Goal: Task Accomplishment & Management: Manage account settings

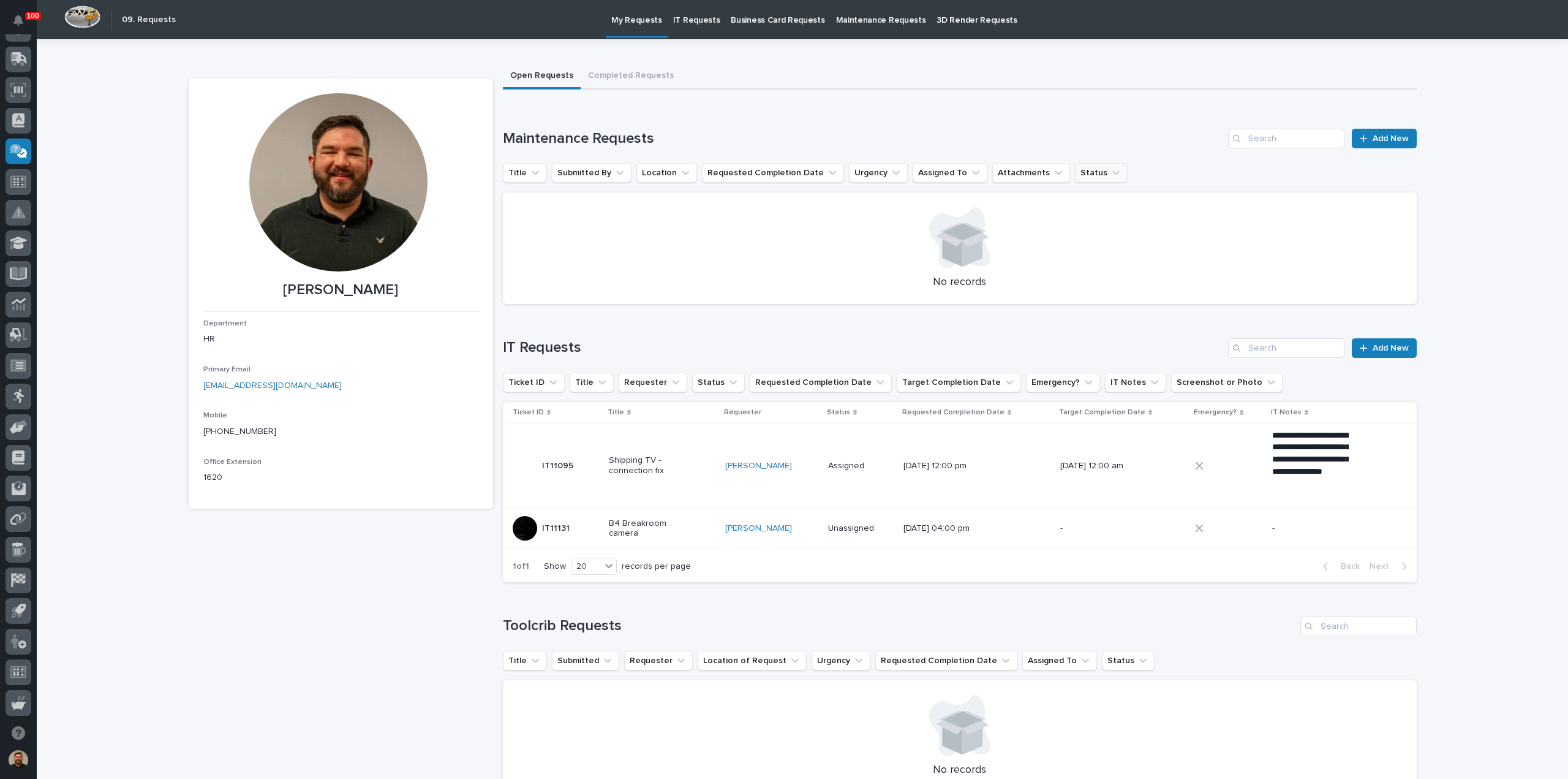
click at [1110, 176] on icon "Status" at bounding box center [1116, 172] width 12 height 12
click at [1105, 274] on p "Scheduled" at bounding box center [1137, 274] width 123 height 8
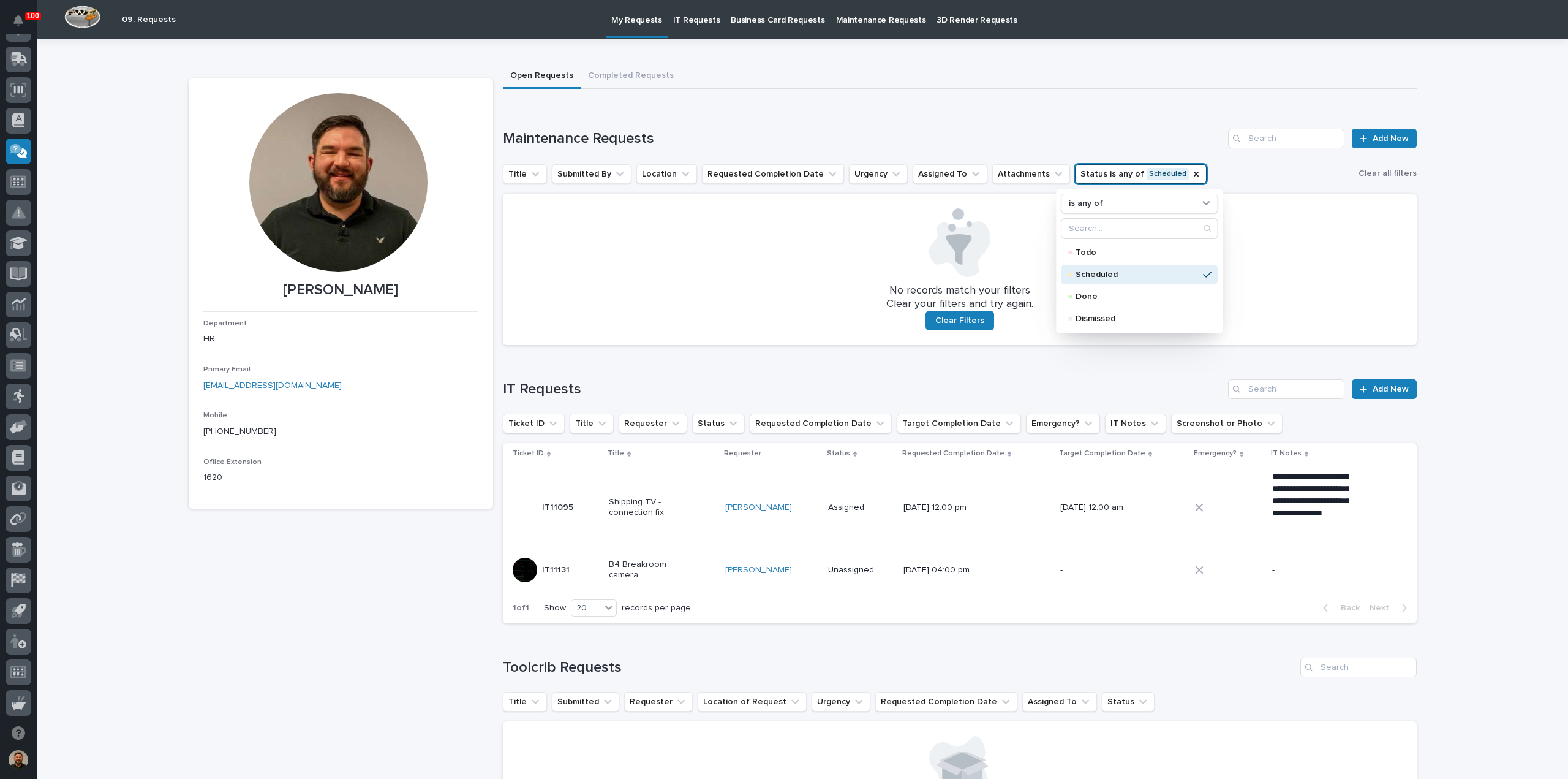
click at [974, 366] on div "**********" at bounding box center [960, 494] width 914 height 279
click at [1191, 175] on icon "Status" at bounding box center [1196, 174] width 10 height 10
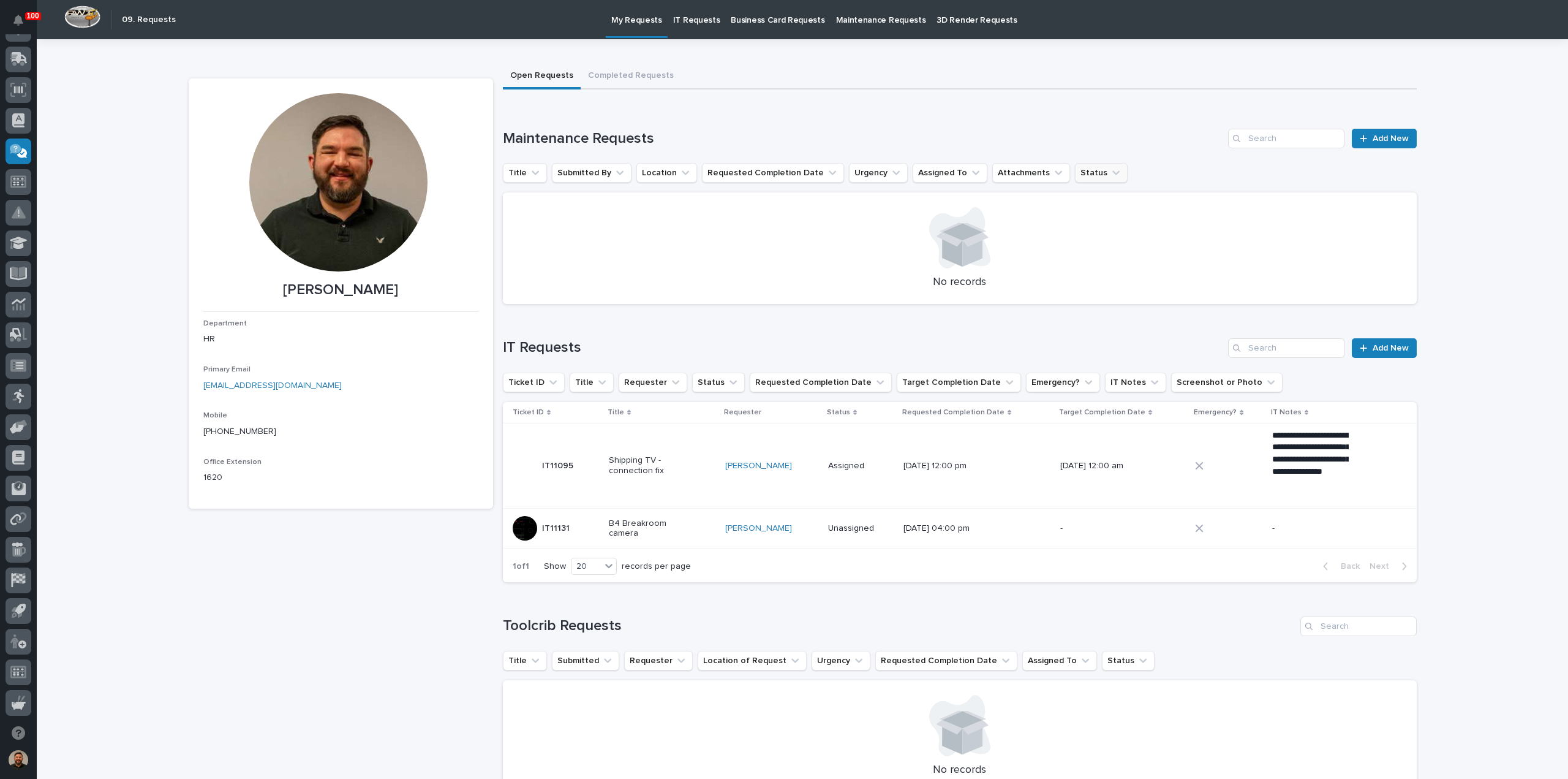
click at [1113, 174] on icon "Status" at bounding box center [1116, 173] width 7 height 4
click at [1109, 320] on p "Dismissed" at bounding box center [1137, 318] width 123 height 8
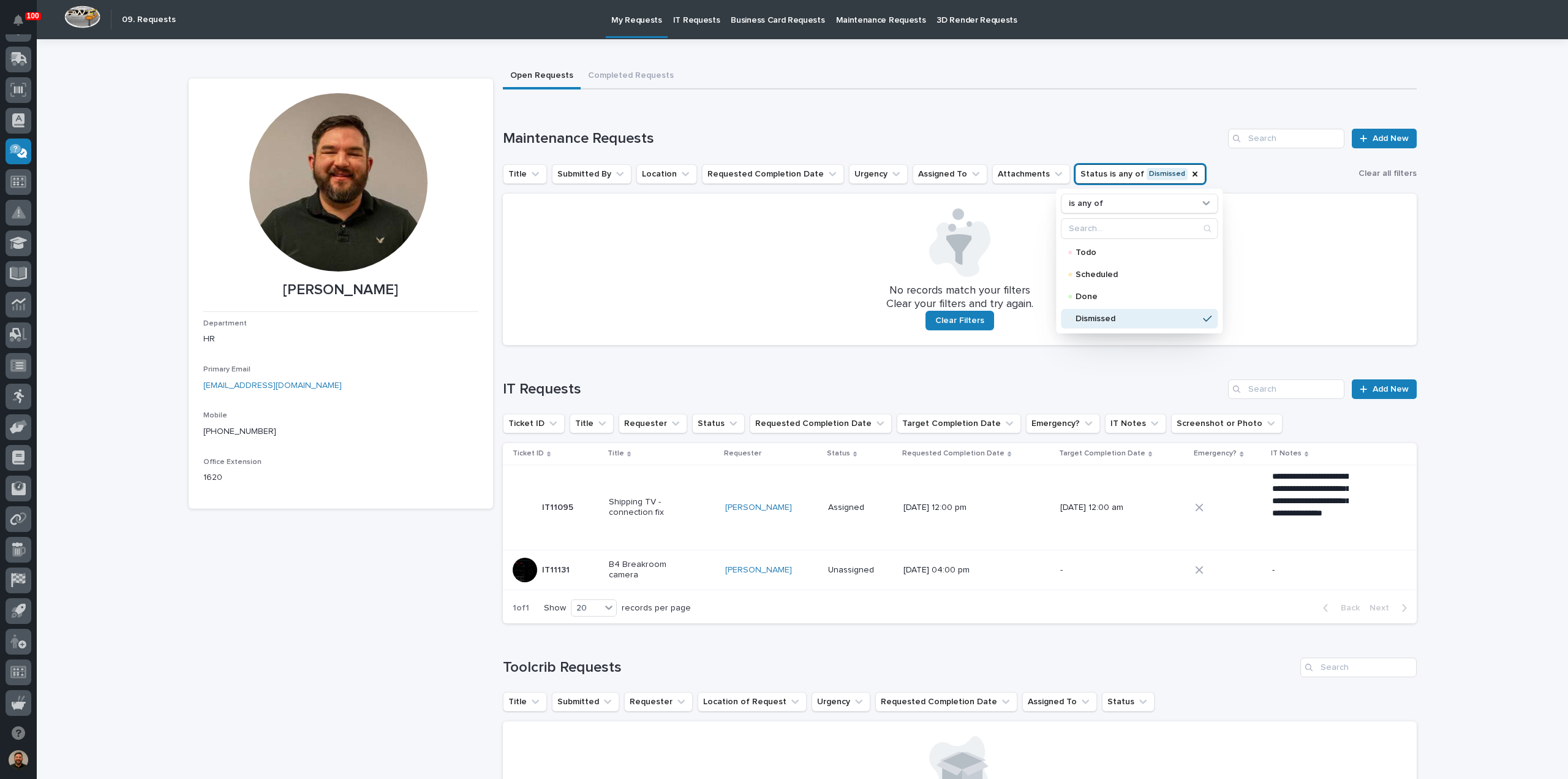
click at [1109, 320] on p "Dismissed" at bounding box center [1137, 319] width 123 height 8
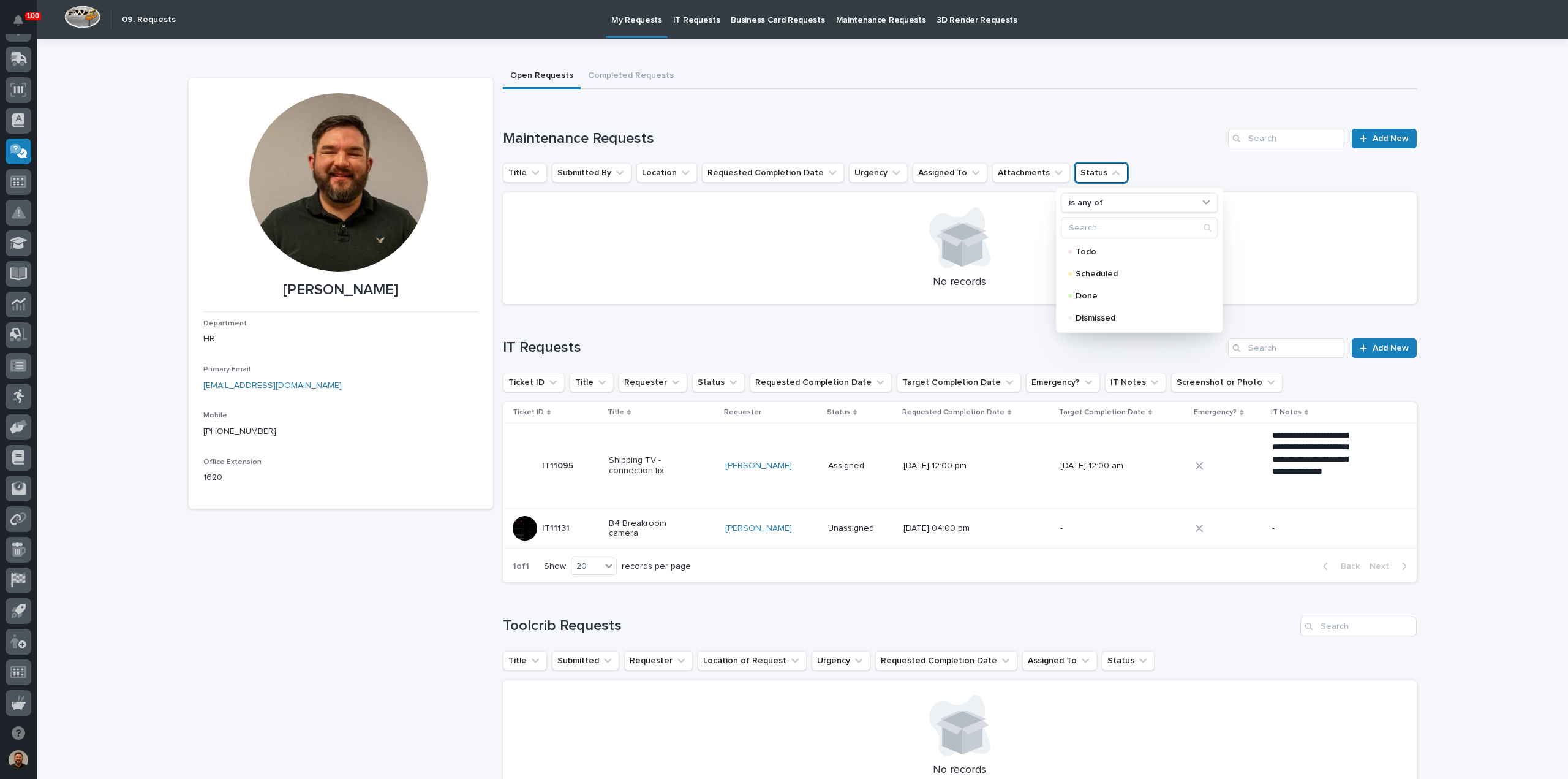
click at [1143, 128] on div "Loading... Saving… Maintenance Requests Add New Title Submitted By Location Req…" at bounding box center [960, 209] width 914 height 210
click at [874, 22] on p "Maintenance Requests" at bounding box center [881, 12] width 90 height 25
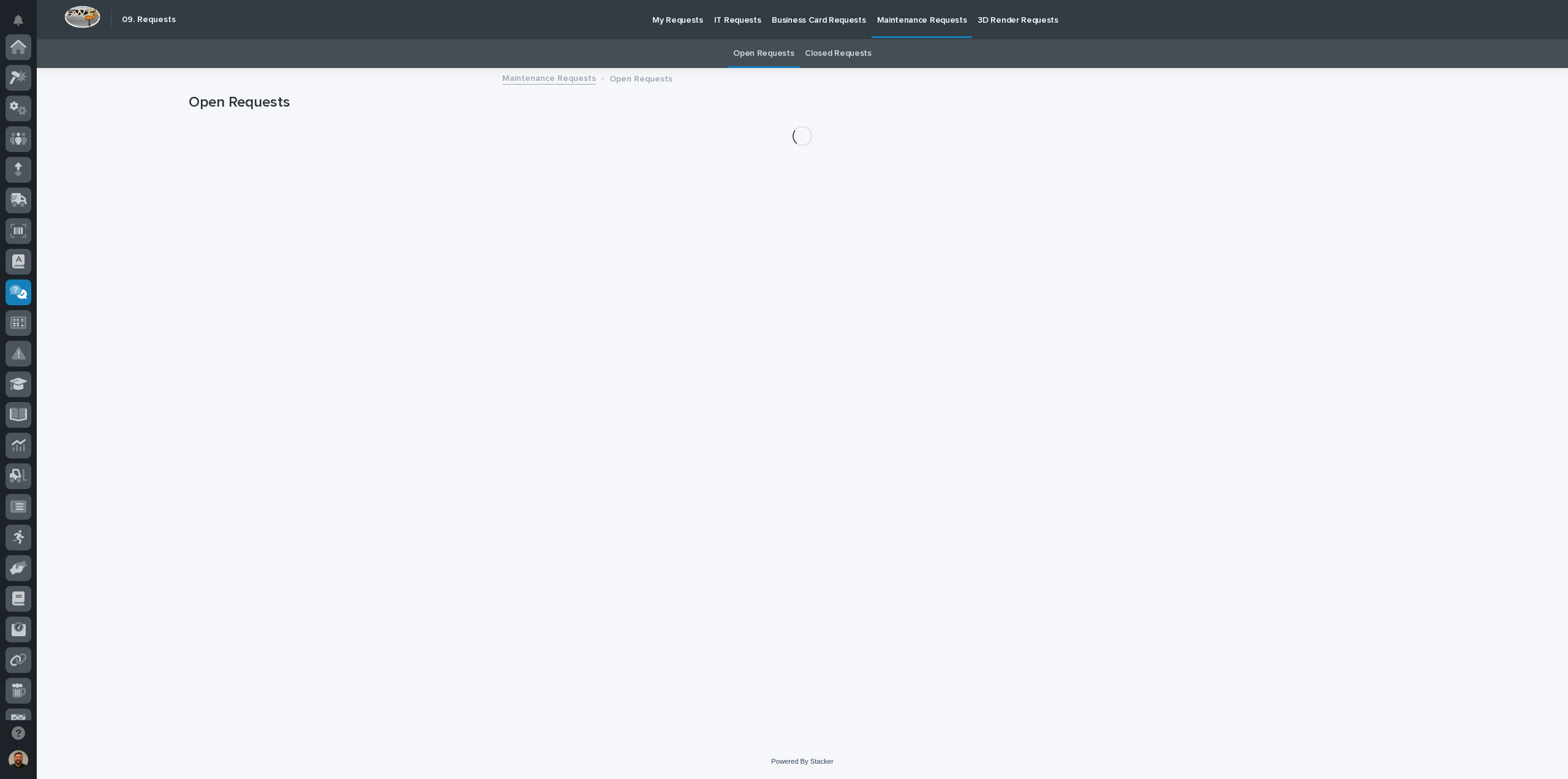
scroll to position [141, 0]
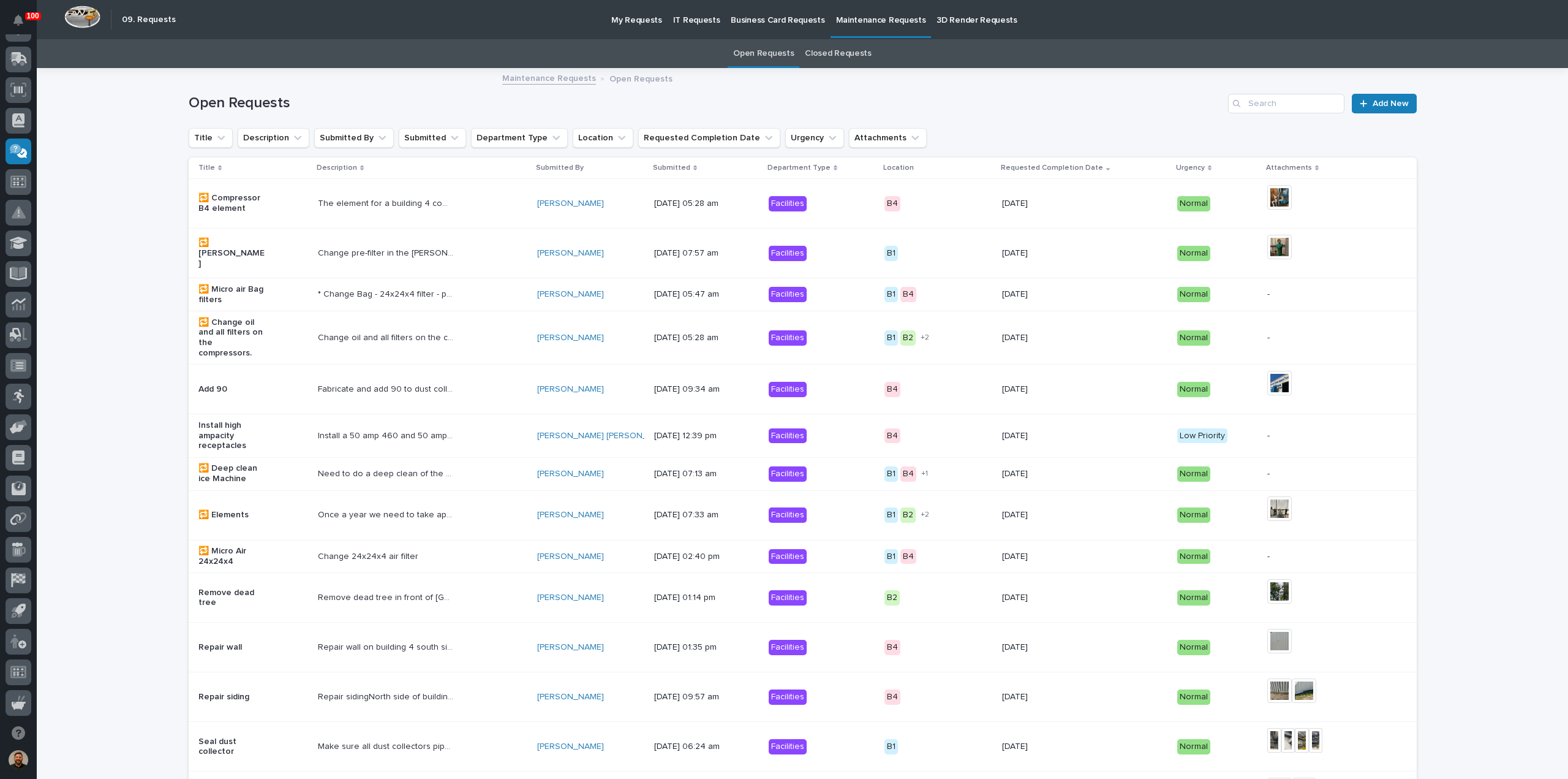
click at [760, 58] on link "Open Requests" at bounding box center [763, 53] width 61 height 29
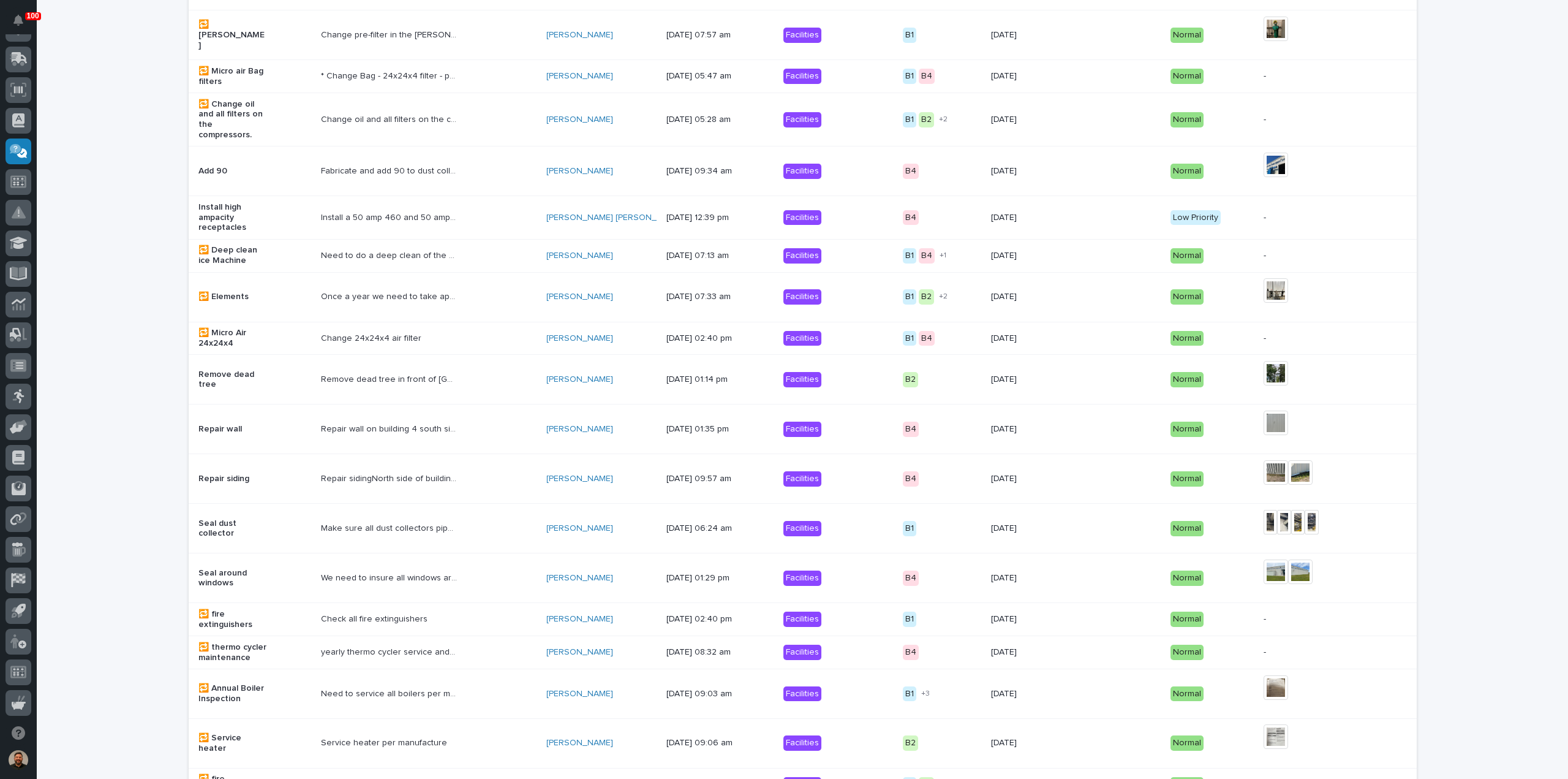
scroll to position [0, 0]
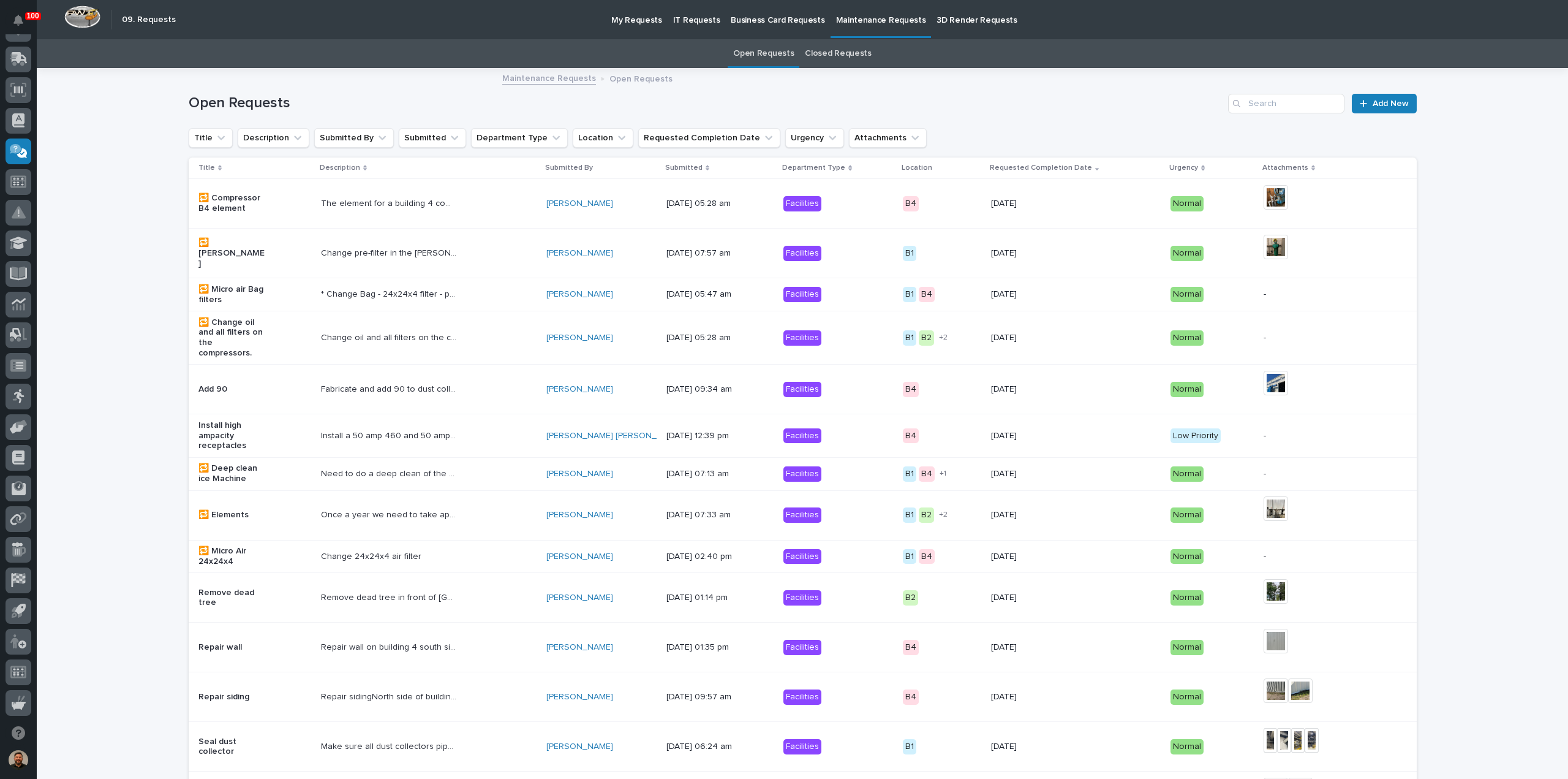
click at [847, 60] on link "Closed Requests" at bounding box center [838, 53] width 66 height 29
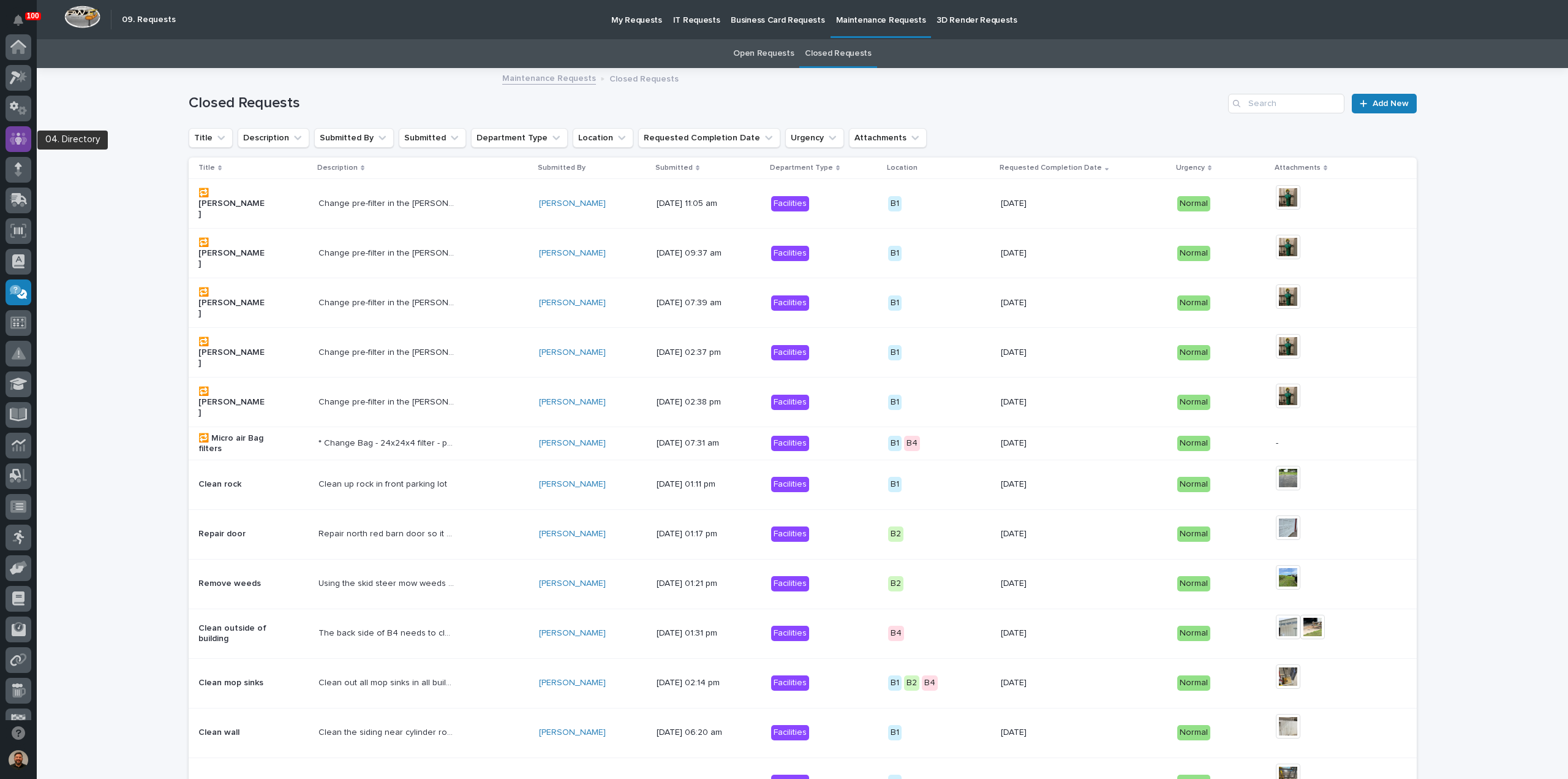
click at [27, 139] on icon at bounding box center [19, 138] width 18 height 12
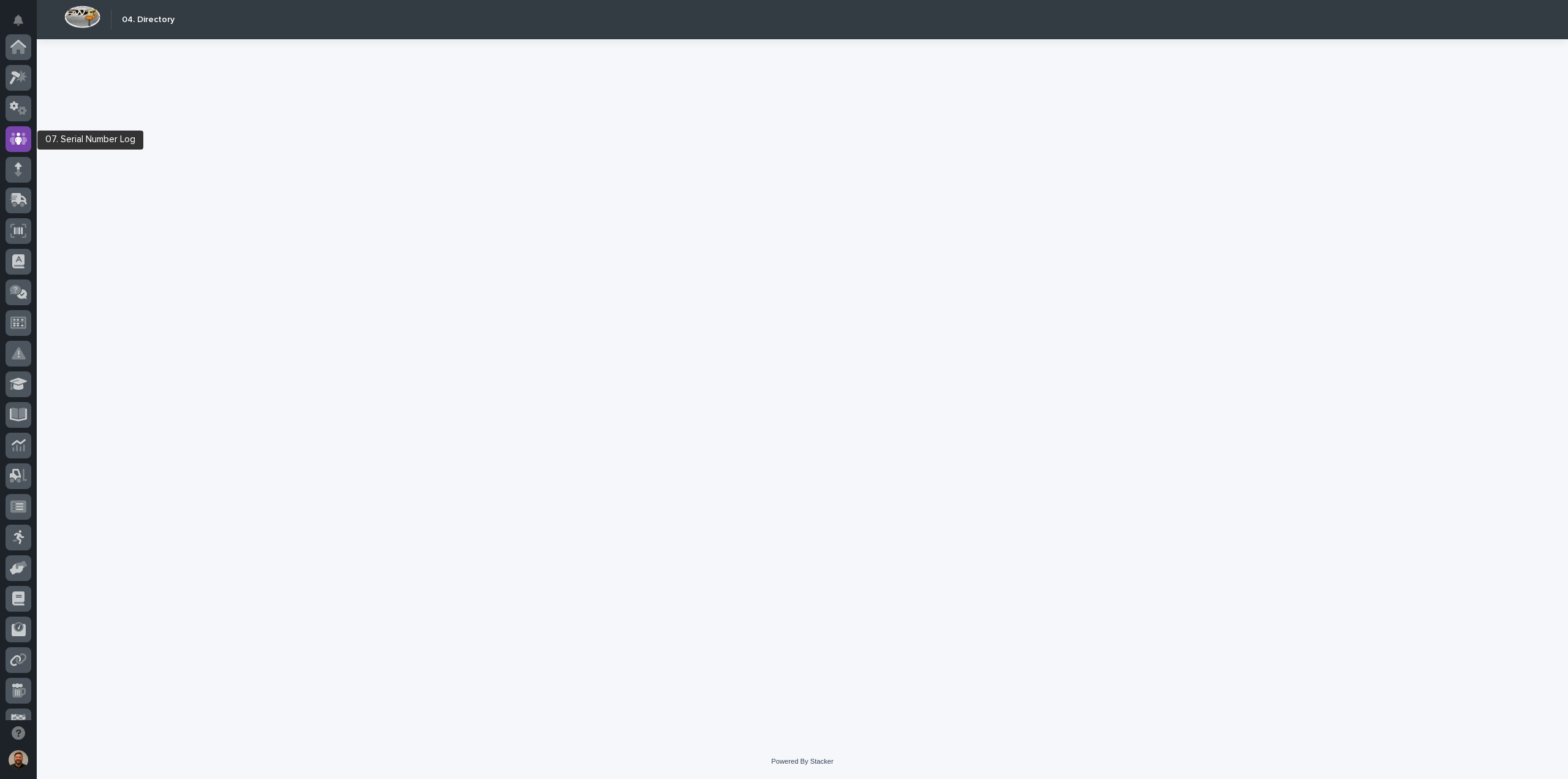
scroll to position [92, 0]
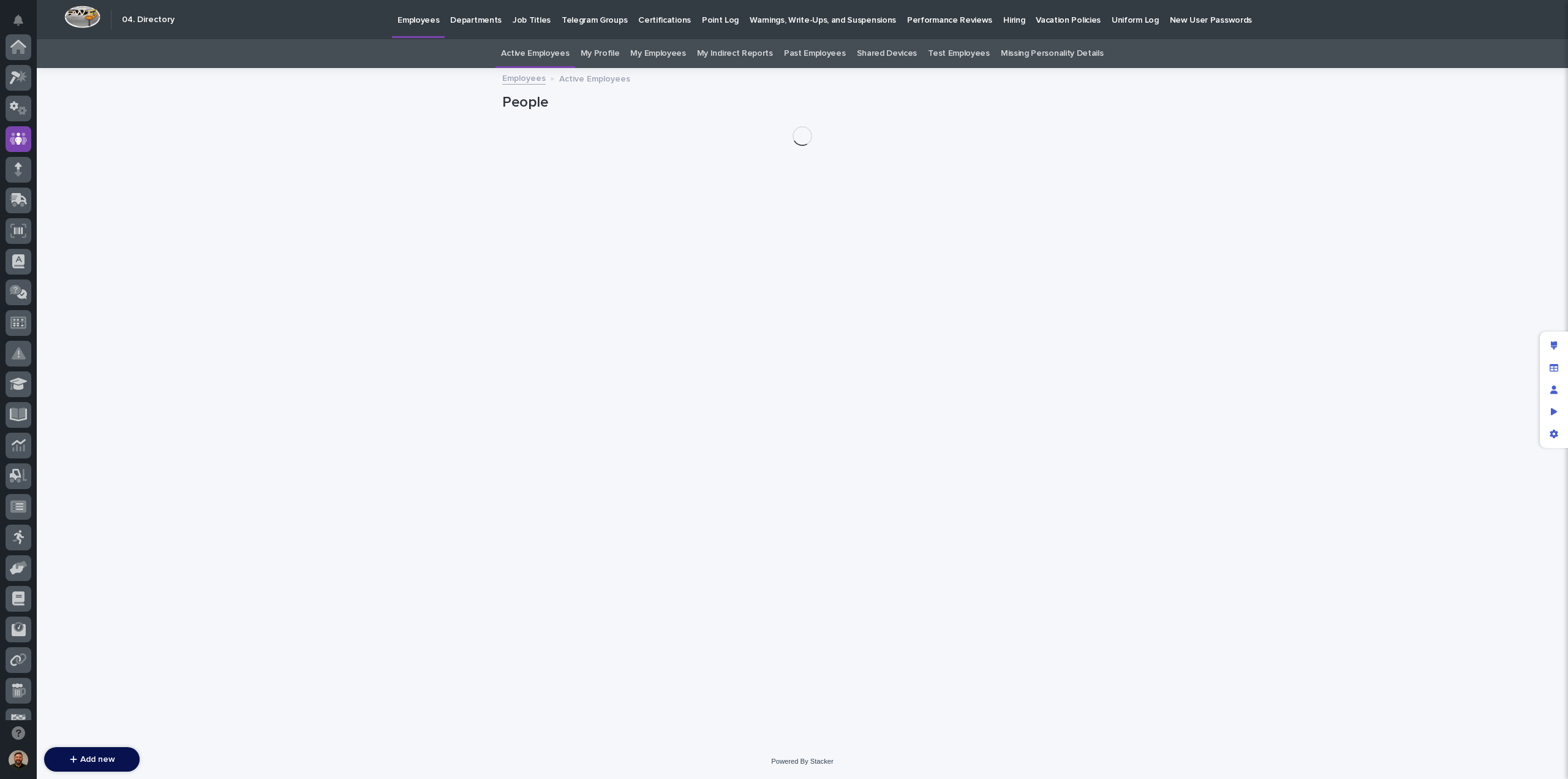
scroll to position [92, 0]
click at [1003, 21] on p "Hiring" at bounding box center [1014, 12] width 21 height 25
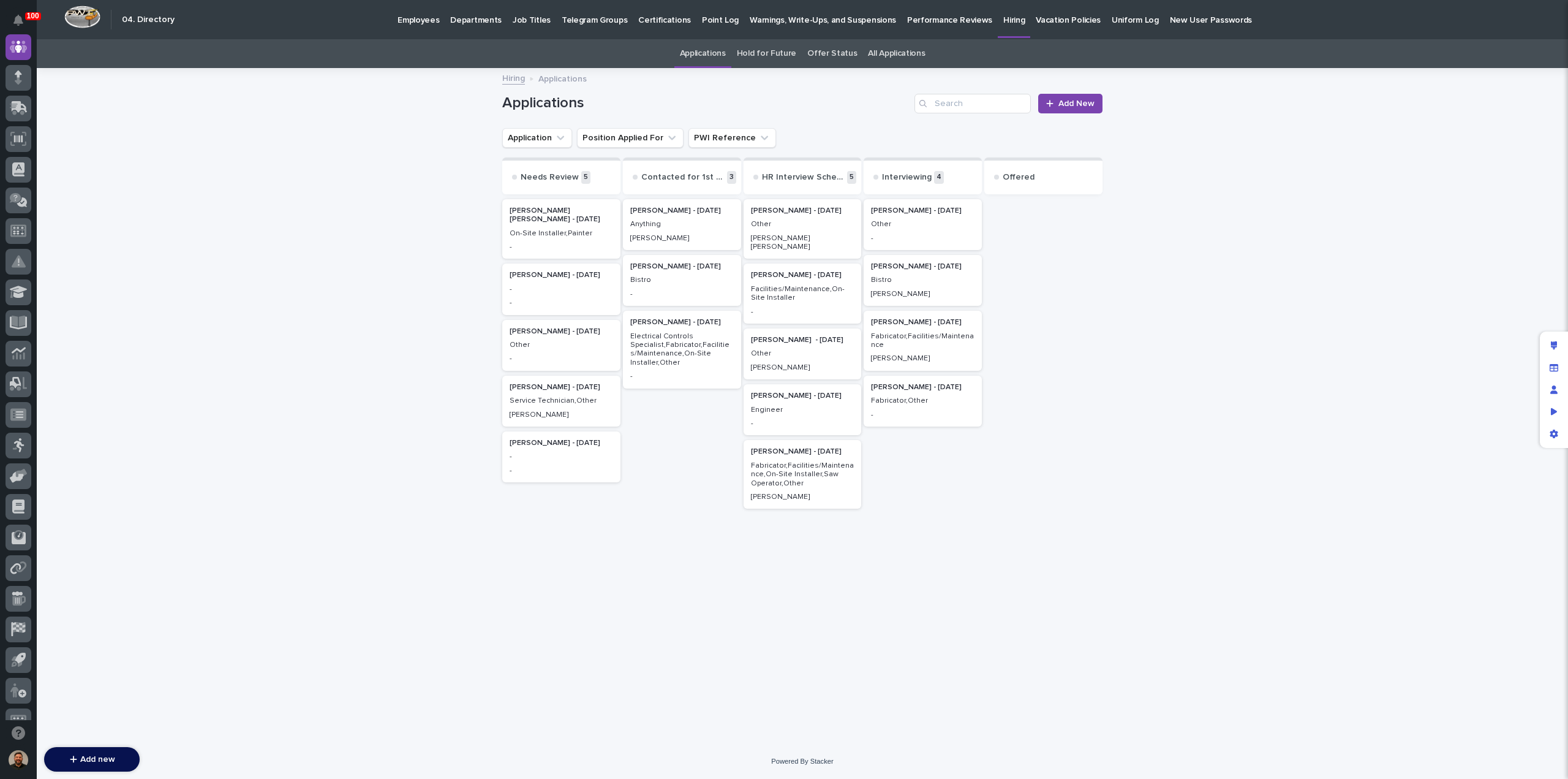
click at [793, 349] on p "Other" at bounding box center [802, 353] width 103 height 8
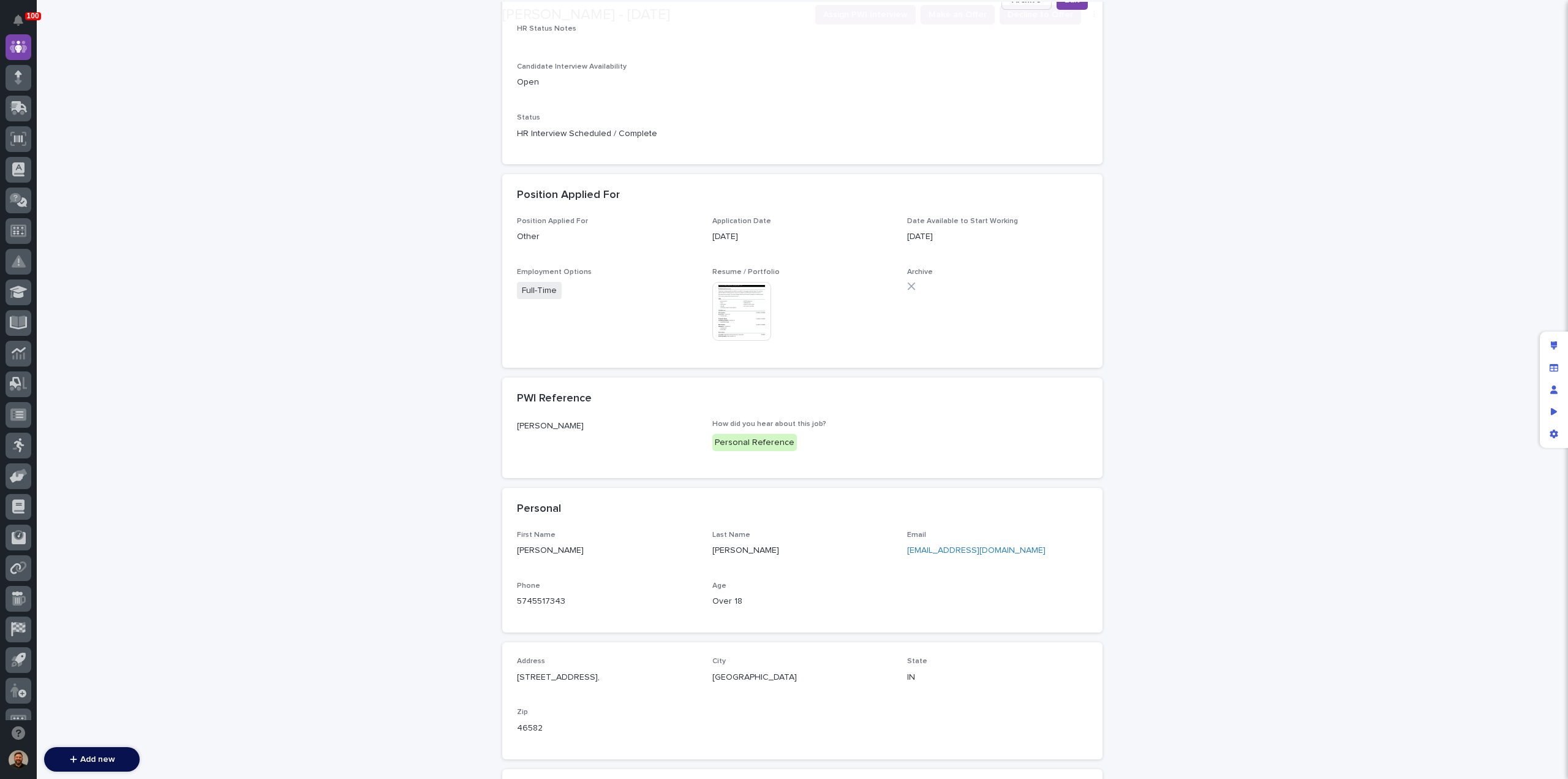
scroll to position [469, 0]
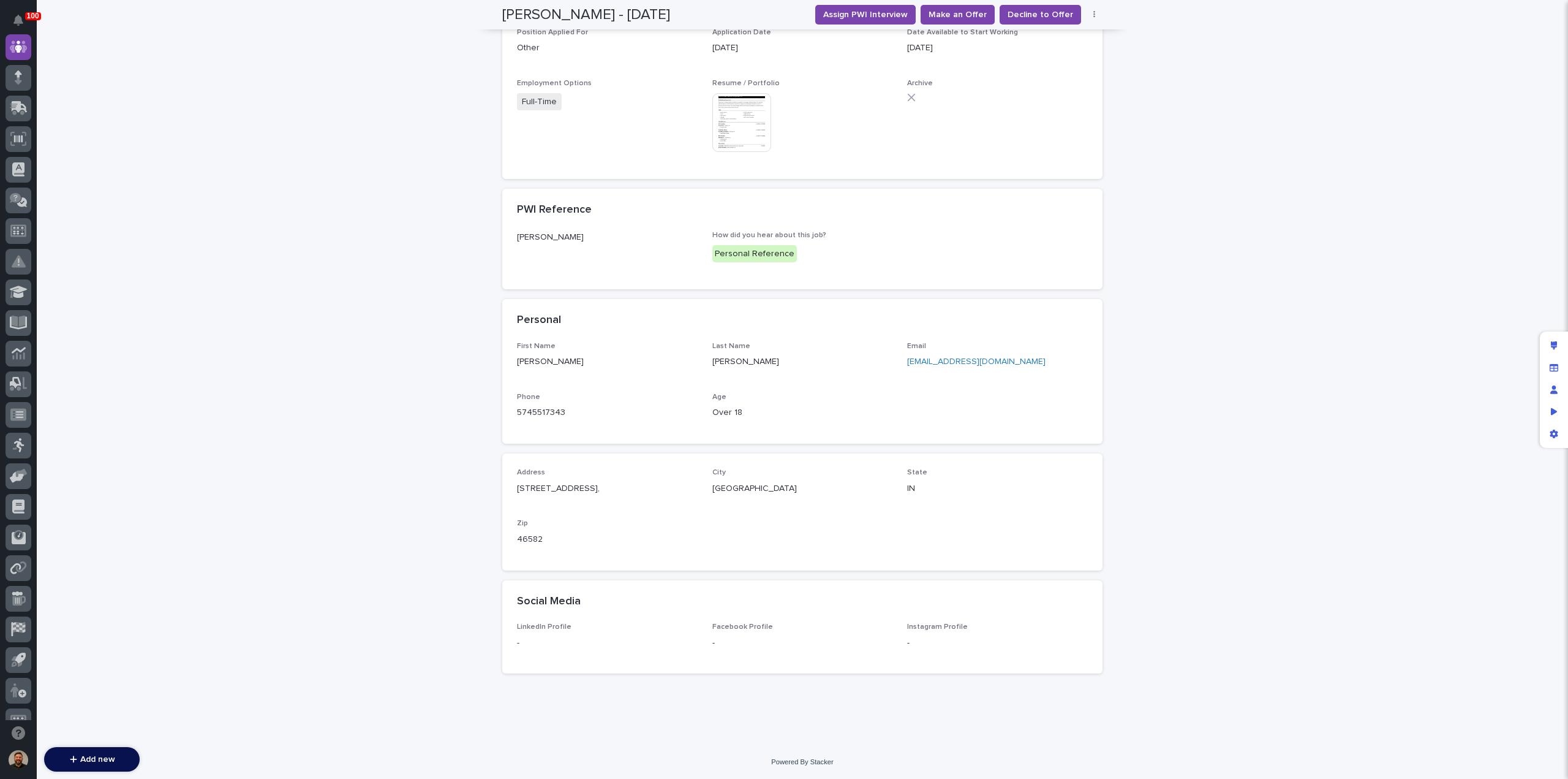
click at [931, 360] on link "Strongthree@live.com" at bounding box center [976, 361] width 138 height 8
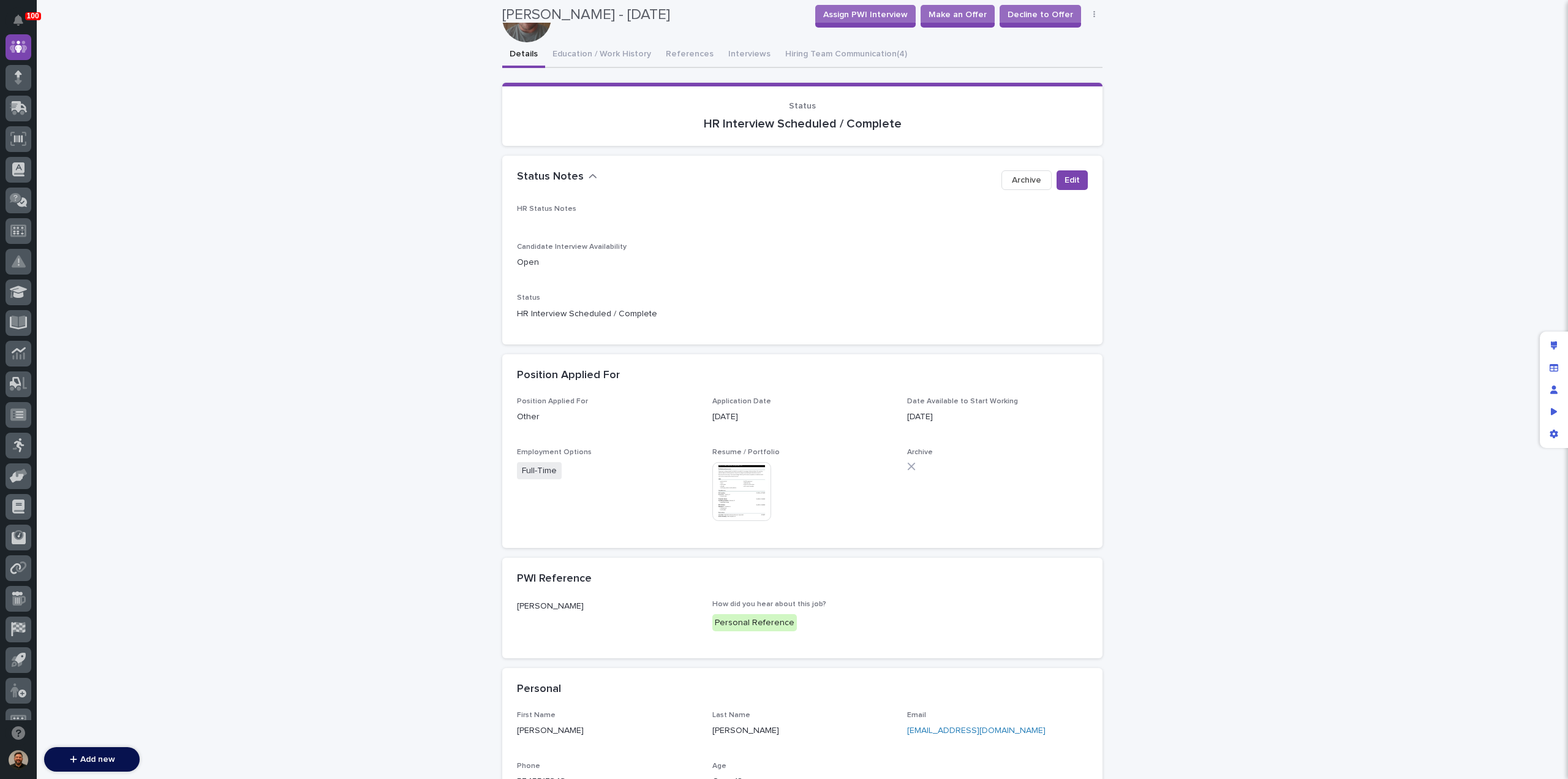
scroll to position [0, 0]
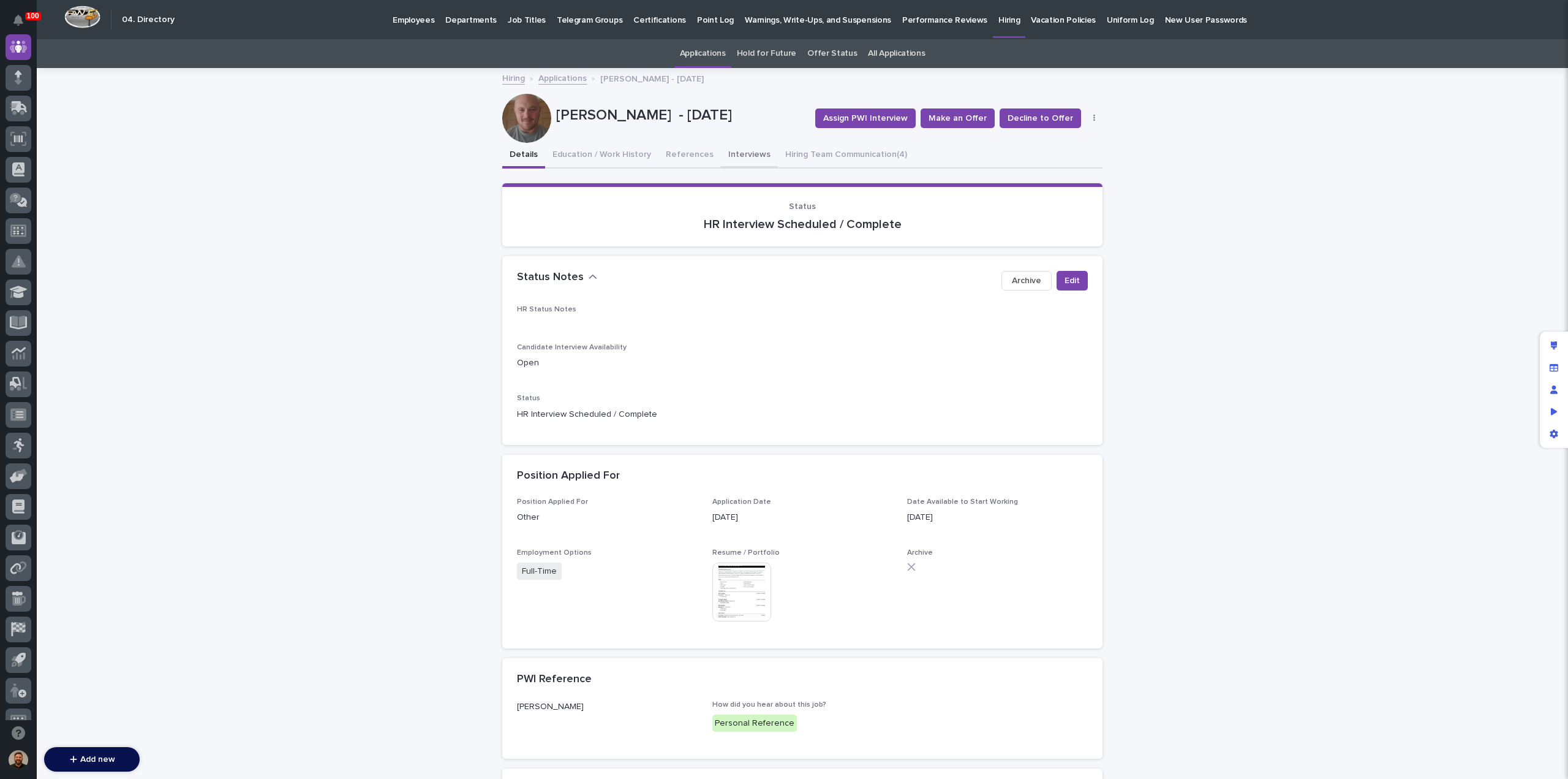
click at [739, 159] on button "Interviews" at bounding box center [750, 155] width 57 height 25
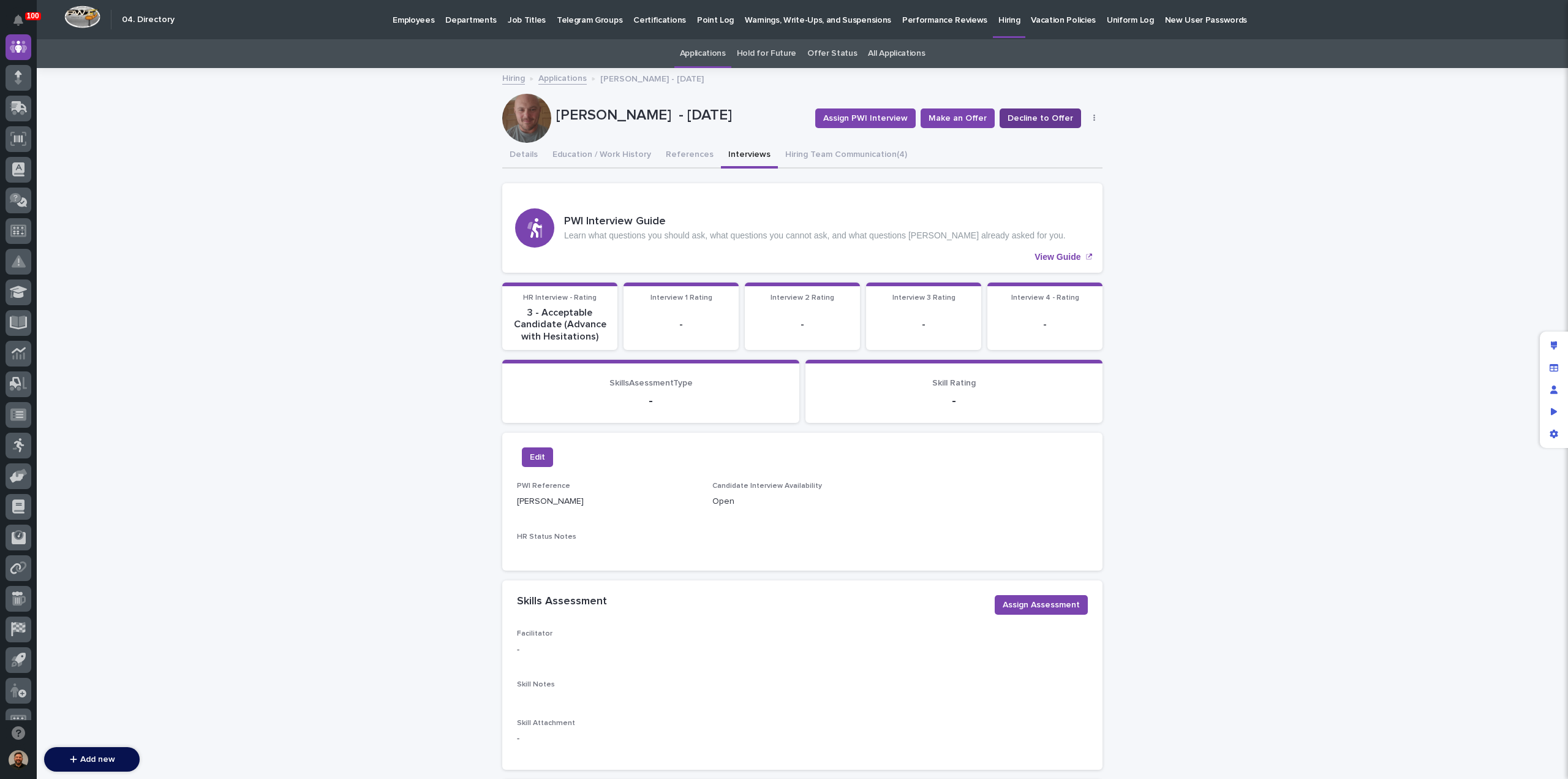
click at [1033, 117] on span "Decline to Offer" at bounding box center [1041, 118] width 66 height 12
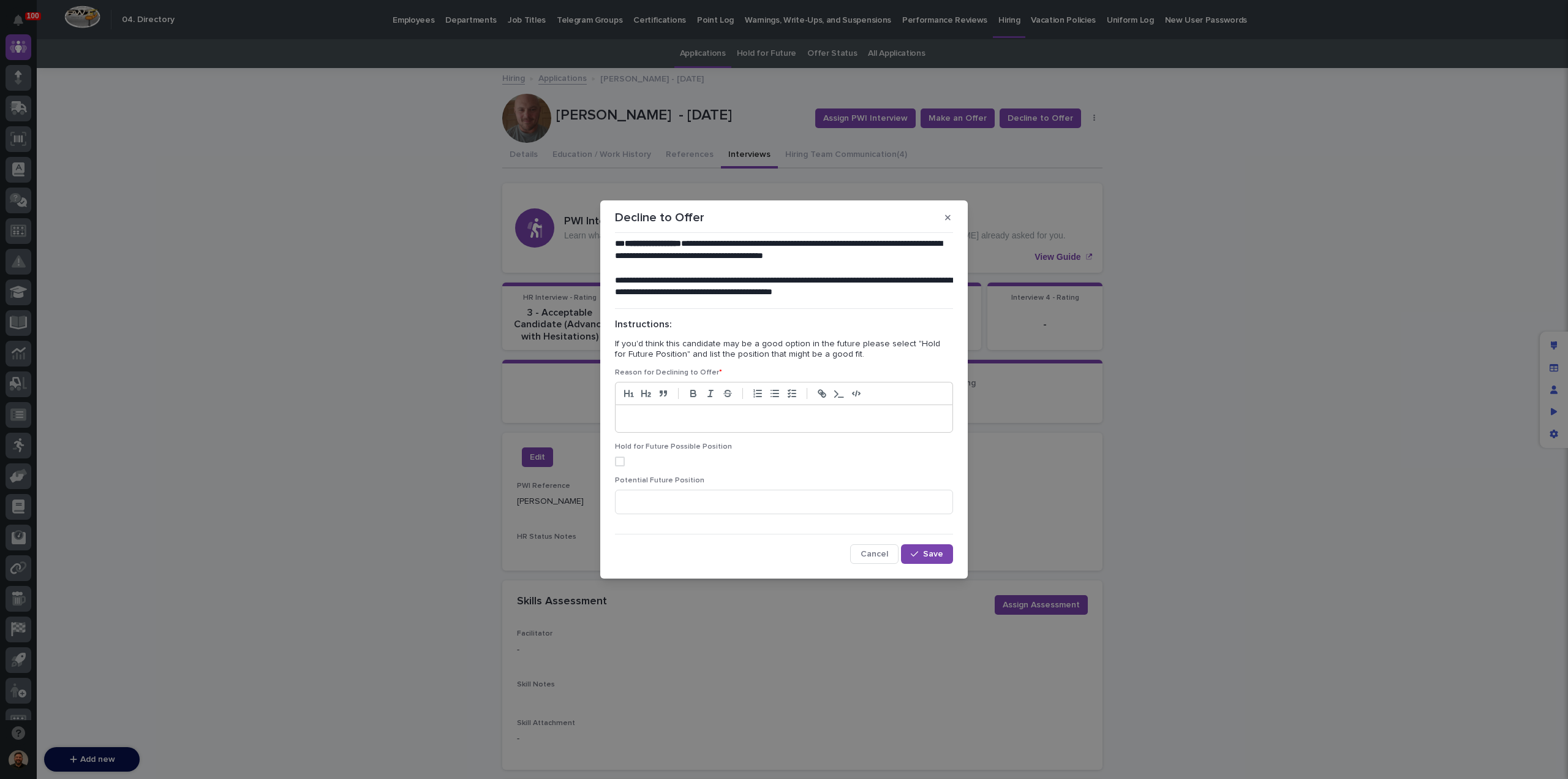
click at [662, 420] on p at bounding box center [784, 418] width 319 height 12
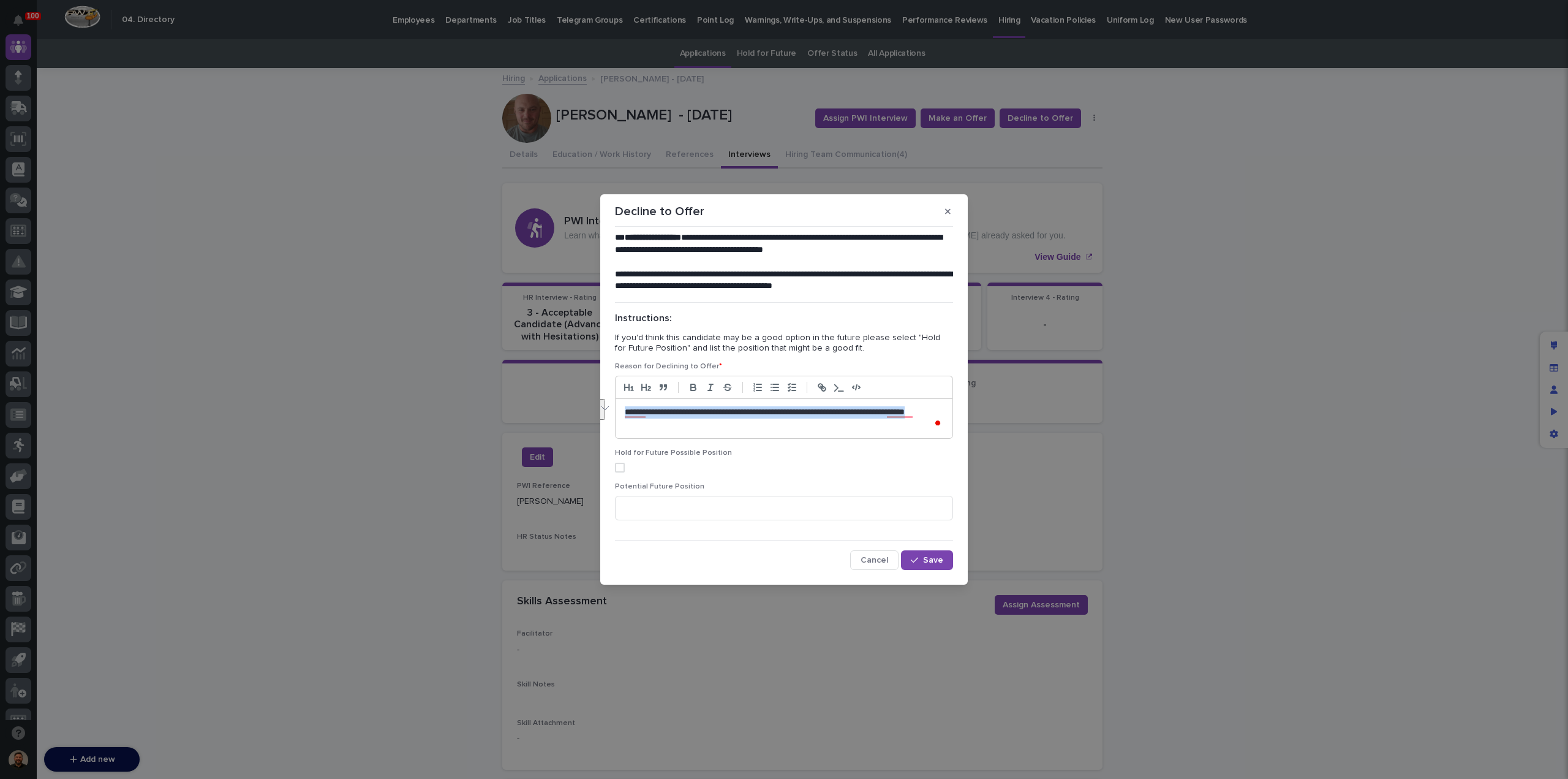
drag, startPoint x: 659, startPoint y: 424, endPoint x: 616, endPoint y: 415, distance: 43.9
click at [616, 415] on section "**********" at bounding box center [784, 389] width 368 height 391
click at [667, 429] on p "**********" at bounding box center [784, 419] width 319 height 25
drag, startPoint x: 667, startPoint y: 428, endPoint x: 620, endPoint y: 411, distance: 50.0
click at [620, 411] on div "**********" at bounding box center [784, 419] width 337 height 39
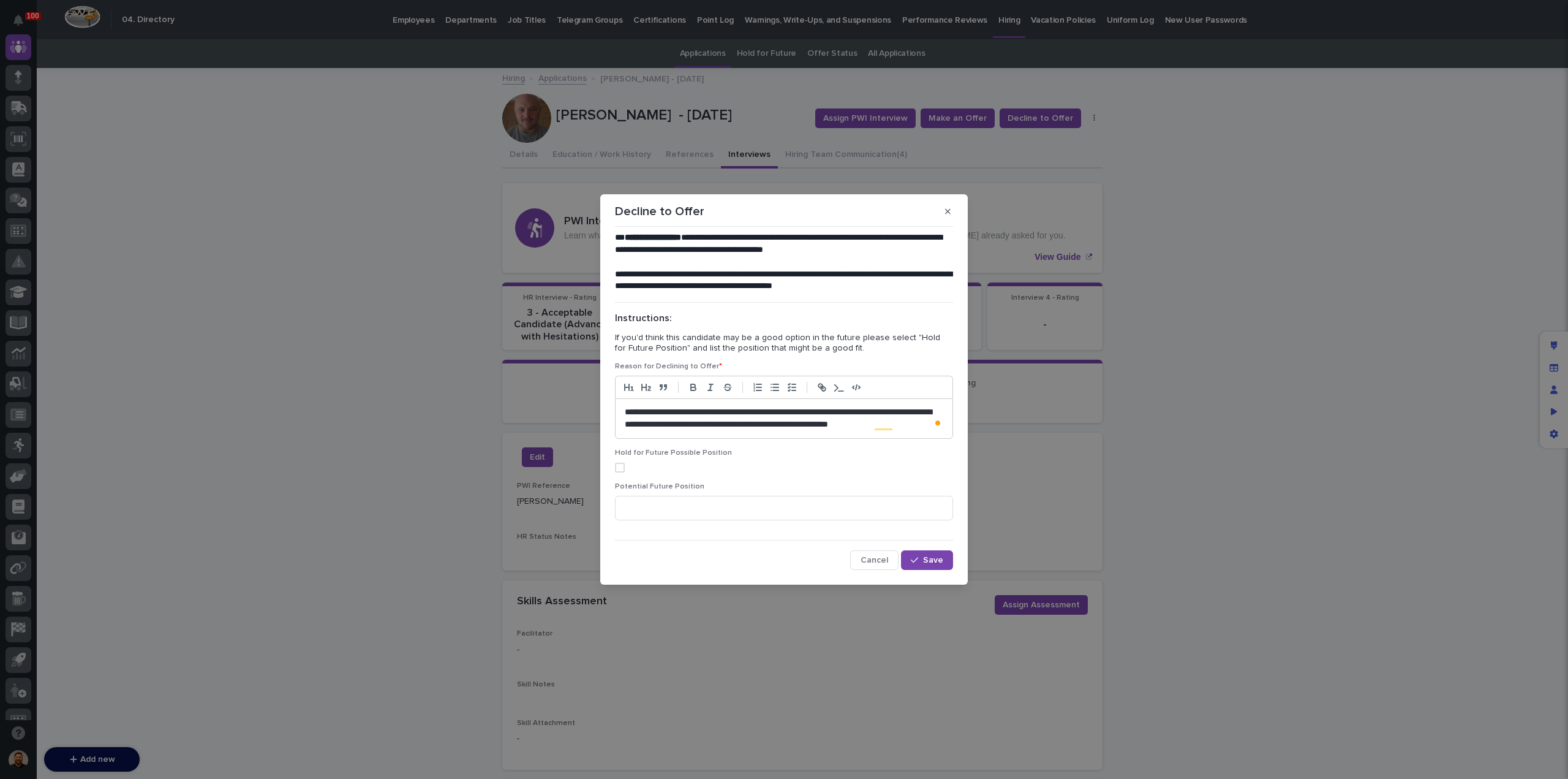
click at [628, 427] on p "**********" at bounding box center [784, 419] width 319 height 25
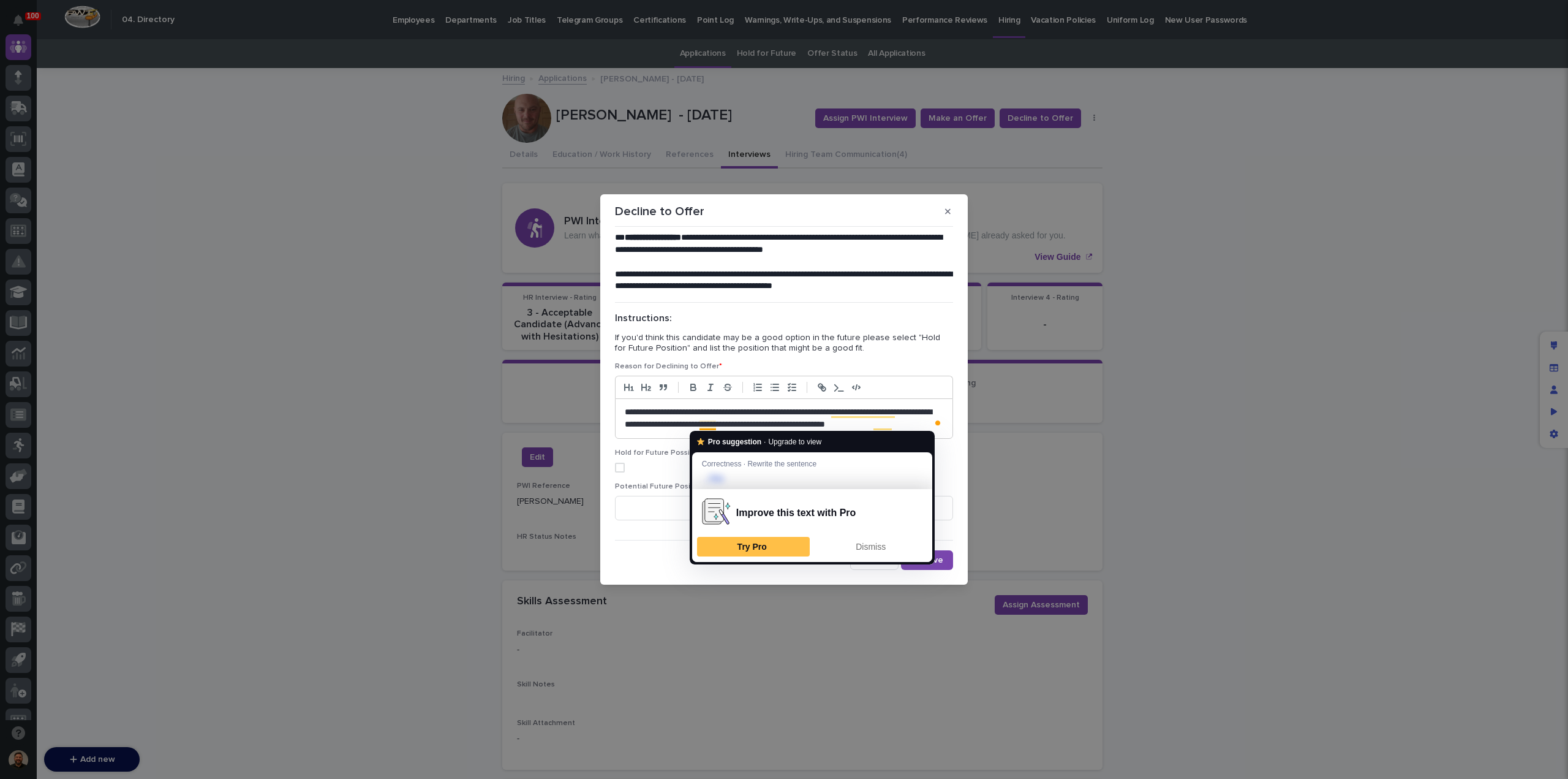
click at [711, 426] on p "**********" at bounding box center [784, 419] width 319 height 25
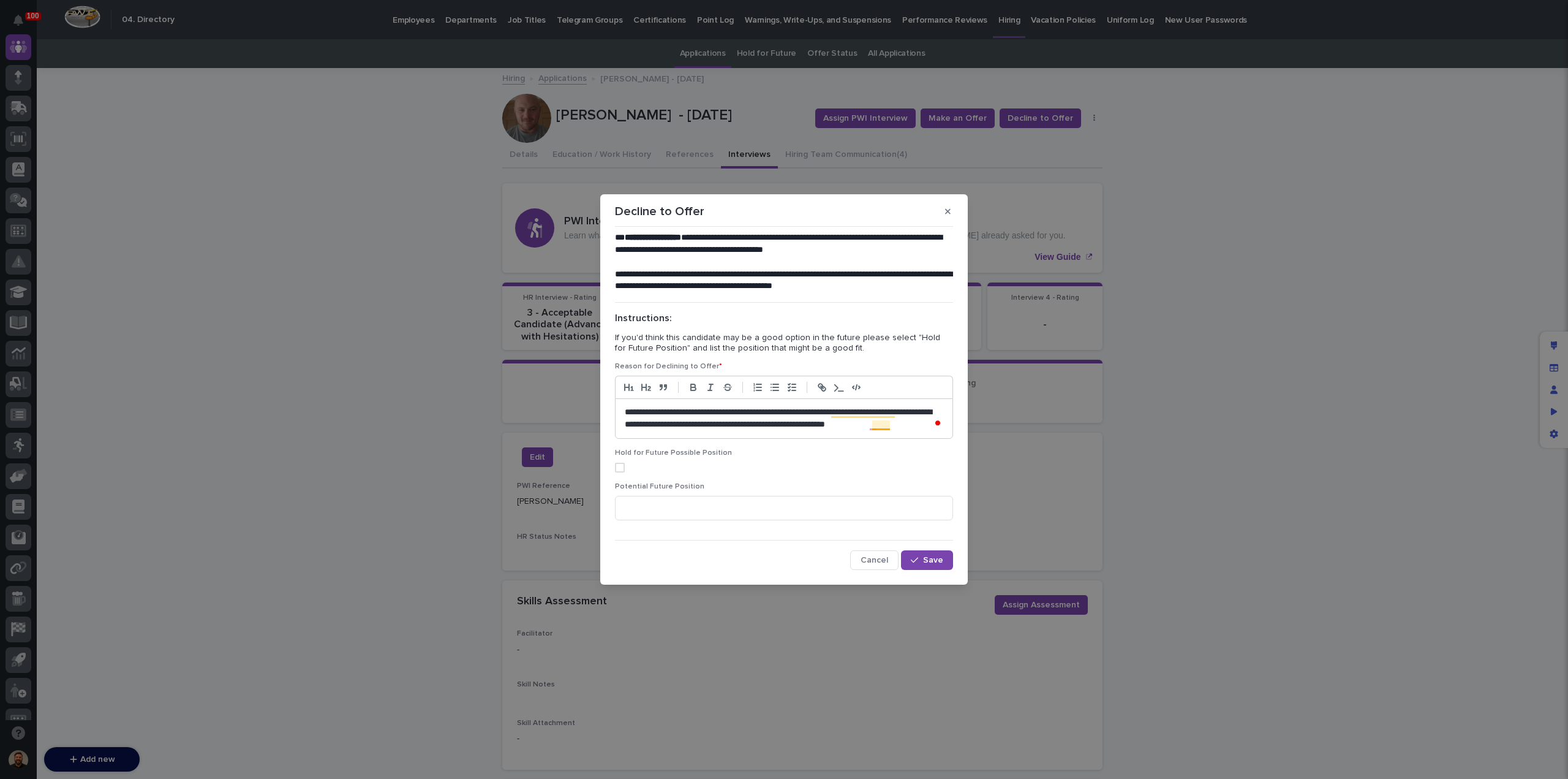
click at [879, 428] on p "**********" at bounding box center [784, 419] width 319 height 25
click at [940, 560] on span "Save" at bounding box center [933, 560] width 20 height 8
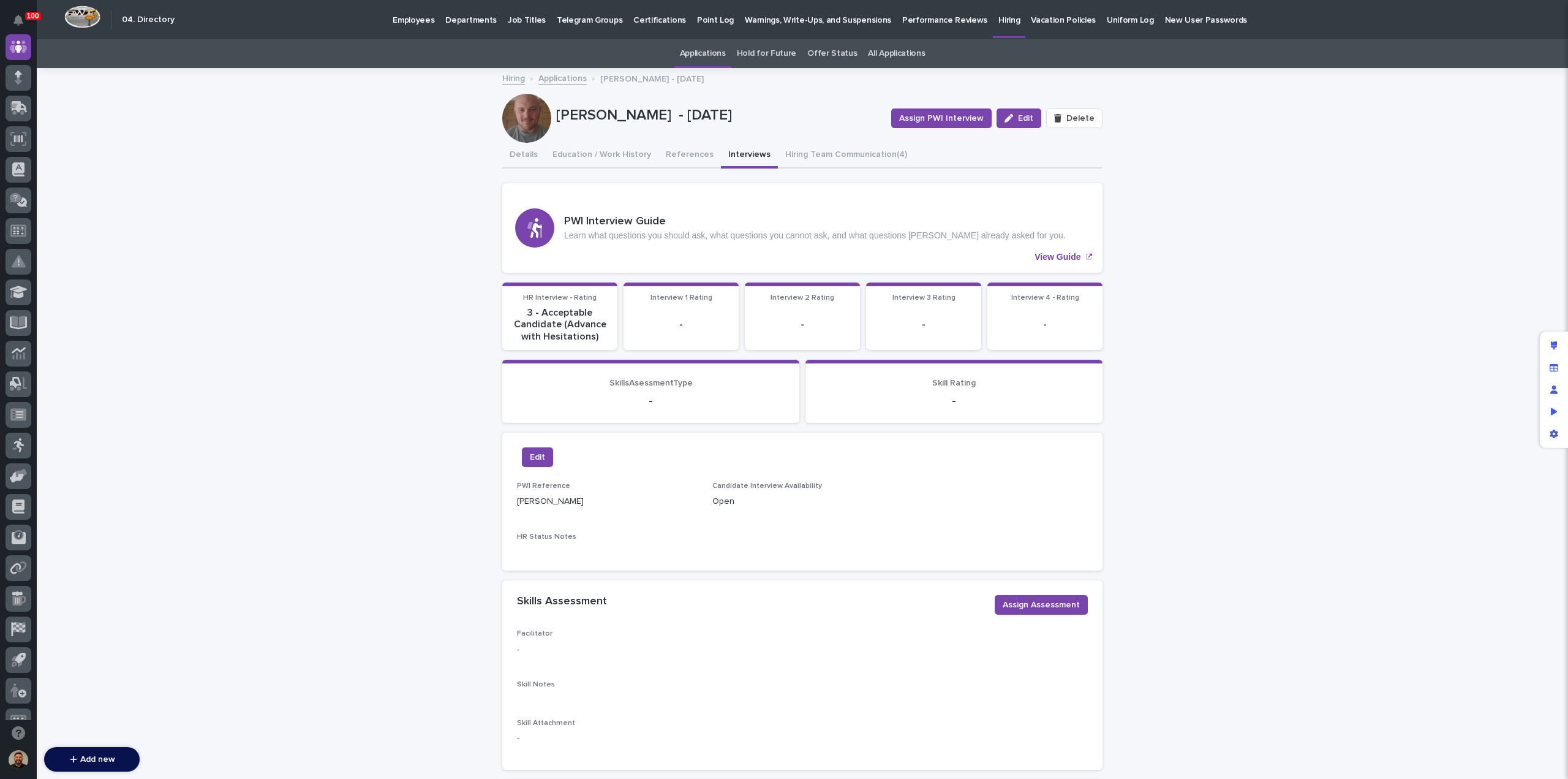
click at [558, 79] on link "Applications" at bounding box center [563, 77] width 48 height 14
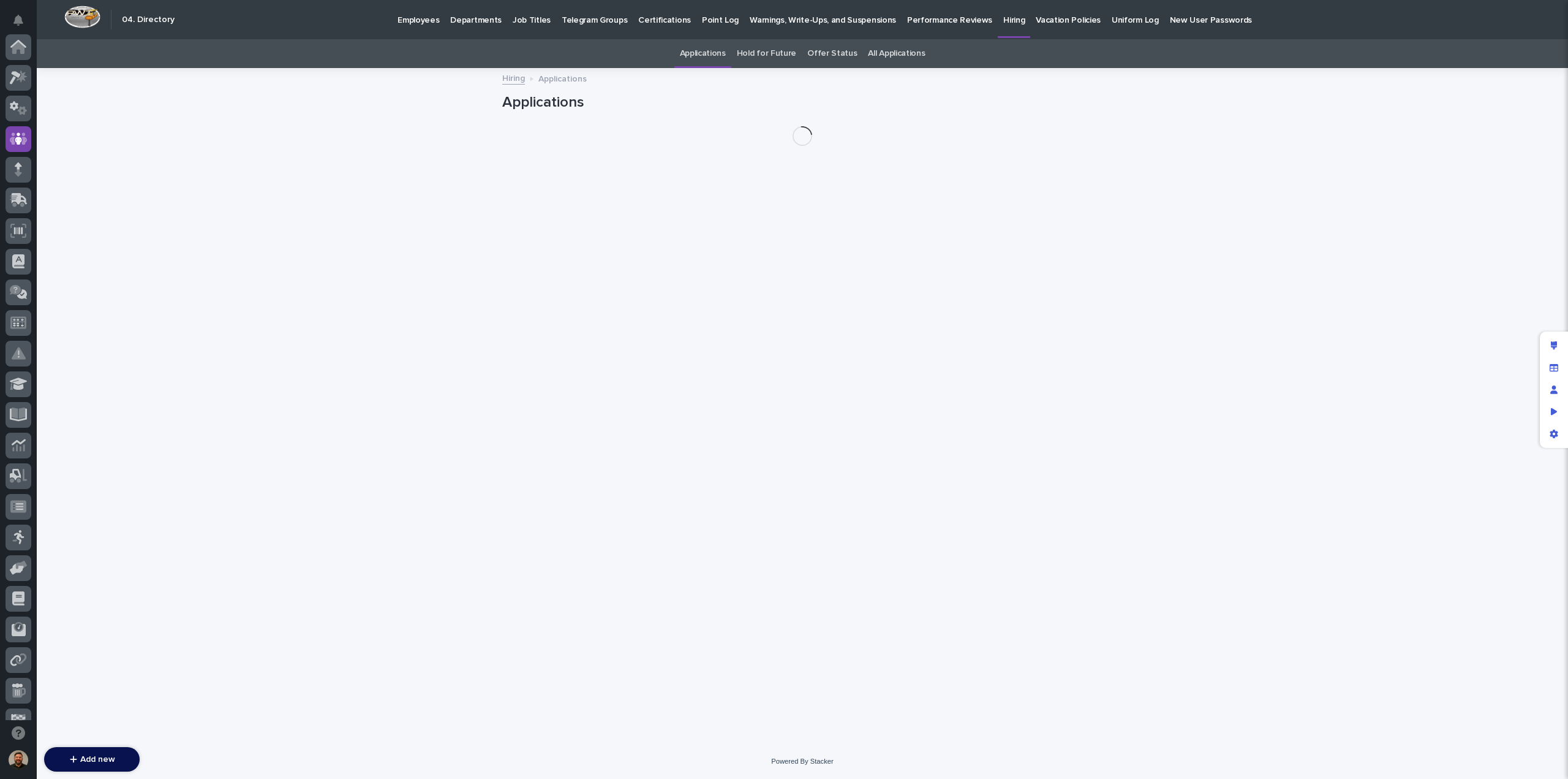
scroll to position [92, 0]
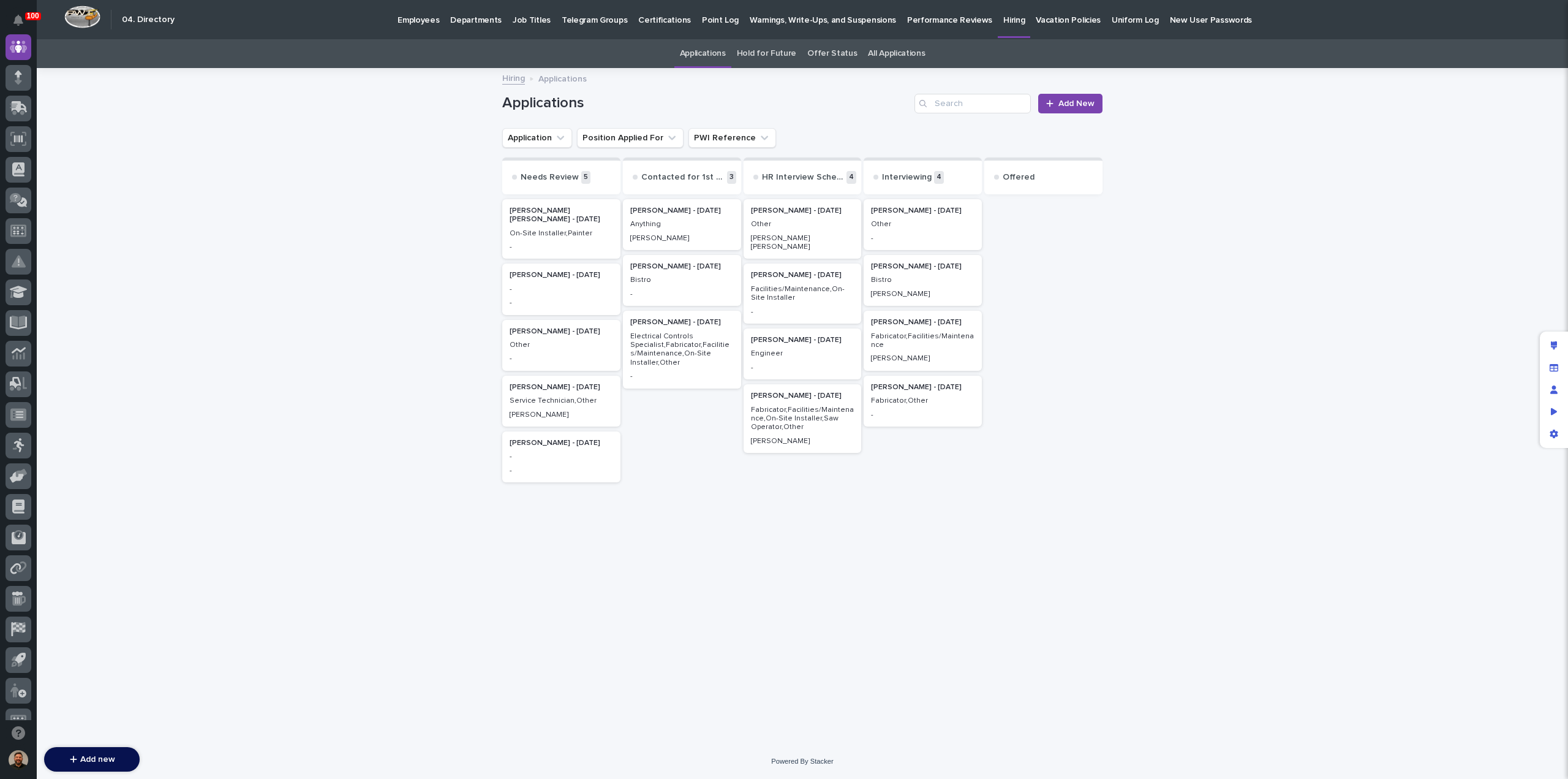
click at [800, 288] on p "Facilities/Maintenance,On-Site Installer" at bounding box center [802, 294] width 103 height 18
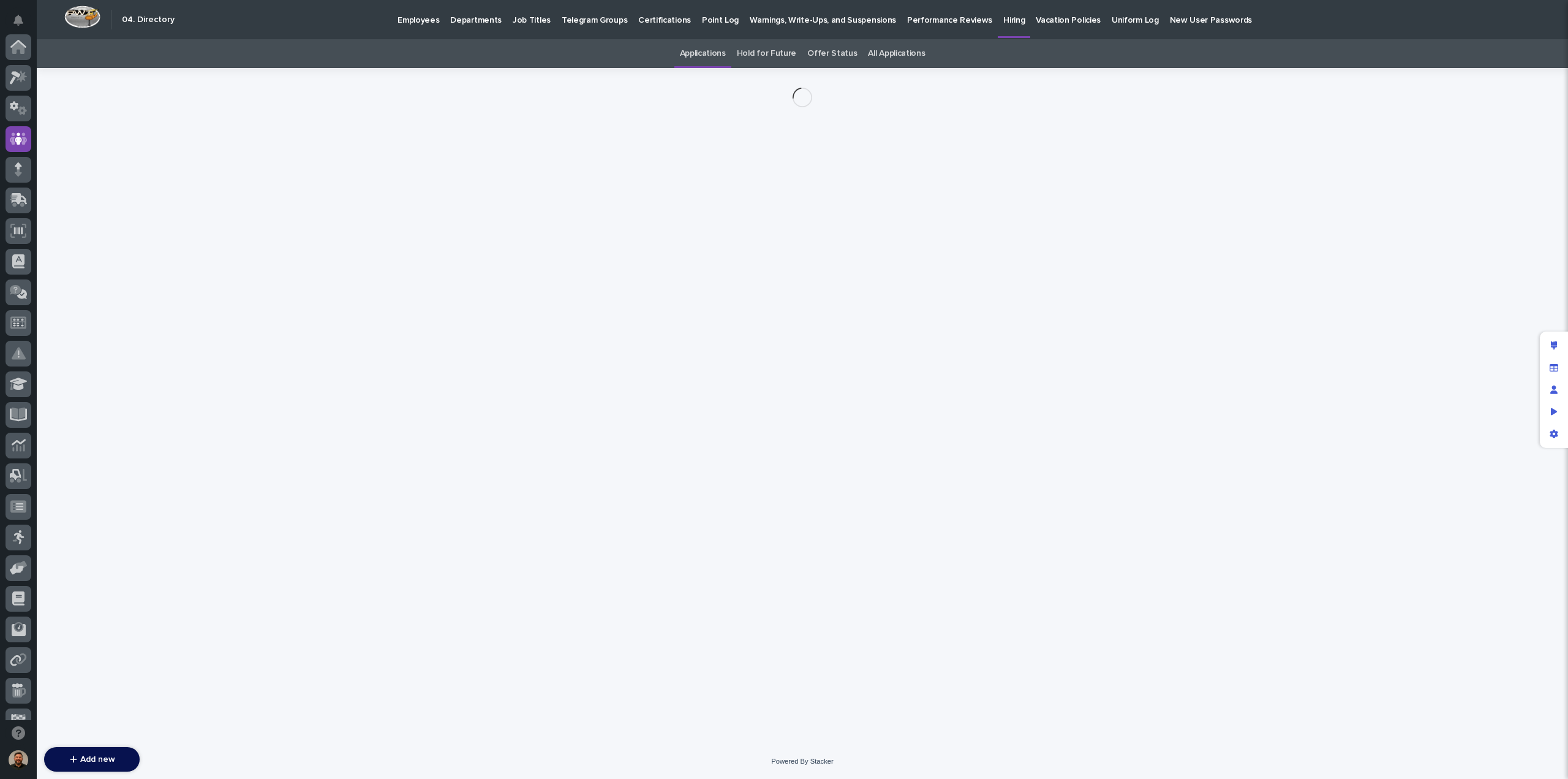
scroll to position [92, 0]
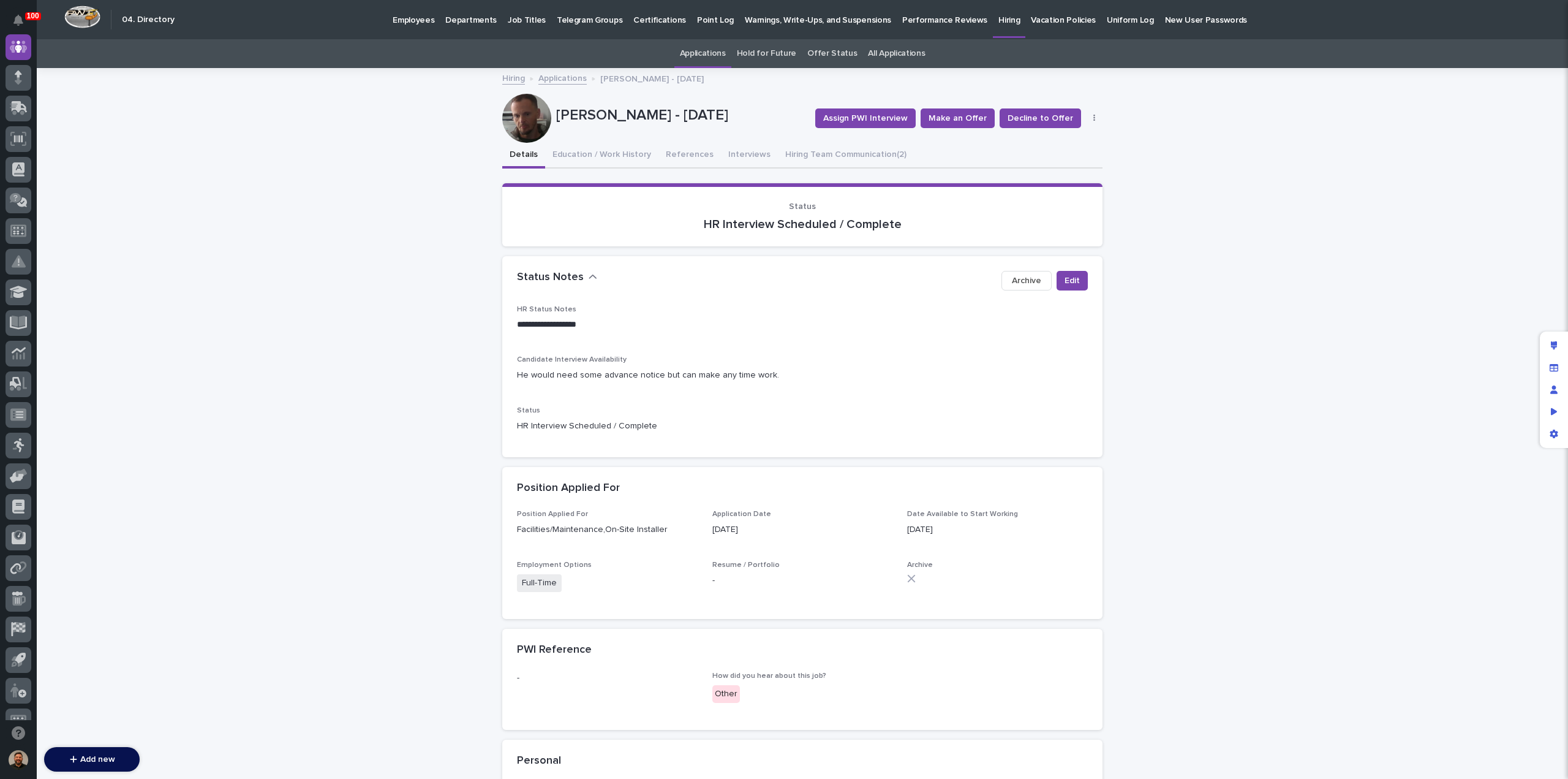
click at [1093, 117] on icon "button" at bounding box center [1094, 118] width 2 height 7
click at [1069, 137] on button "Edit" at bounding box center [1056, 143] width 81 height 20
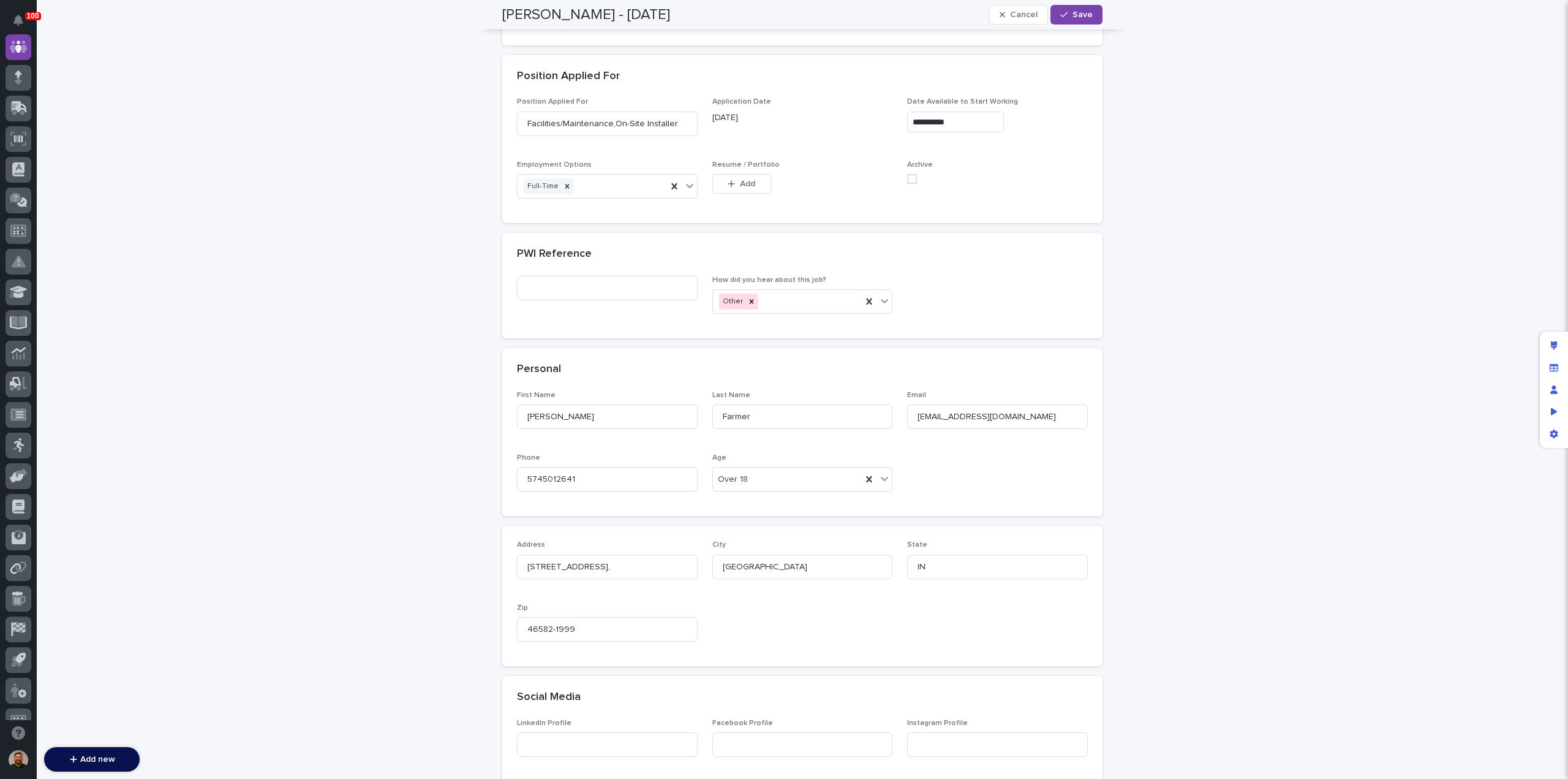
scroll to position [475, 0]
click at [568, 418] on input "Ernest" at bounding box center [607, 416] width 181 height 25
type input "Ernest (Aron)"
click at [1069, 11] on button "Save" at bounding box center [1077, 15] width 52 height 20
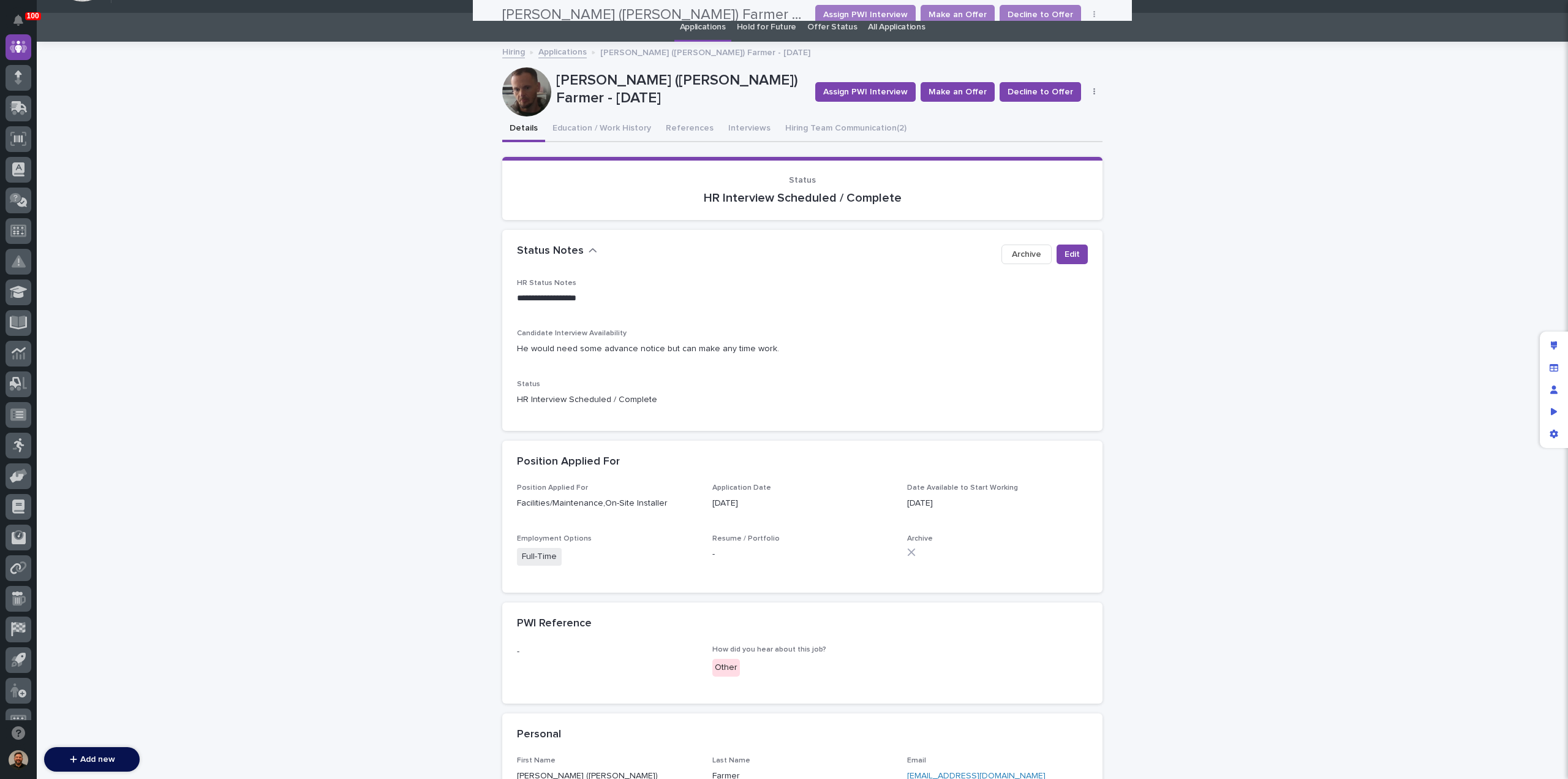
scroll to position [0, 0]
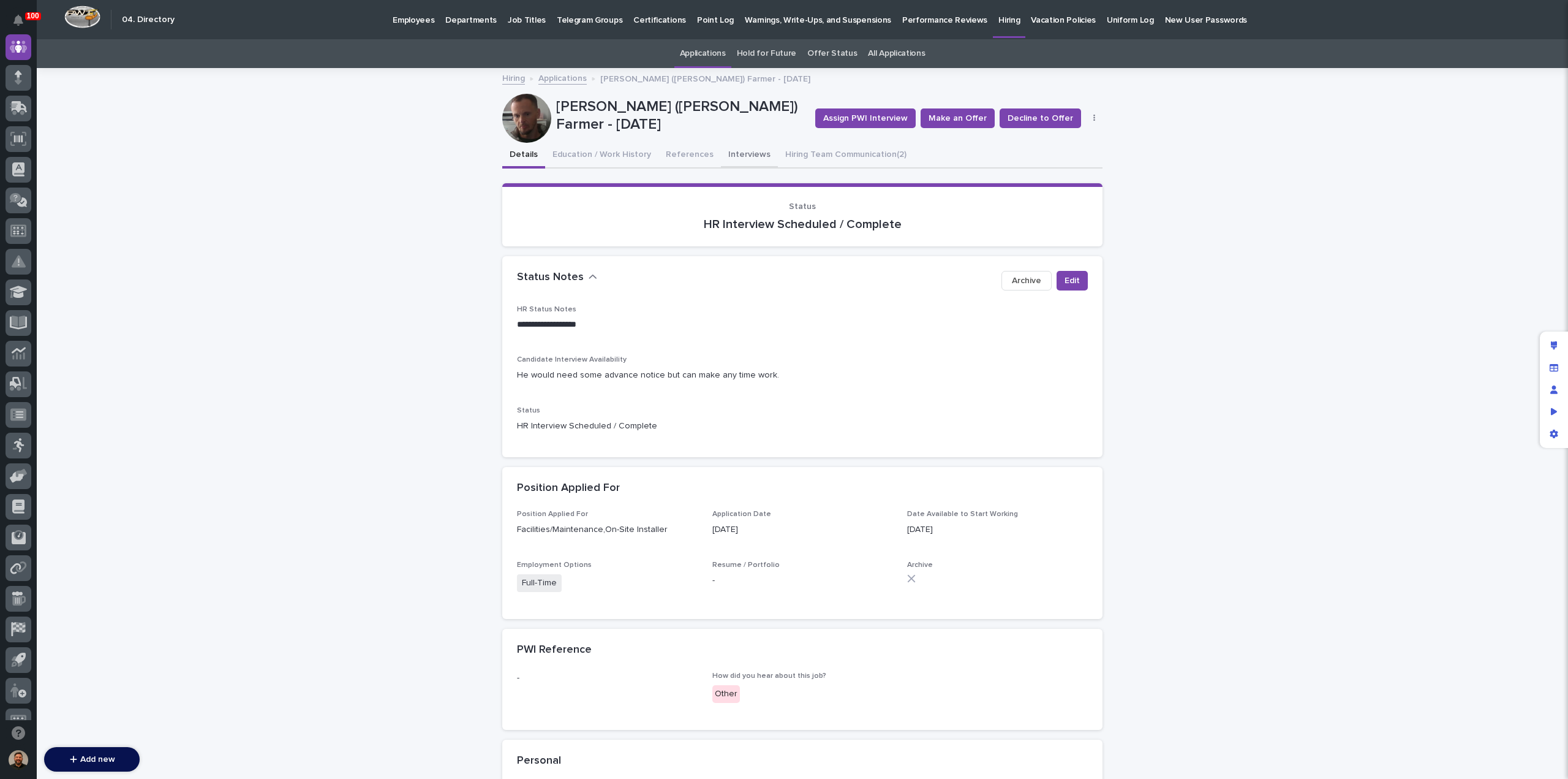
click at [727, 155] on button "Interviews" at bounding box center [750, 155] width 57 height 25
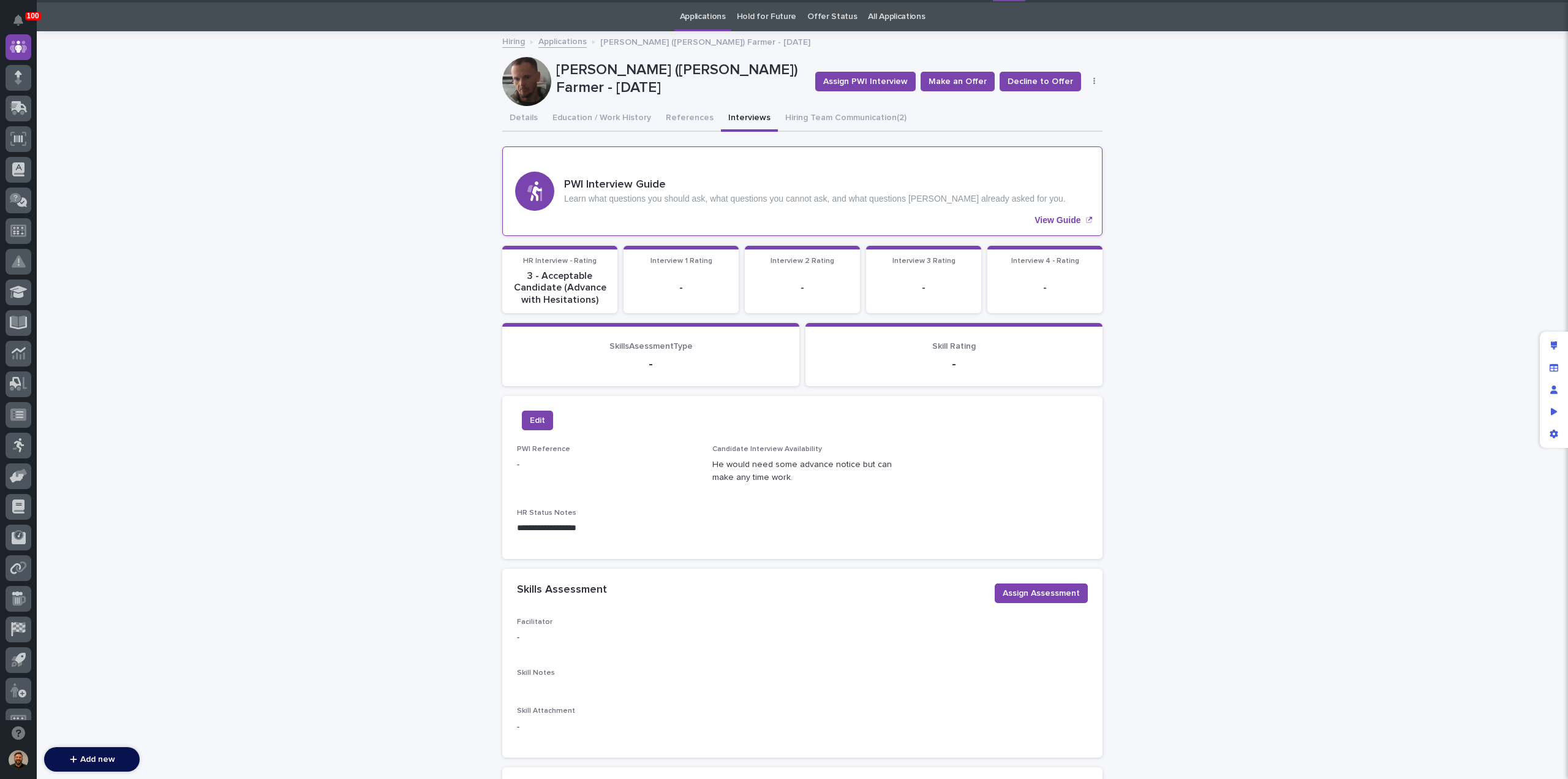
scroll to position [37, 0]
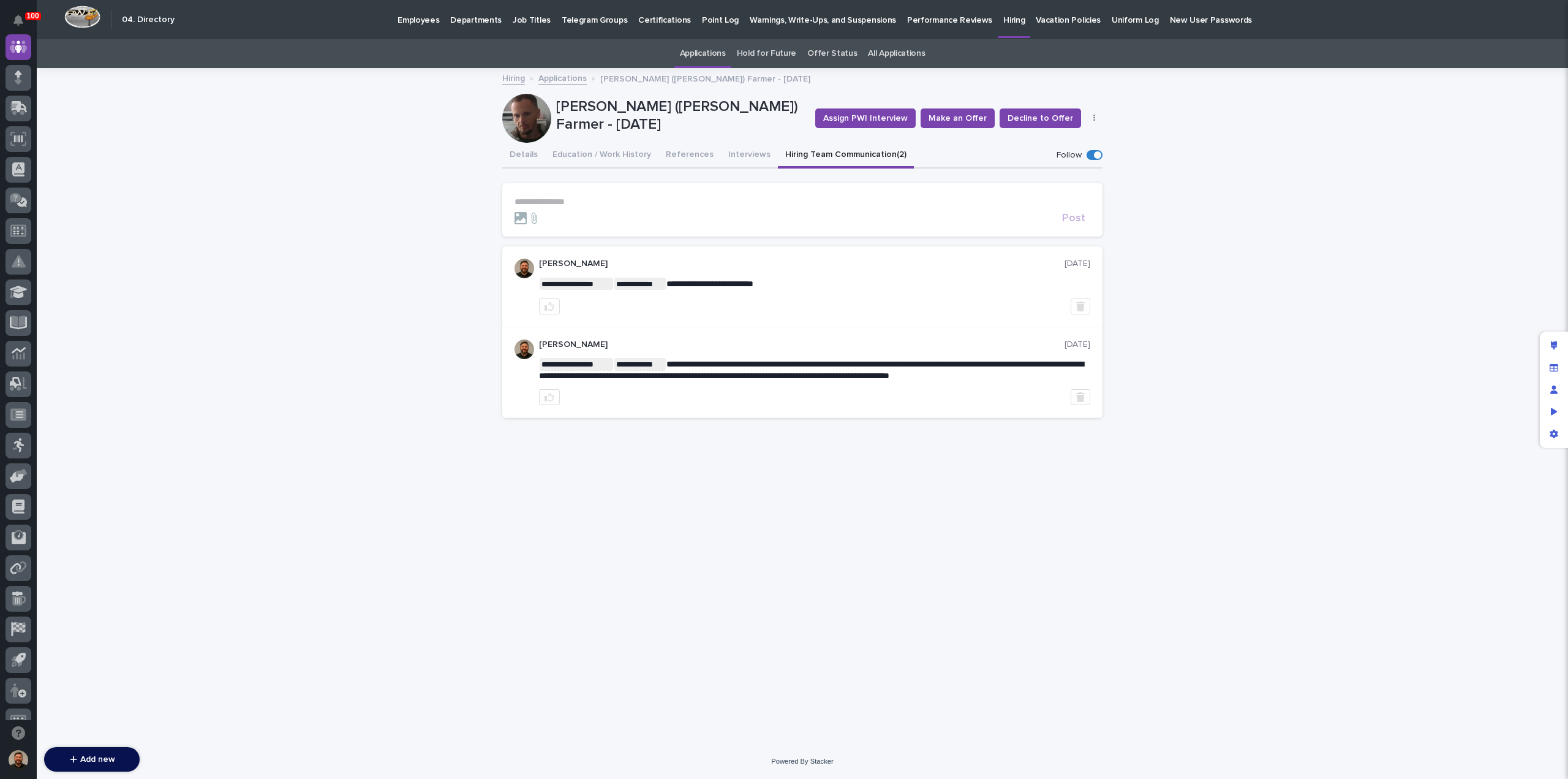
click at [410, 18] on p "Employees" at bounding box center [418, 12] width 42 height 25
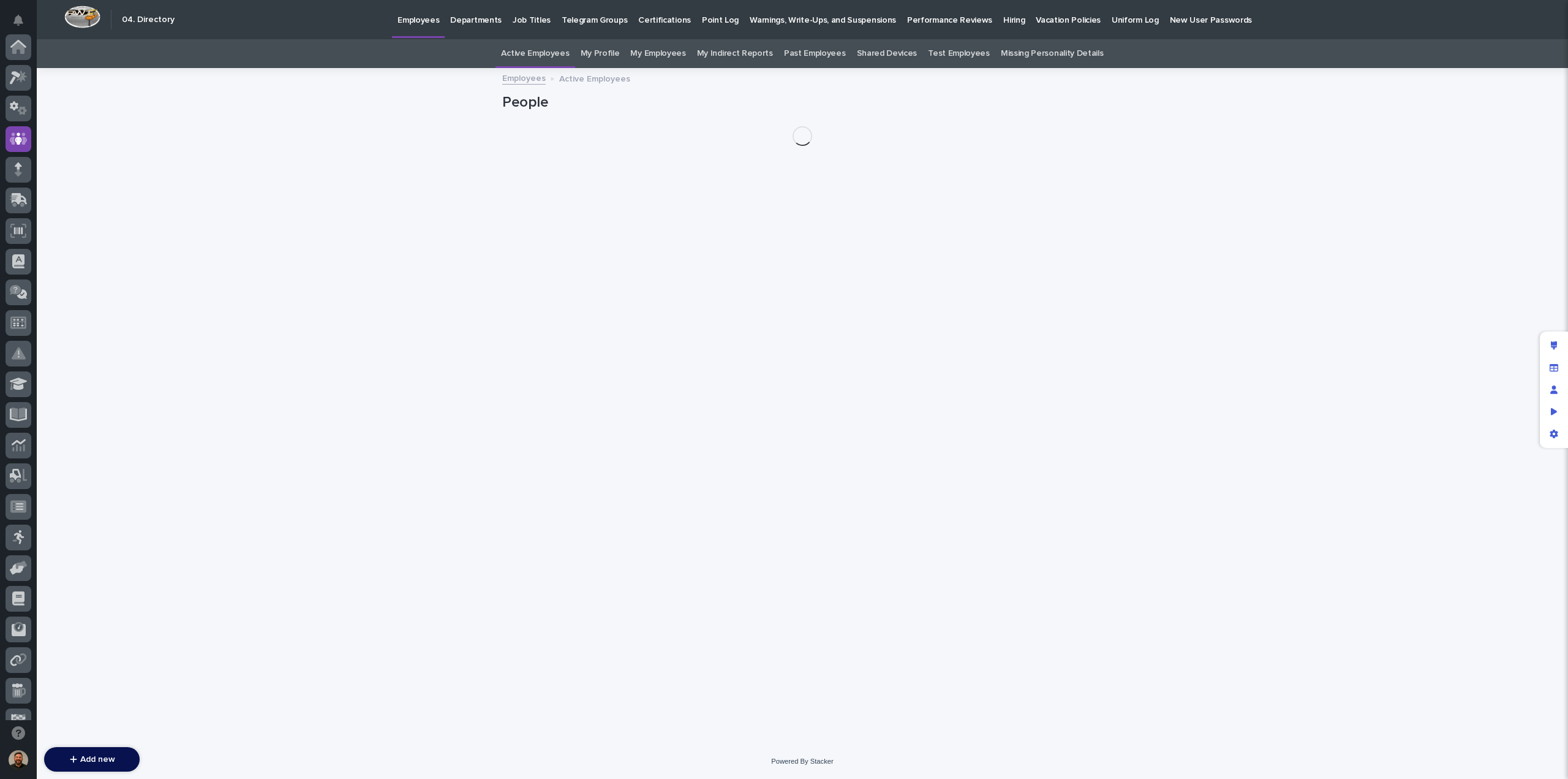
scroll to position [92, 0]
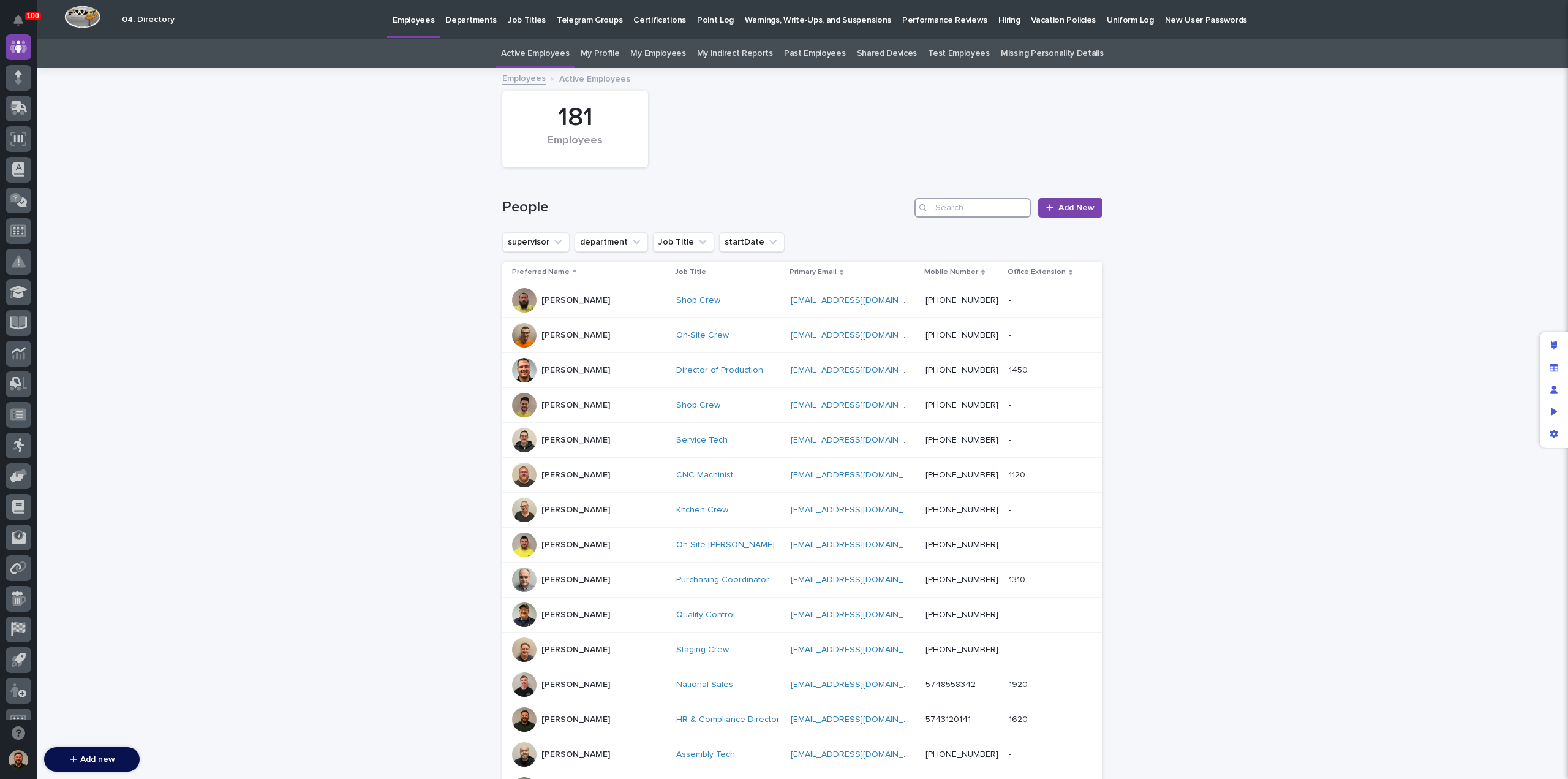
click at [960, 201] on input "Search" at bounding box center [973, 208] width 116 height 20
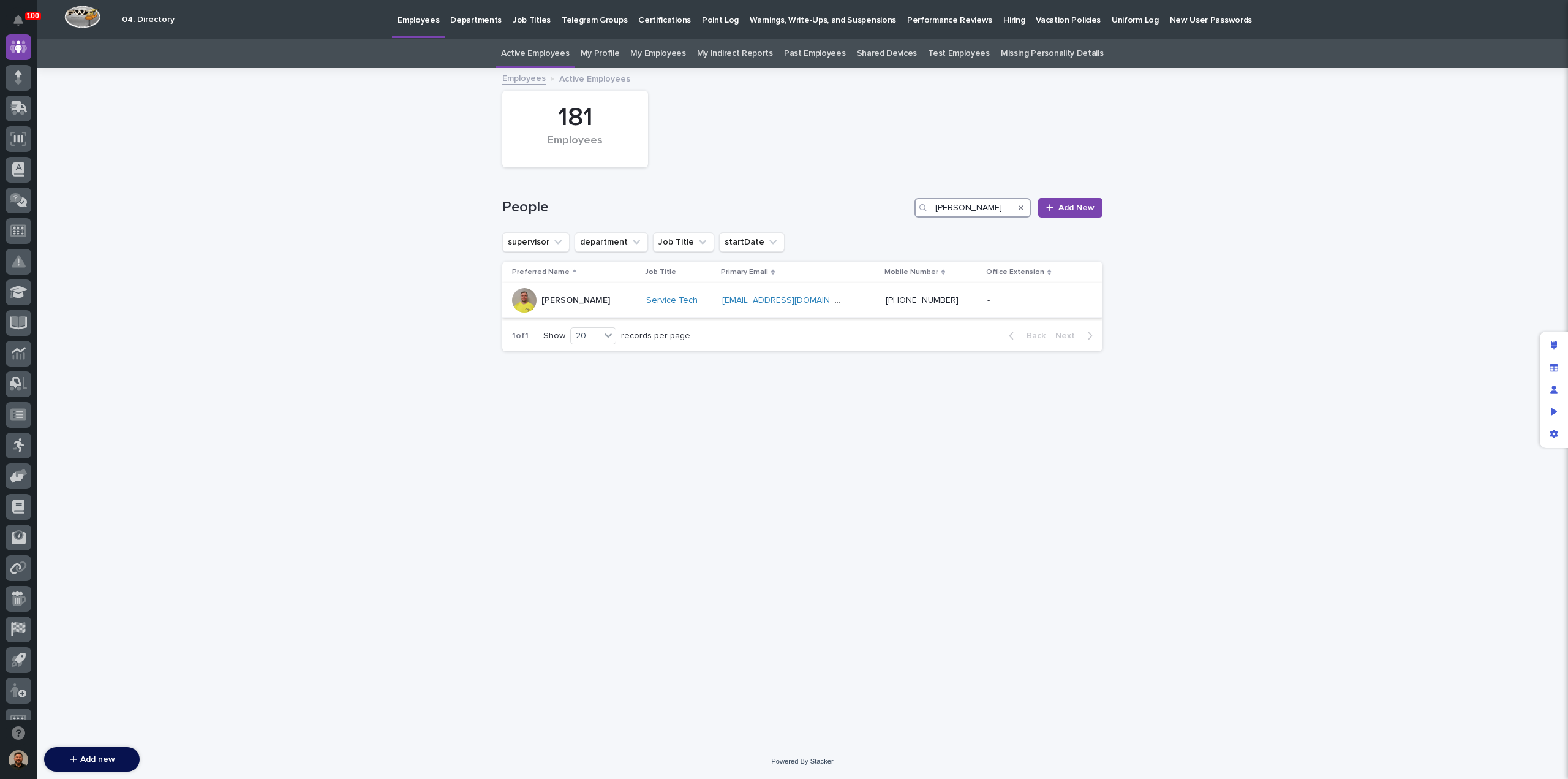
type input "blake"
click at [607, 298] on div "[PERSON_NAME]" at bounding box center [574, 301] width 124 height 25
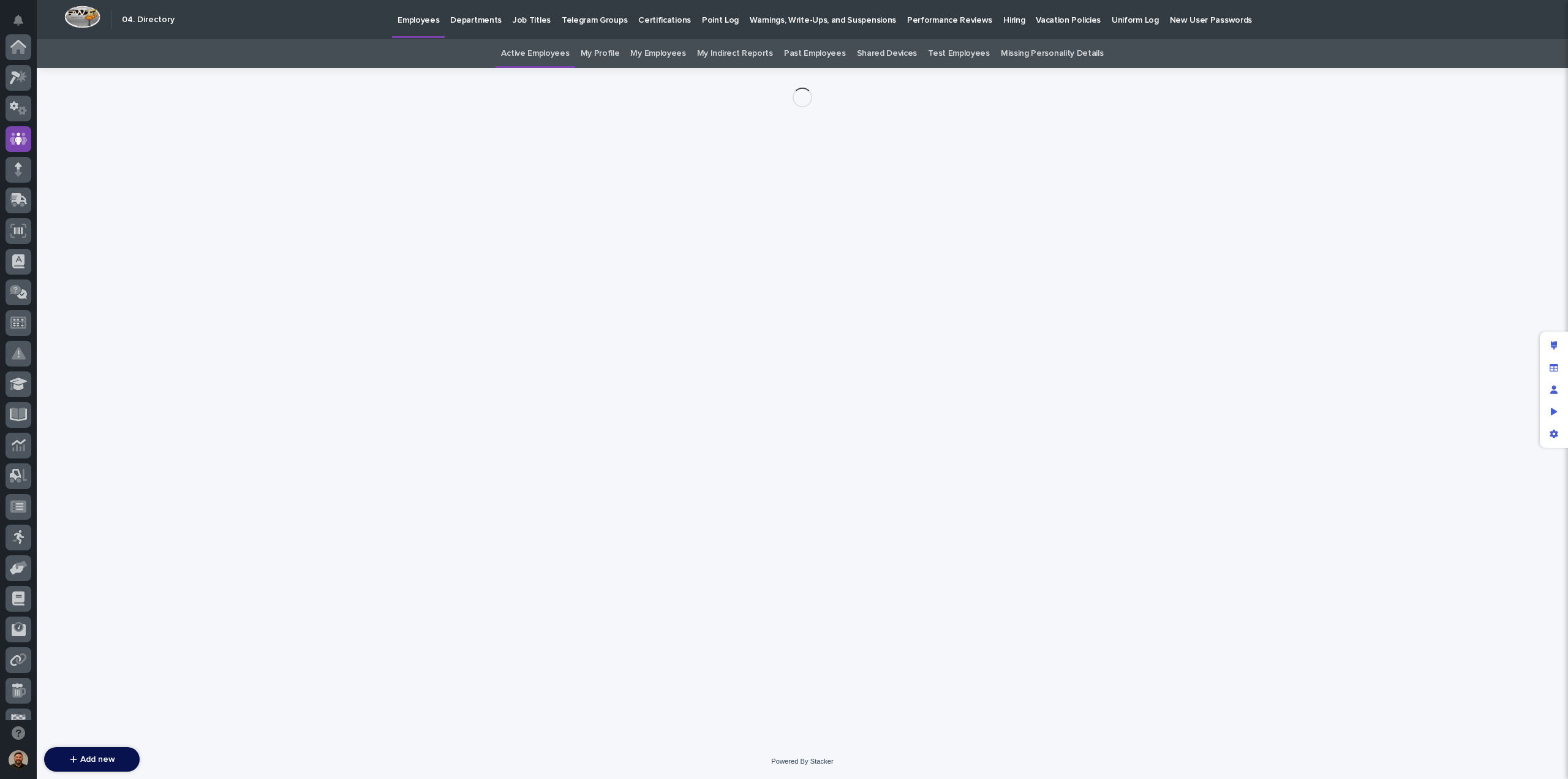
scroll to position [92, 0]
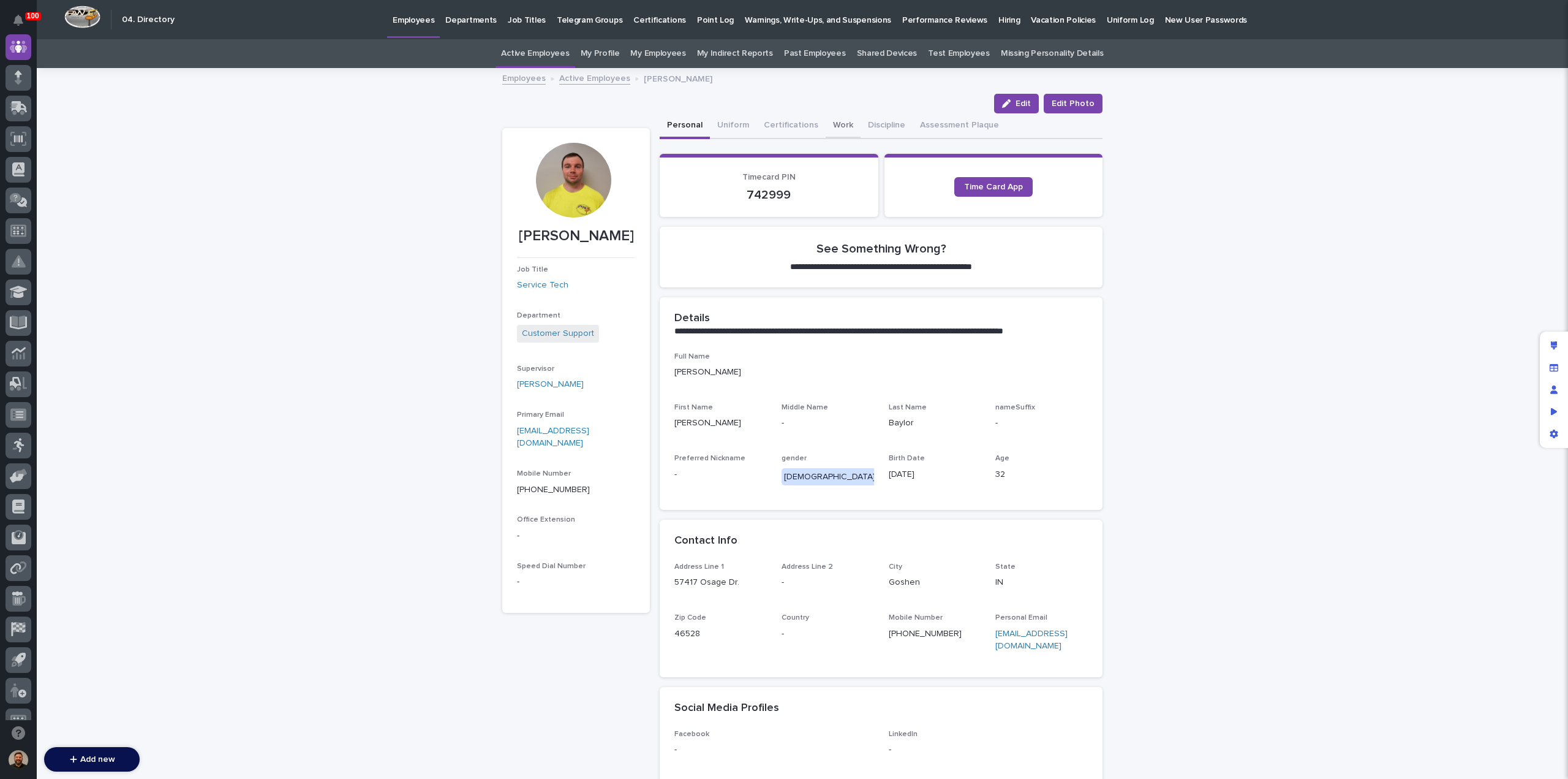
click at [833, 128] on button "Work" at bounding box center [843, 125] width 35 height 25
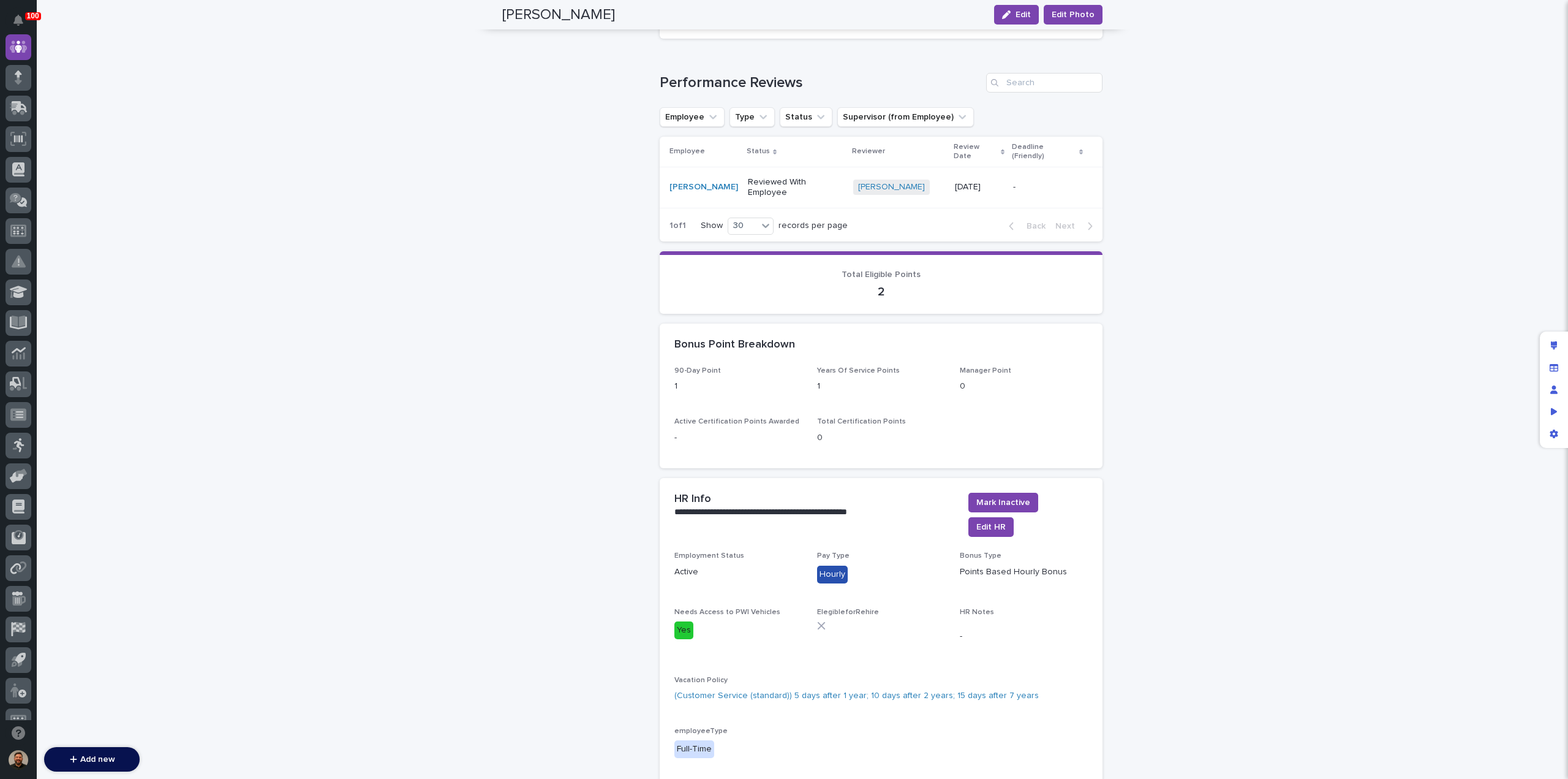
scroll to position [938, 0]
click at [1030, 494] on span "Mark Inactive" at bounding box center [1003, 500] width 54 height 12
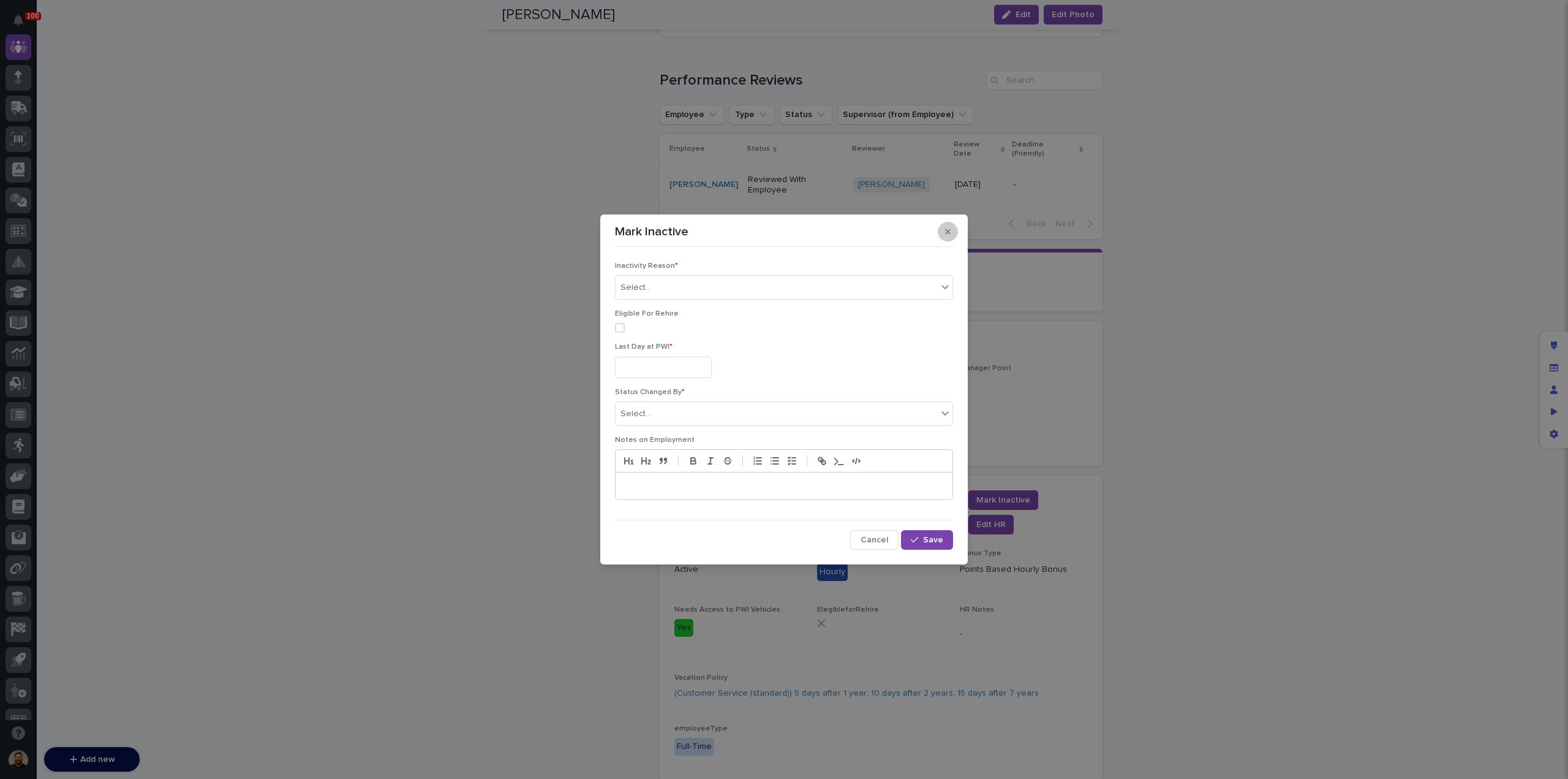
click at [954, 234] on button "button" at bounding box center [947, 232] width 20 height 20
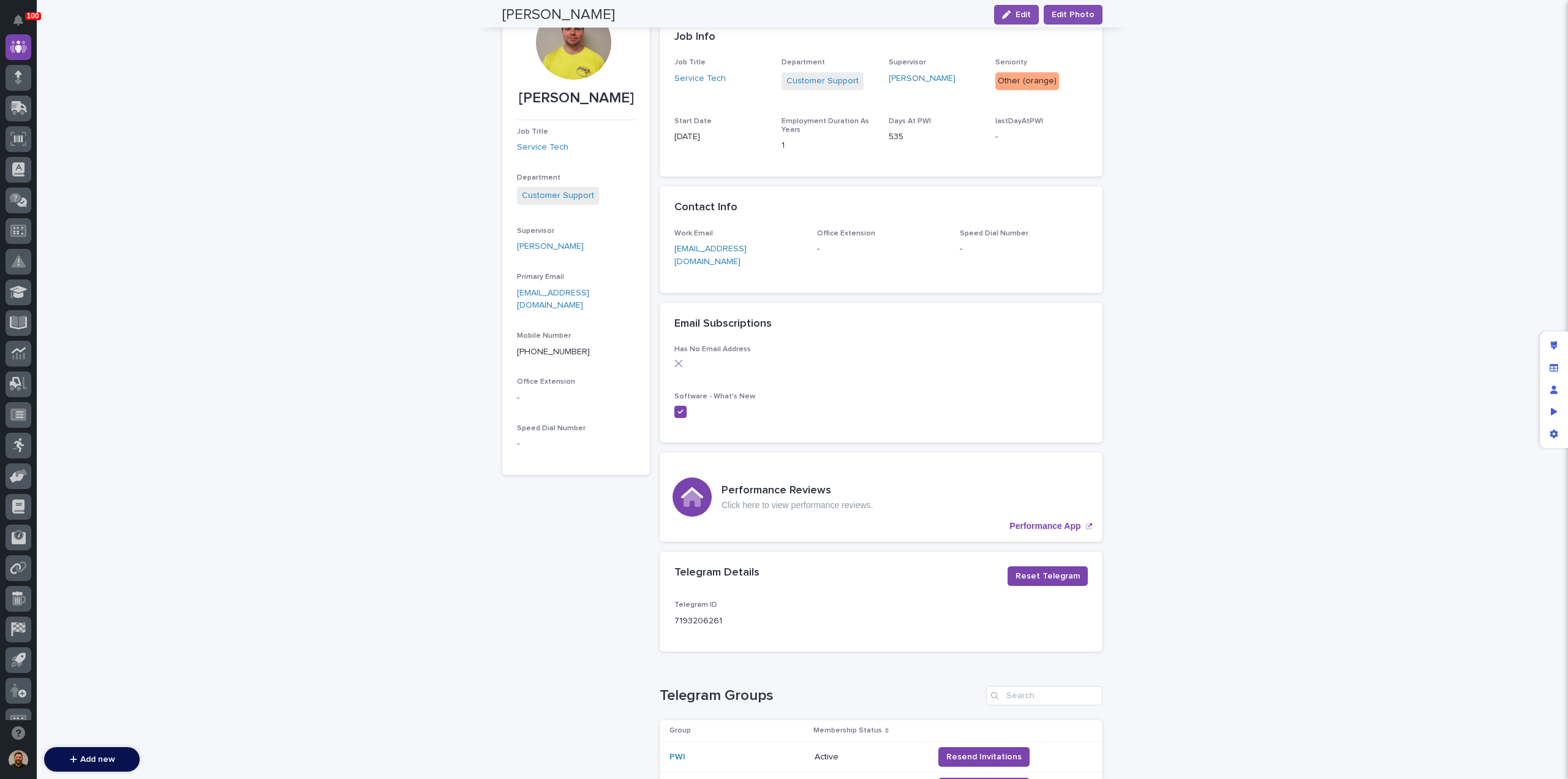
scroll to position [0, 0]
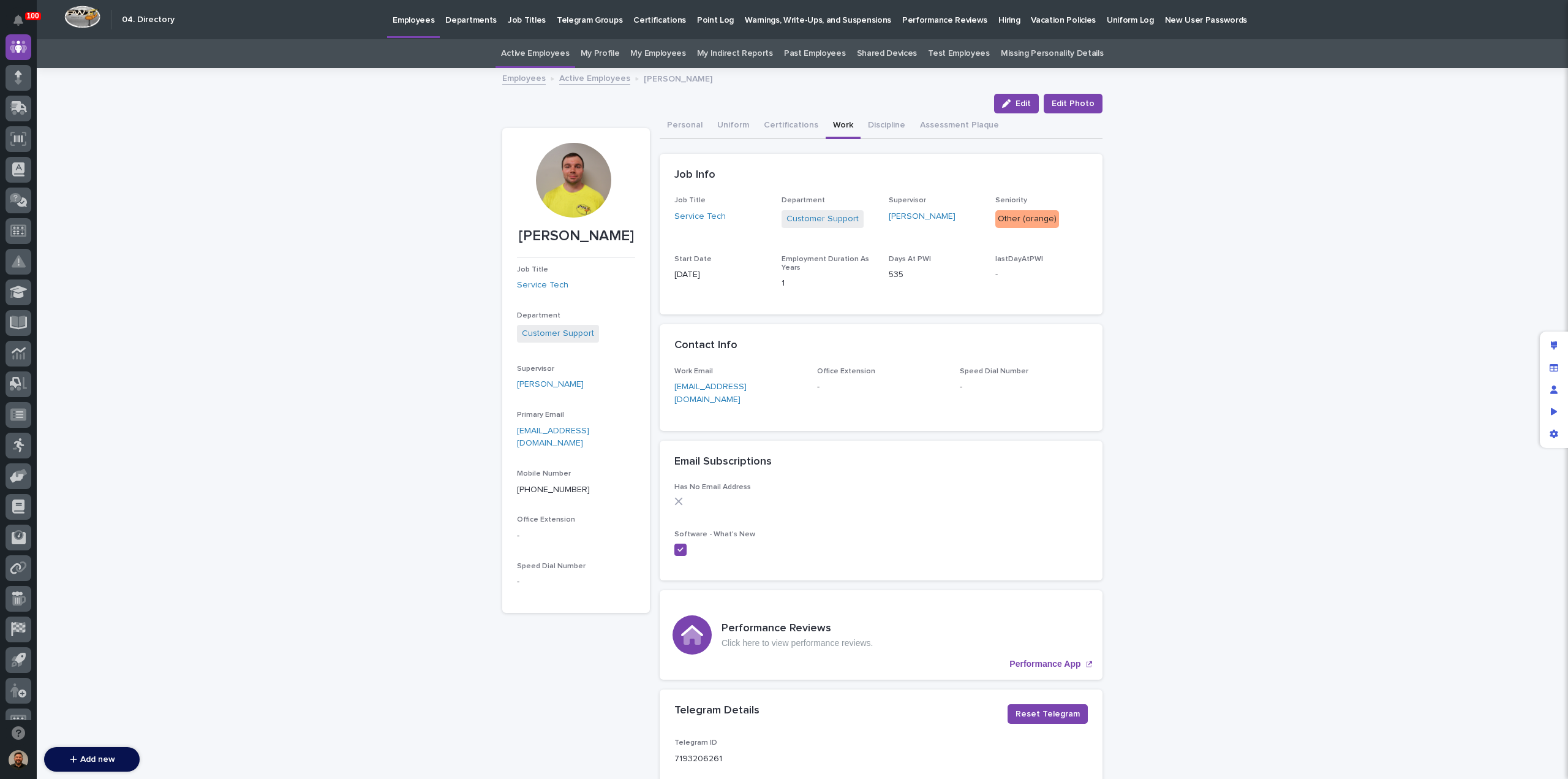
click at [998, 18] on p "Hiring" at bounding box center [1009, 12] width 21 height 25
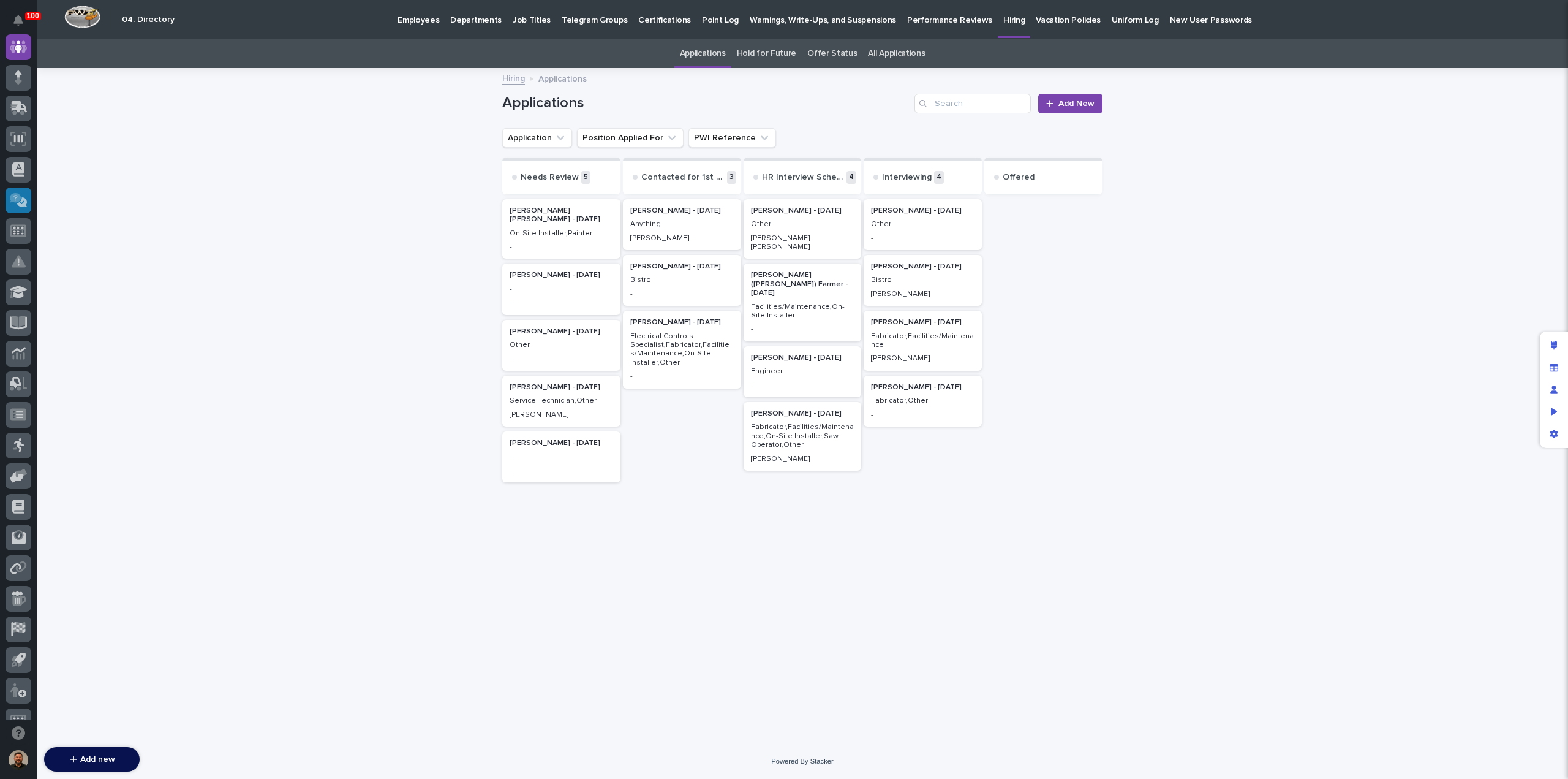
scroll to position [91, 0]
click at [688, 345] on p "Electrical Controls Specialist,Fabricator,Facilities/Maintenance,On-Site Instal…" at bounding box center [682, 349] width 103 height 35
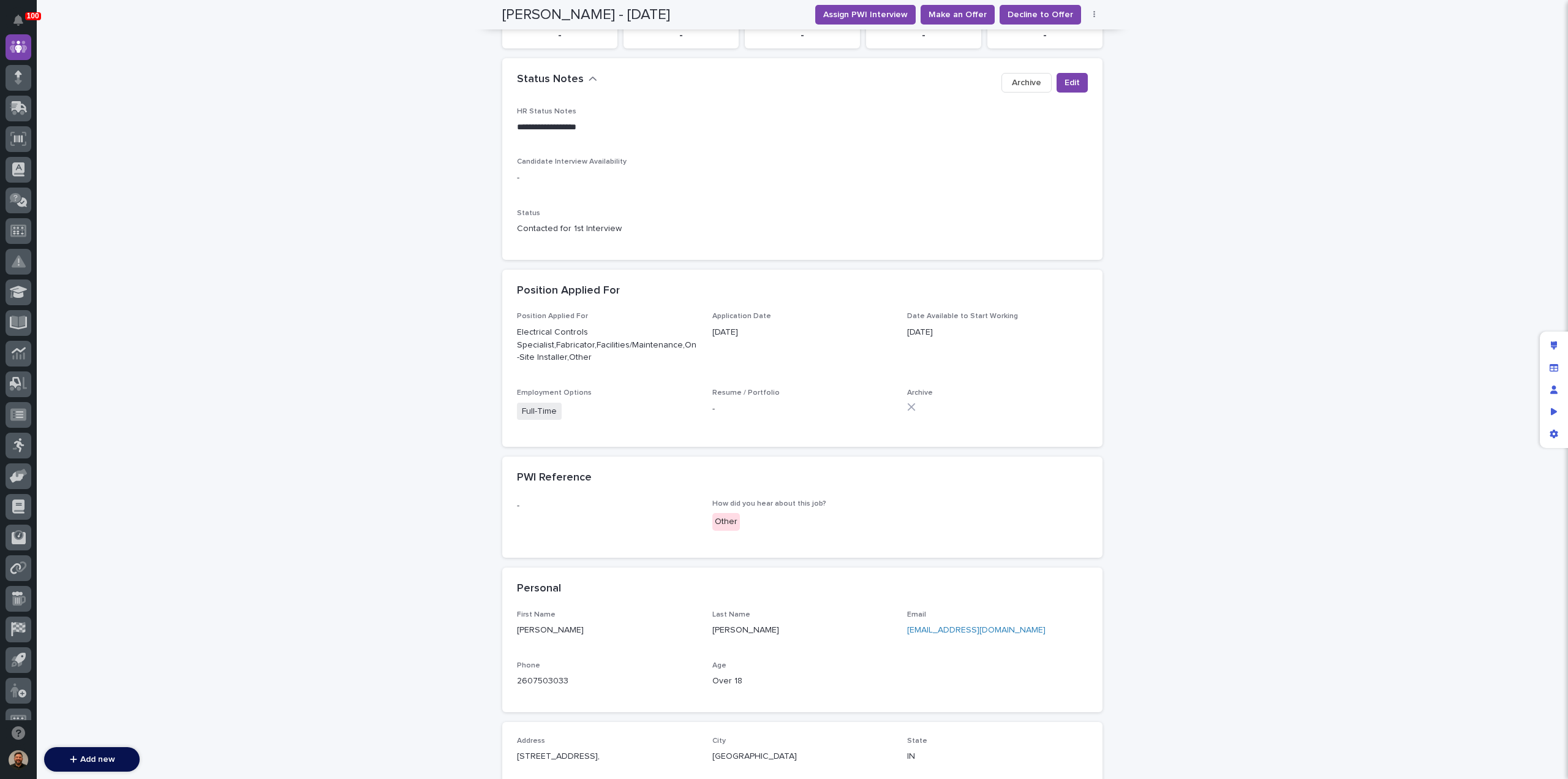
scroll to position [251, 0]
click at [1071, 86] on span "Edit" at bounding box center [1072, 83] width 16 height 12
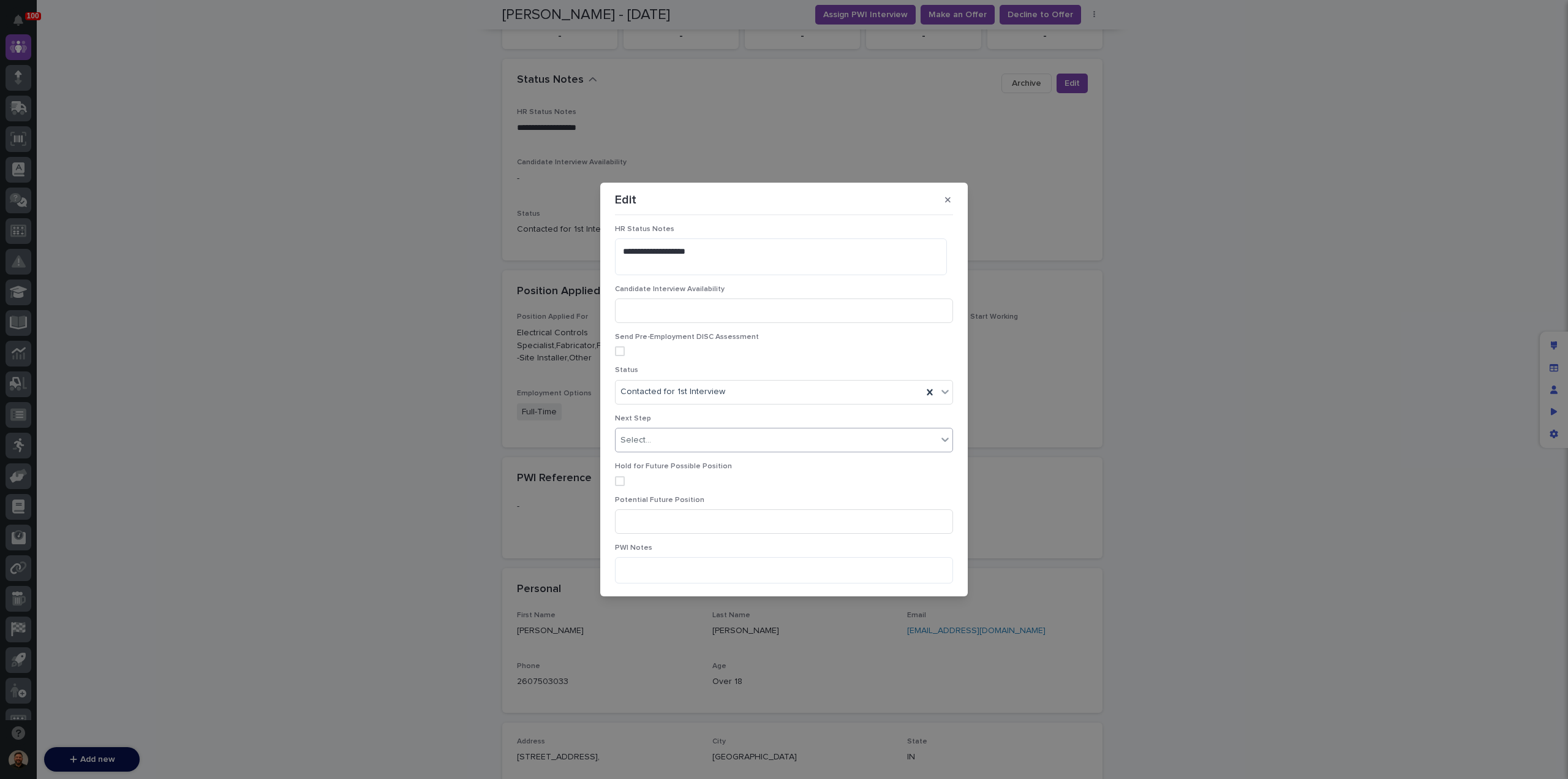
scroll to position [0, 0]
click at [949, 199] on icon "button" at bounding box center [947, 200] width 6 height 6
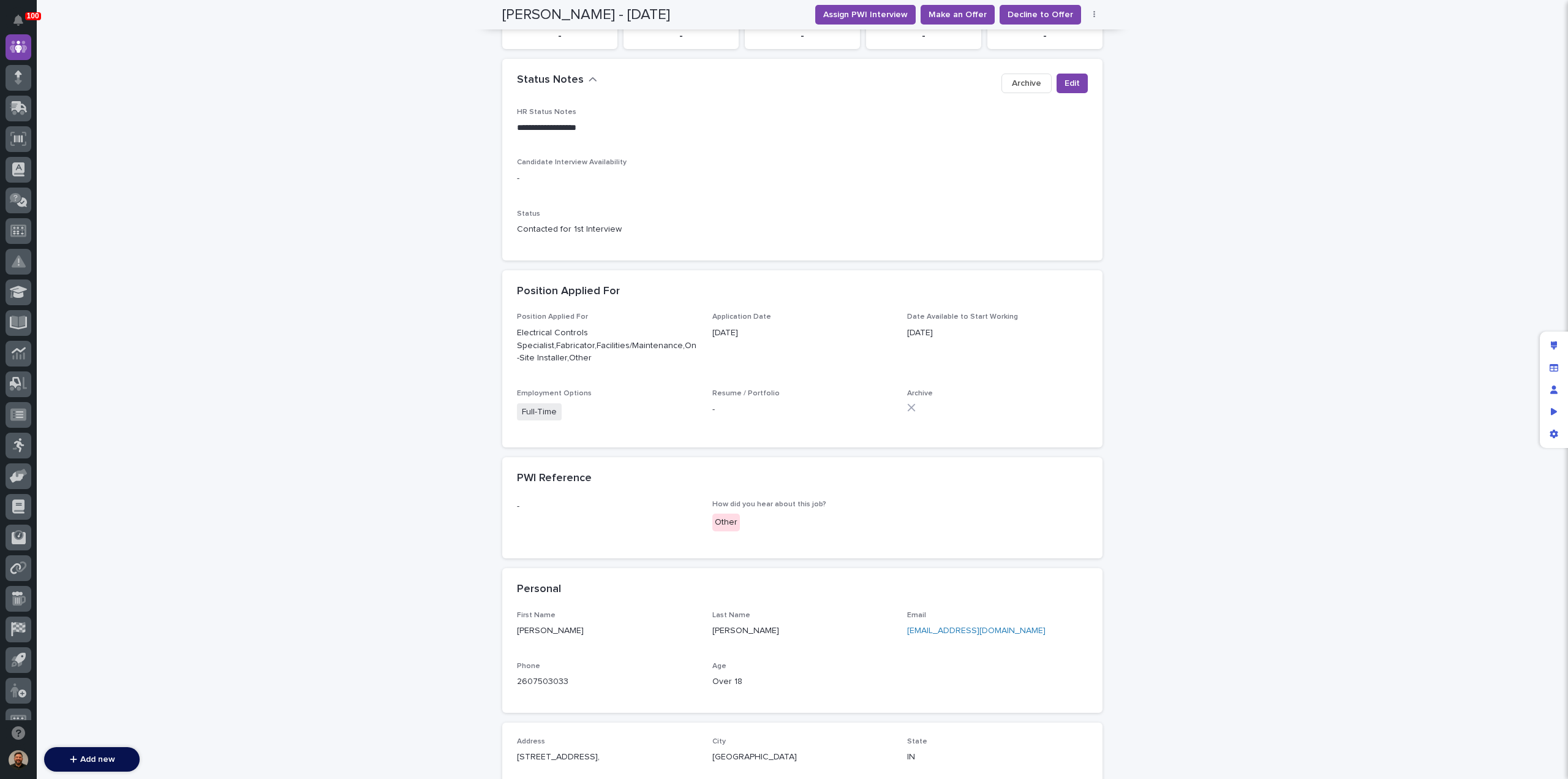
click at [1091, 18] on button "button" at bounding box center [1094, 15] width 17 height 8
click at [1073, 34] on button "Edit" at bounding box center [1056, 39] width 81 height 20
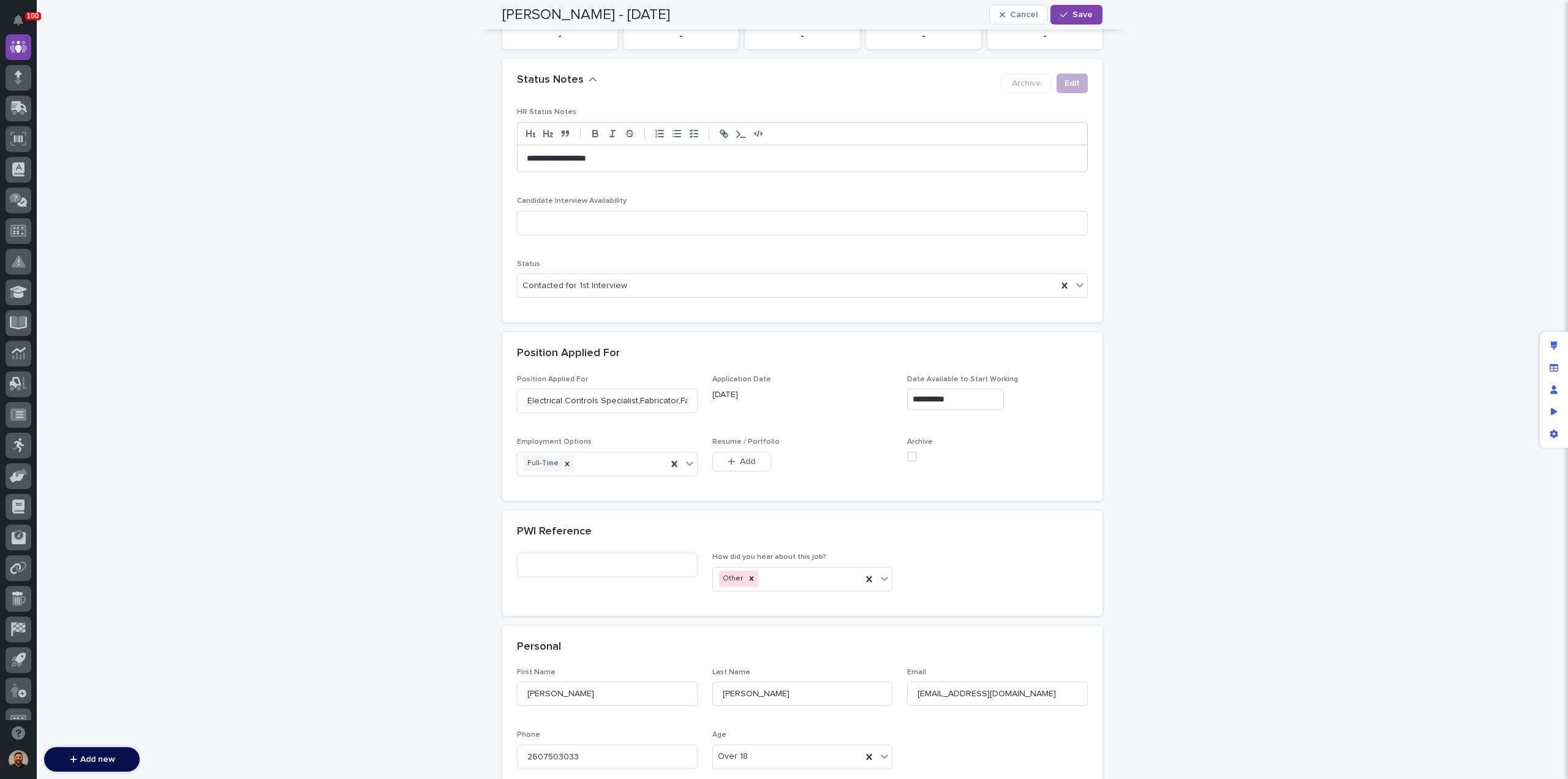
scroll to position [269, 0]
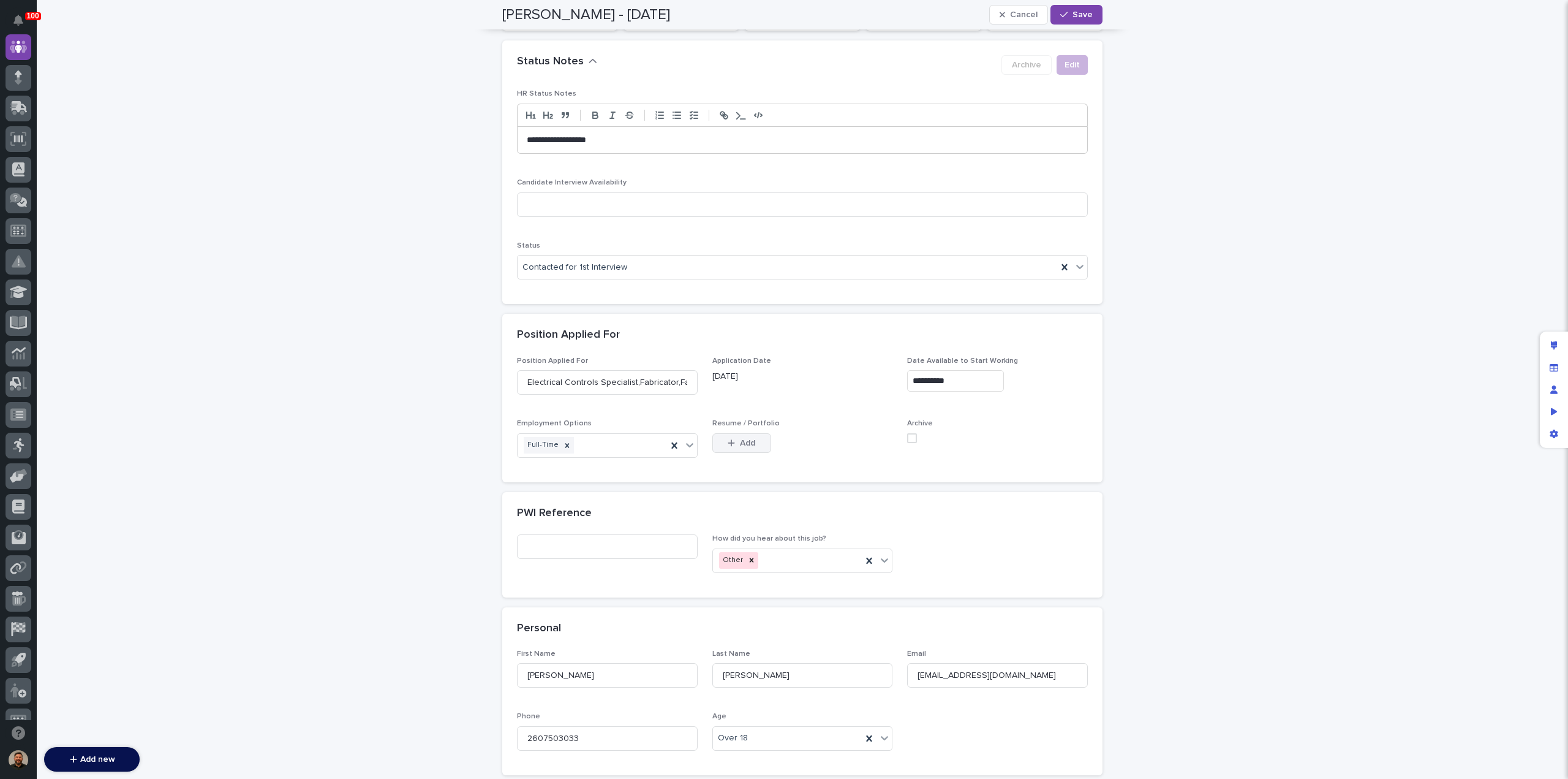
click at [740, 439] on span "Add" at bounding box center [748, 443] width 16 height 8
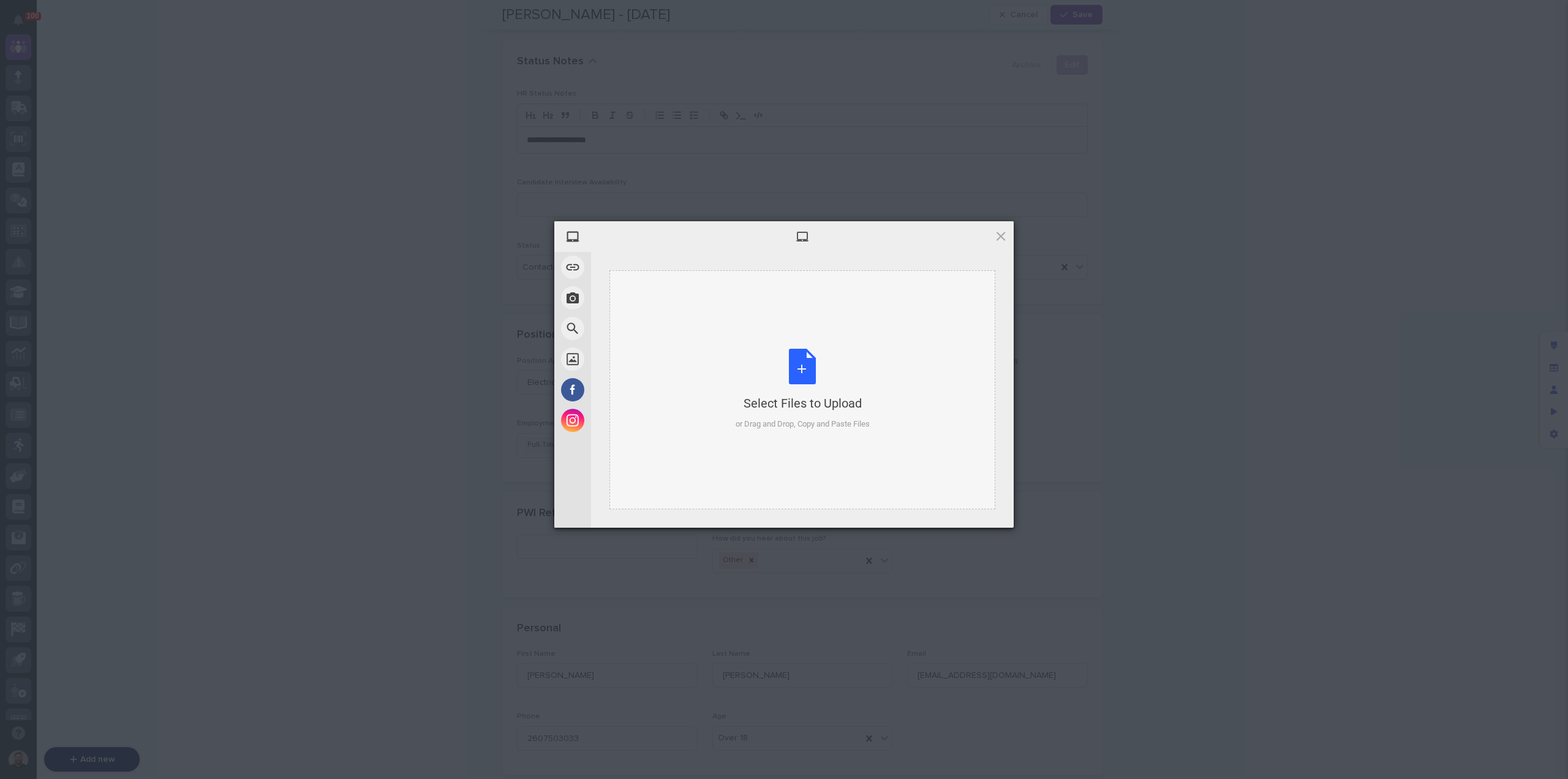
click at [792, 388] on div "Select Files to Upload or Drag and Drop, Copy and Paste Files" at bounding box center [802, 389] width 134 height 81
click at [974, 512] on span "Upload 1" at bounding box center [976, 511] width 24 height 9
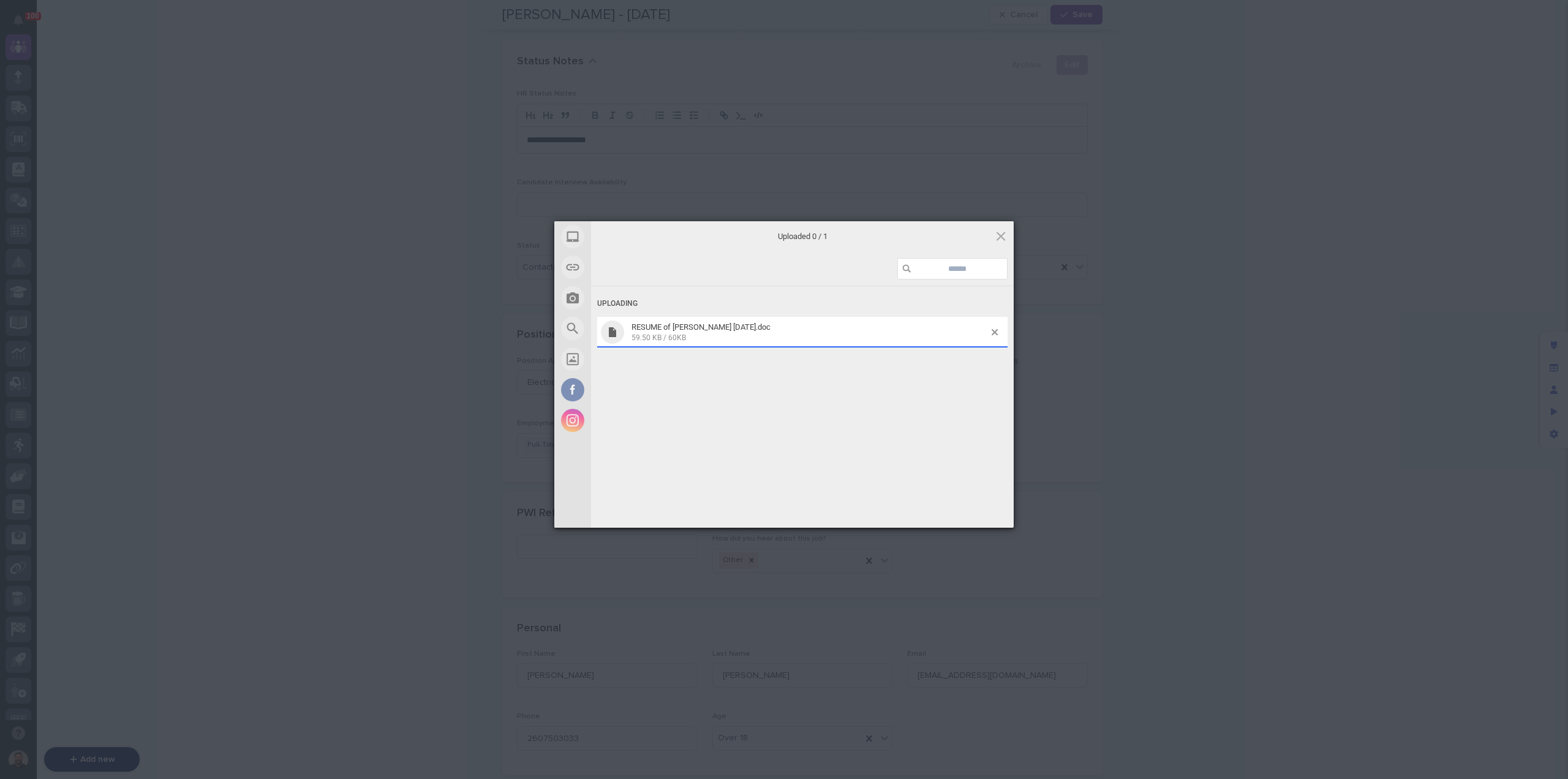
scroll to position [291, 0]
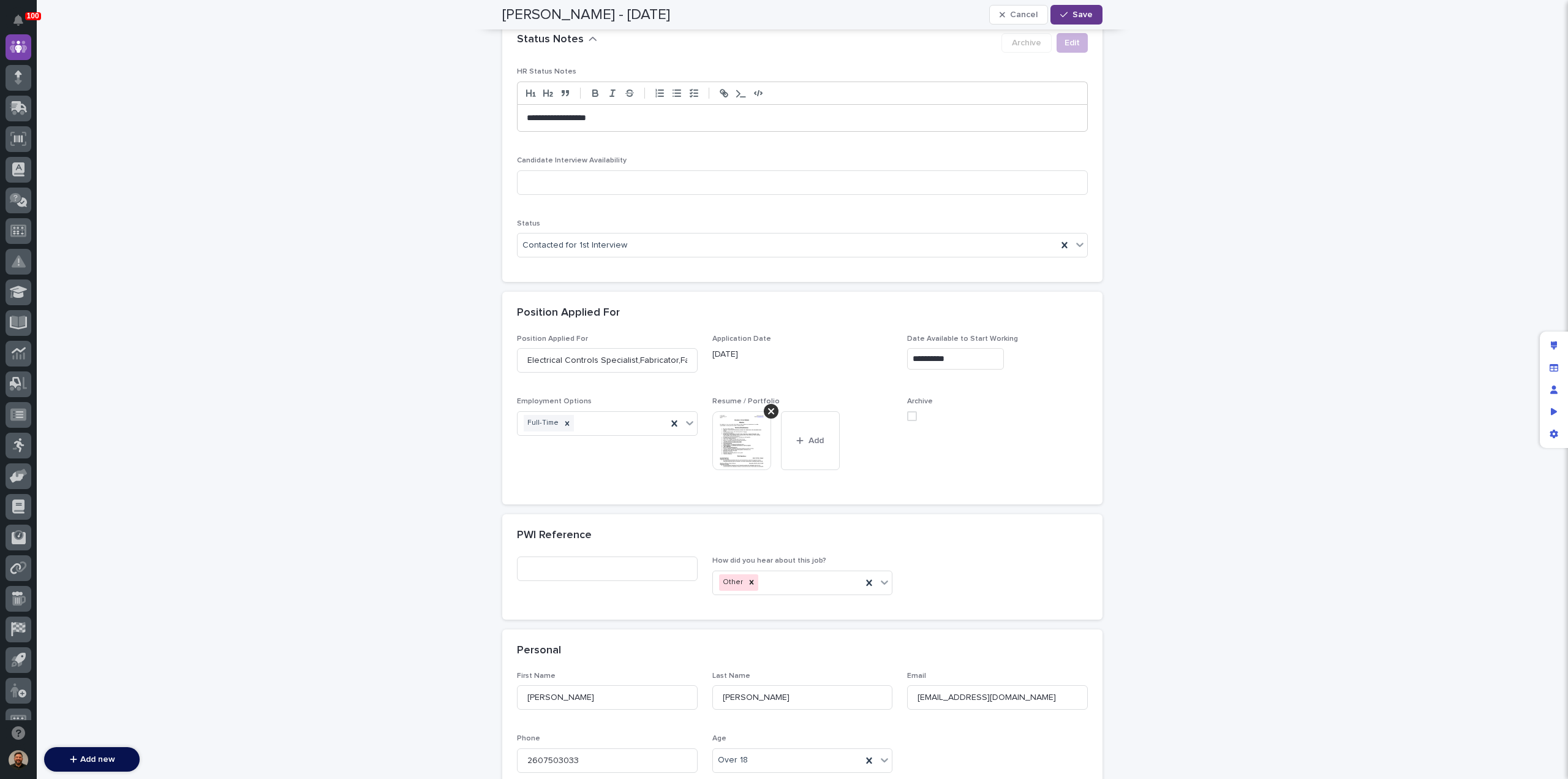
click at [1080, 10] on button "Save" at bounding box center [1077, 15] width 52 height 20
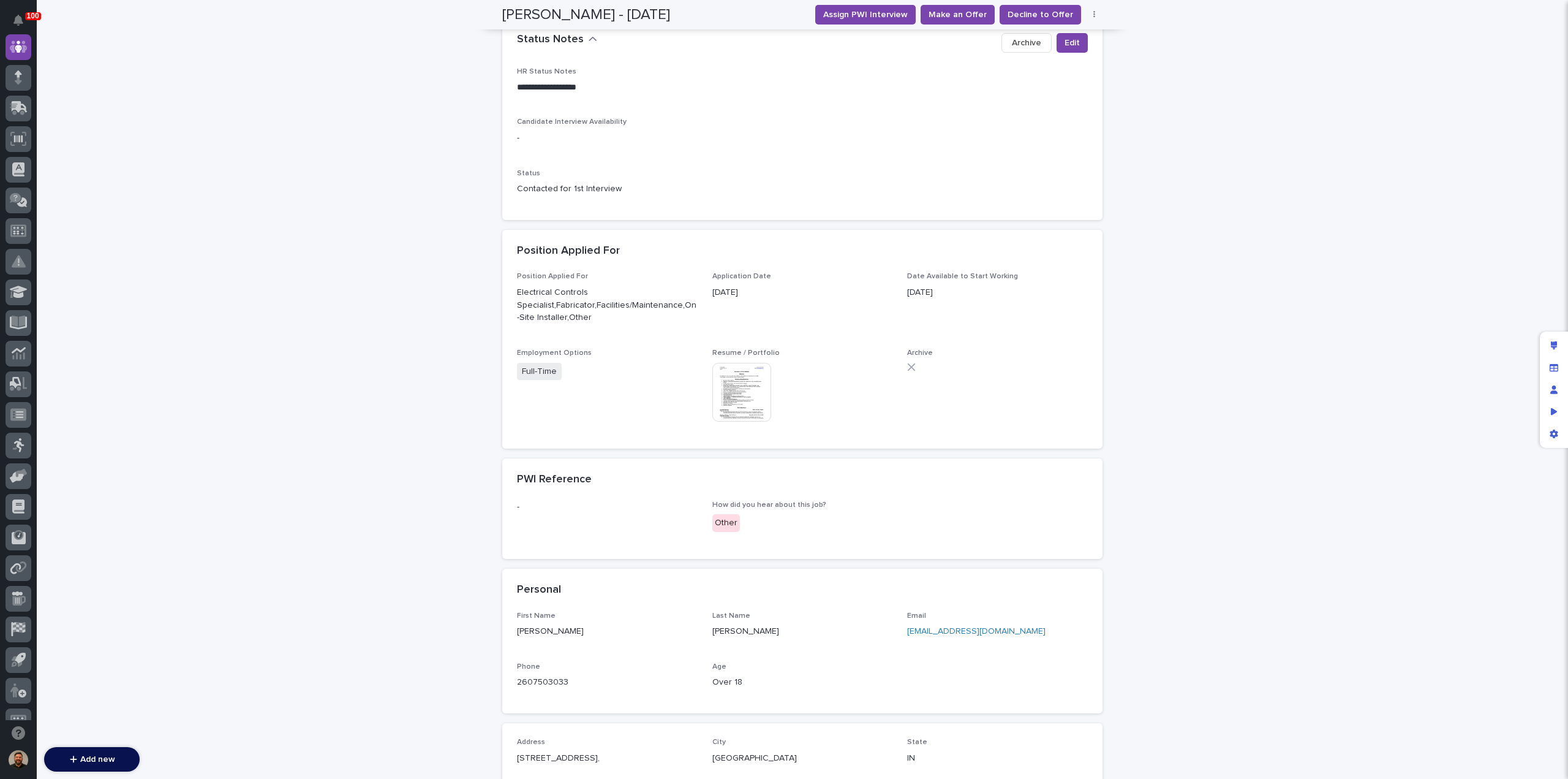
scroll to position [233, 0]
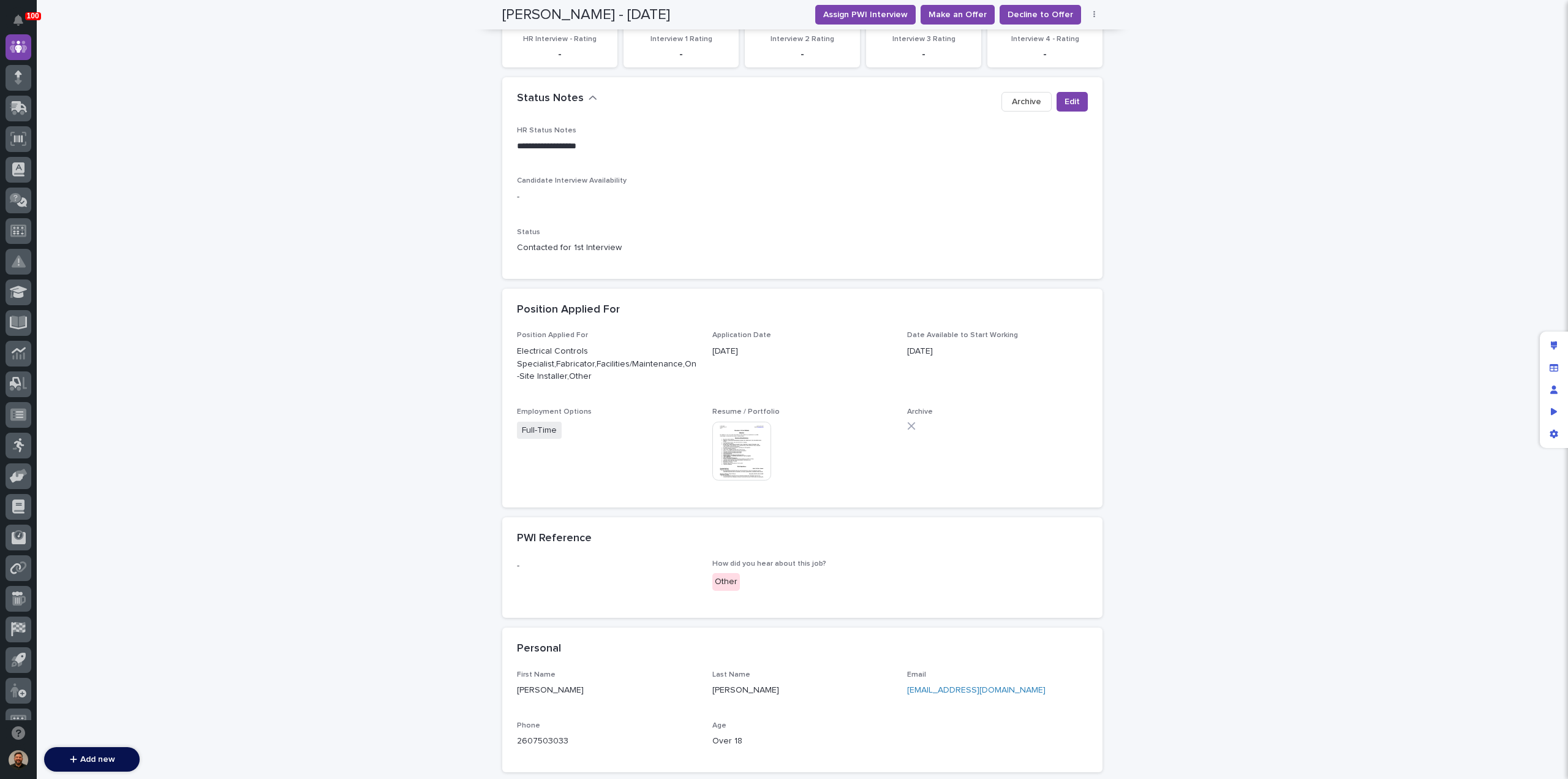
click at [726, 454] on img at bounding box center [742, 451] width 59 height 59
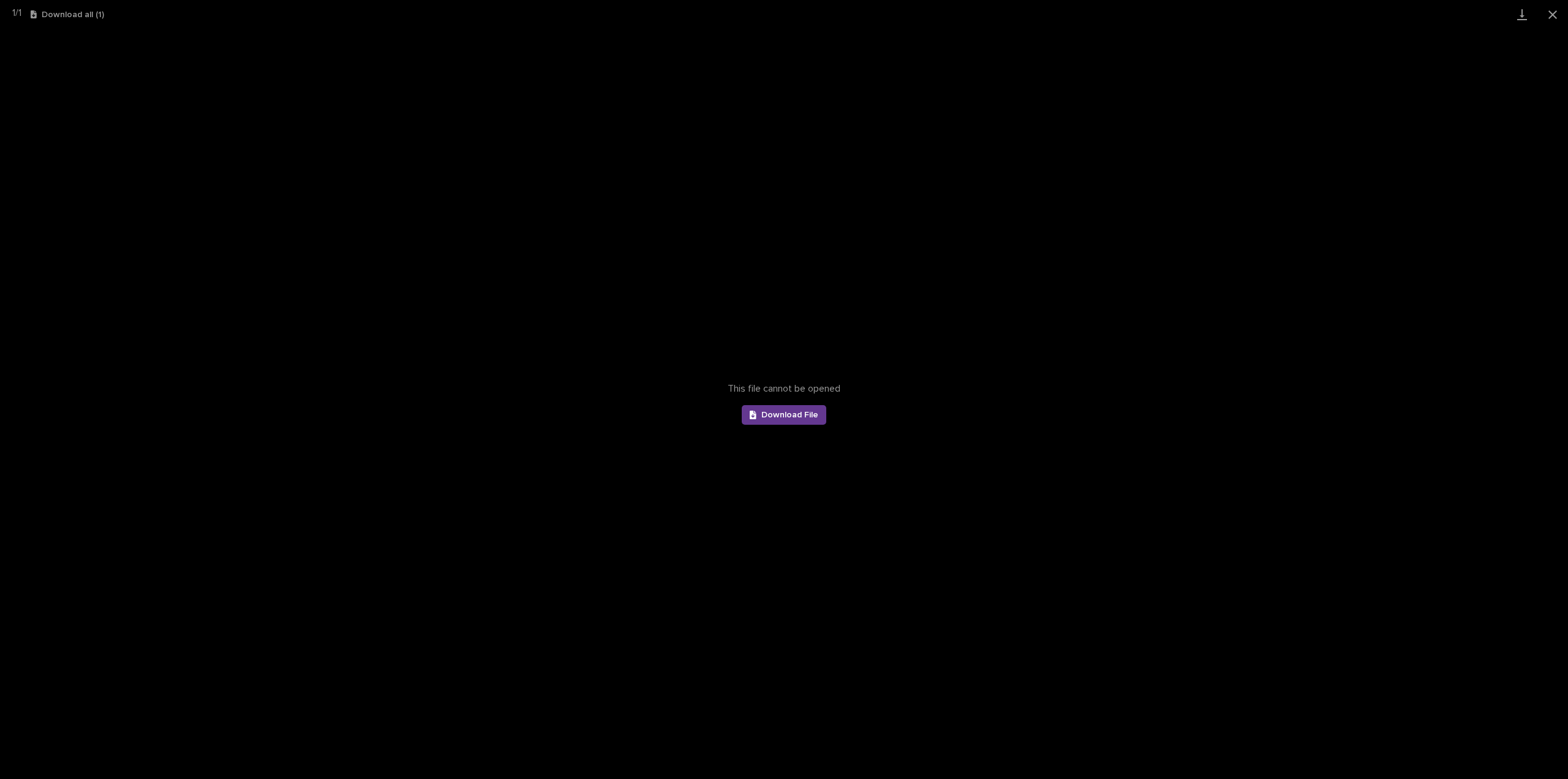
click at [777, 412] on span "Download File" at bounding box center [790, 414] width 57 height 8
click at [1552, 7] on button "Close gallery" at bounding box center [1552, 14] width 30 height 29
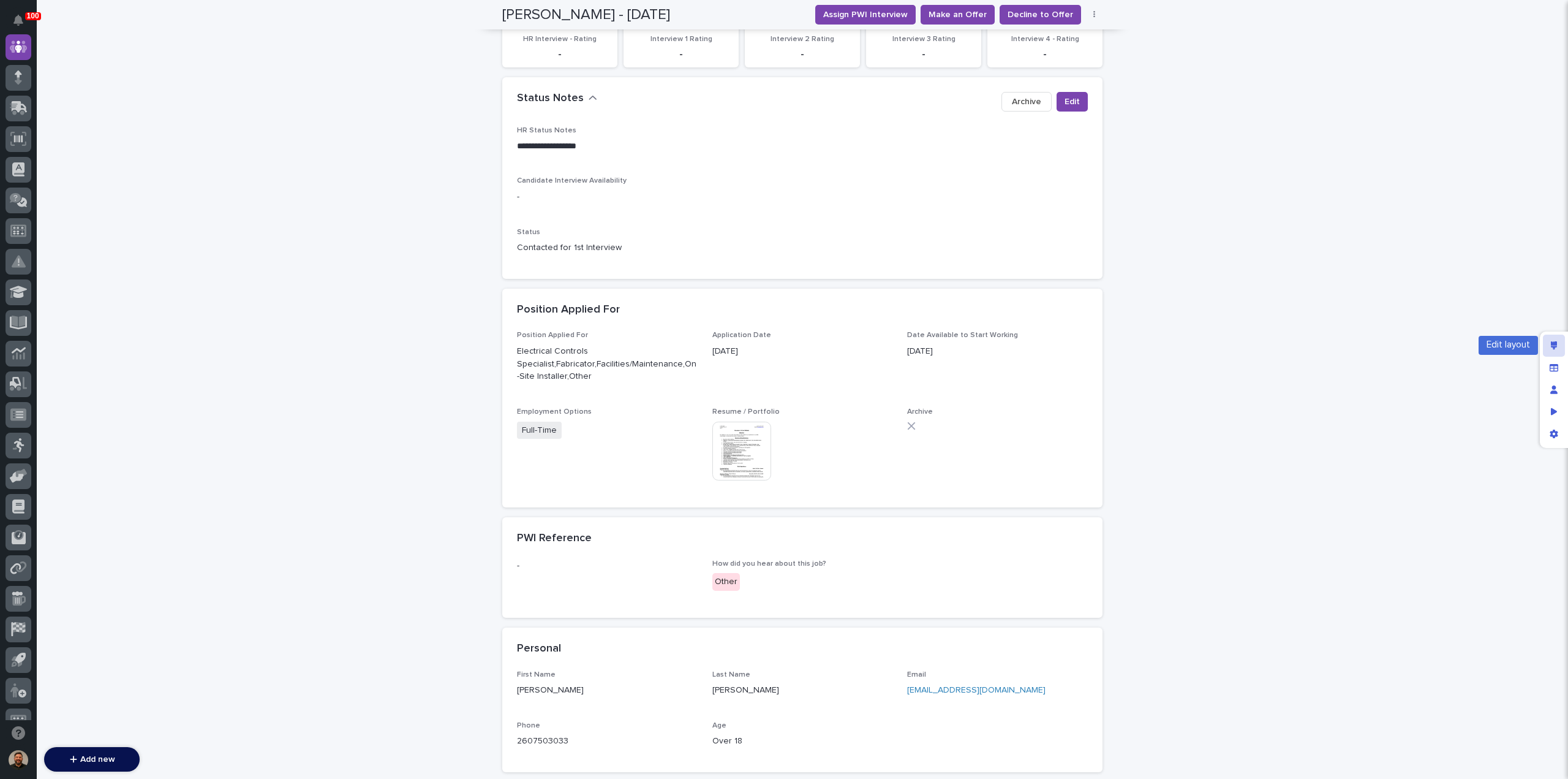
click at [1557, 340] on div "Edit layout" at bounding box center [1553, 345] width 22 height 22
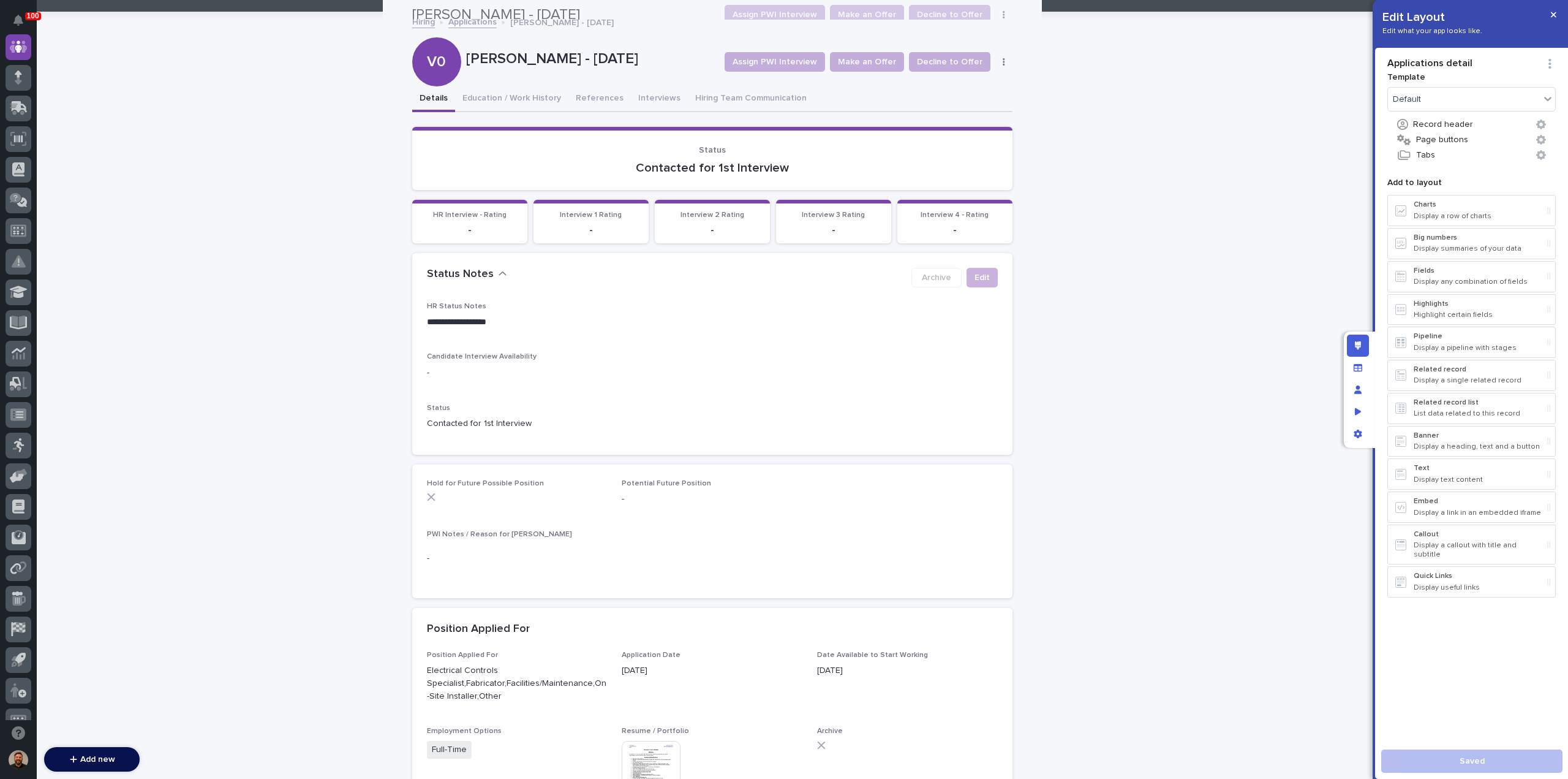
scroll to position [0, 0]
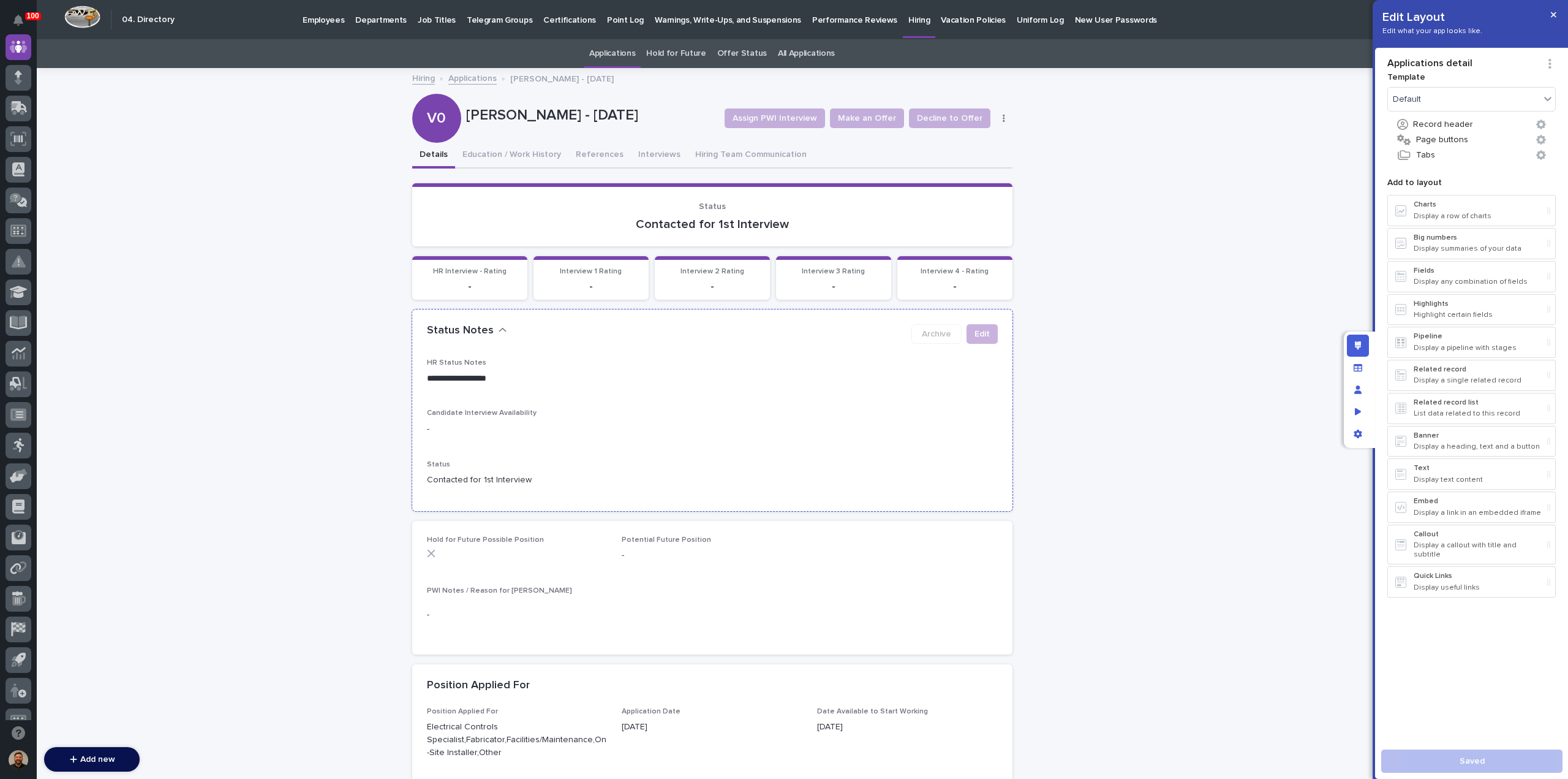
click at [949, 401] on div "**********" at bounding box center [712, 428] width 571 height 138
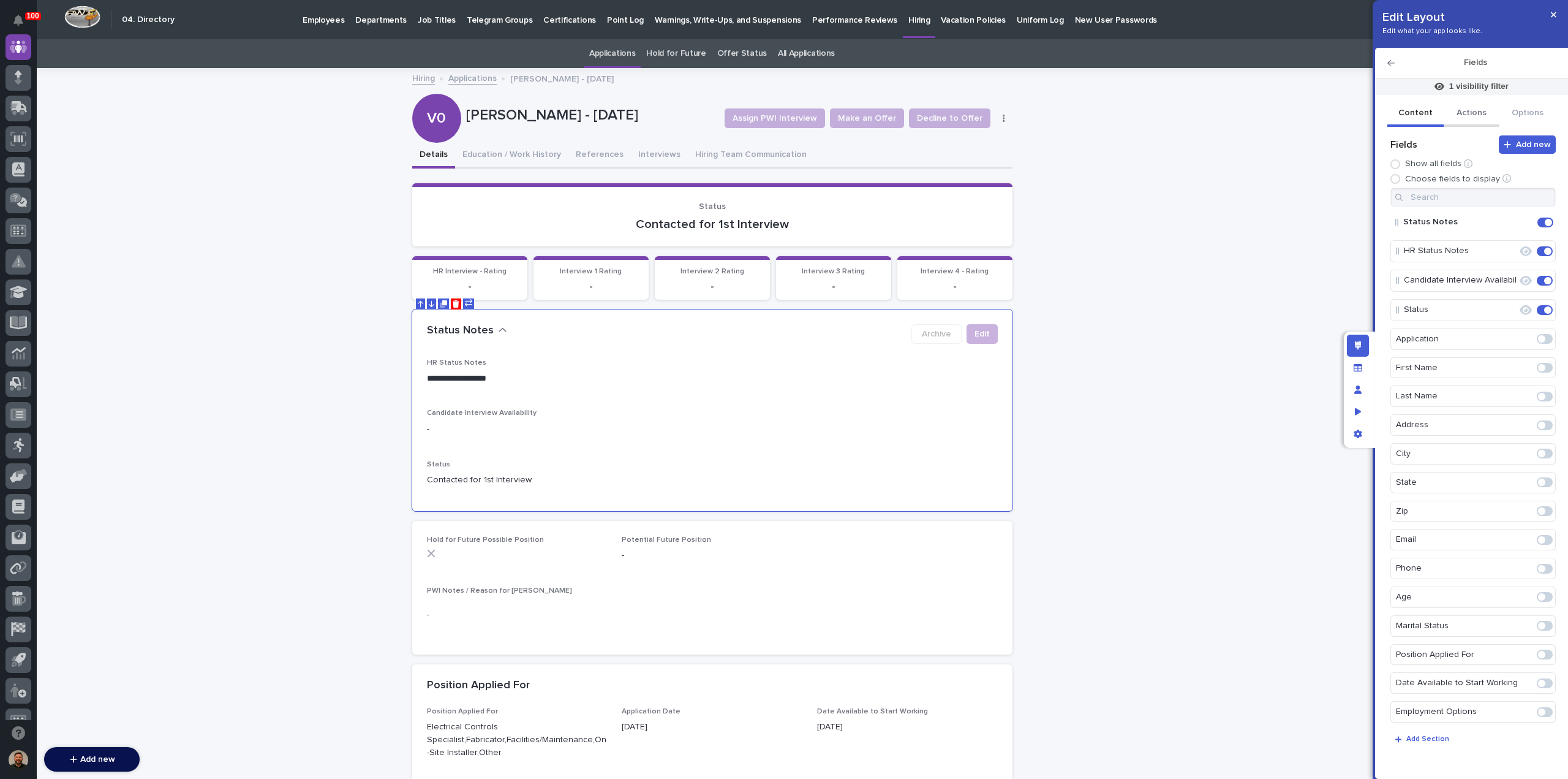
click at [1462, 113] on button "Actions" at bounding box center [1471, 113] width 56 height 25
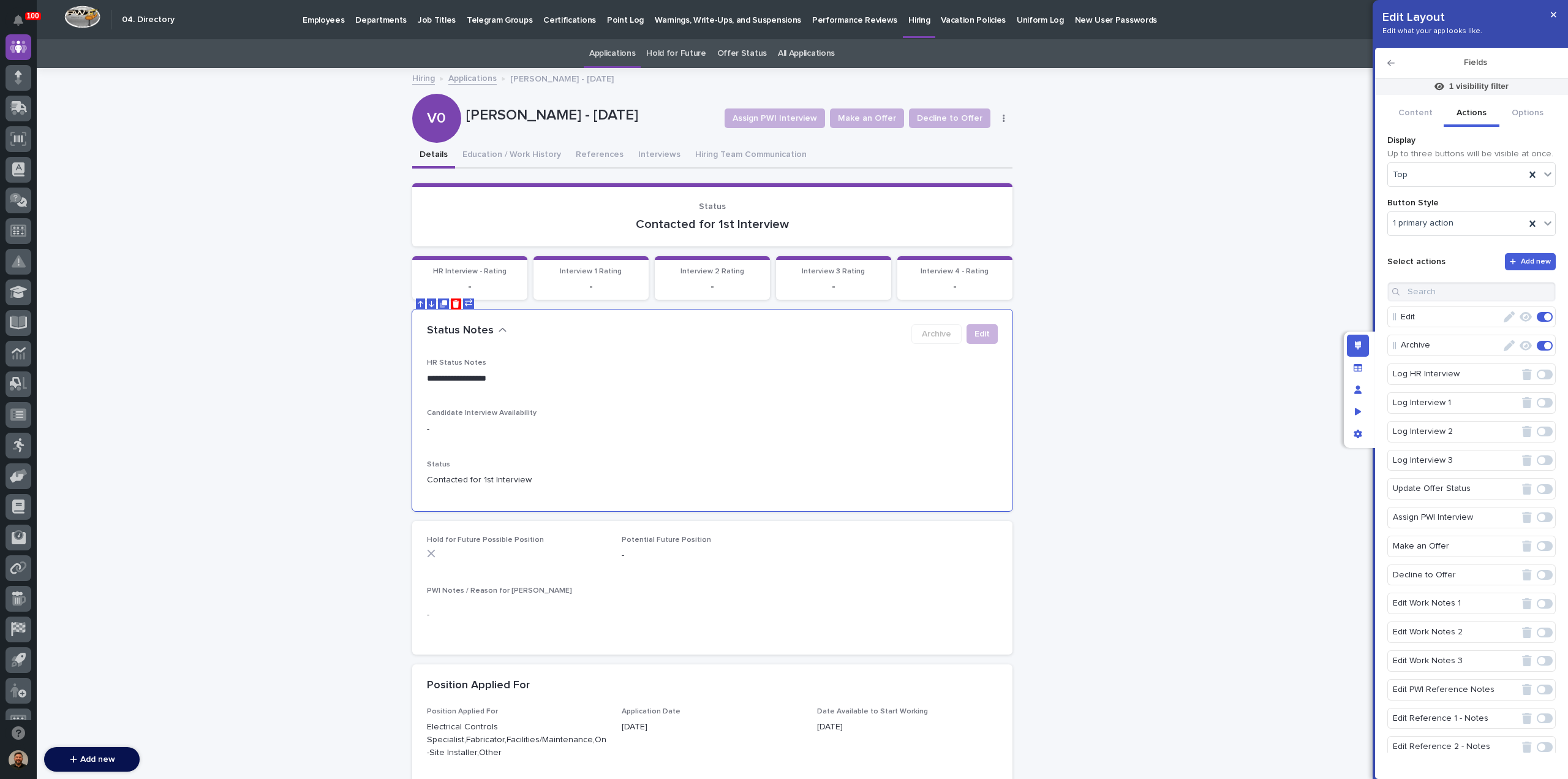
click at [1504, 315] on icon "button" at bounding box center [1509, 316] width 11 height 11
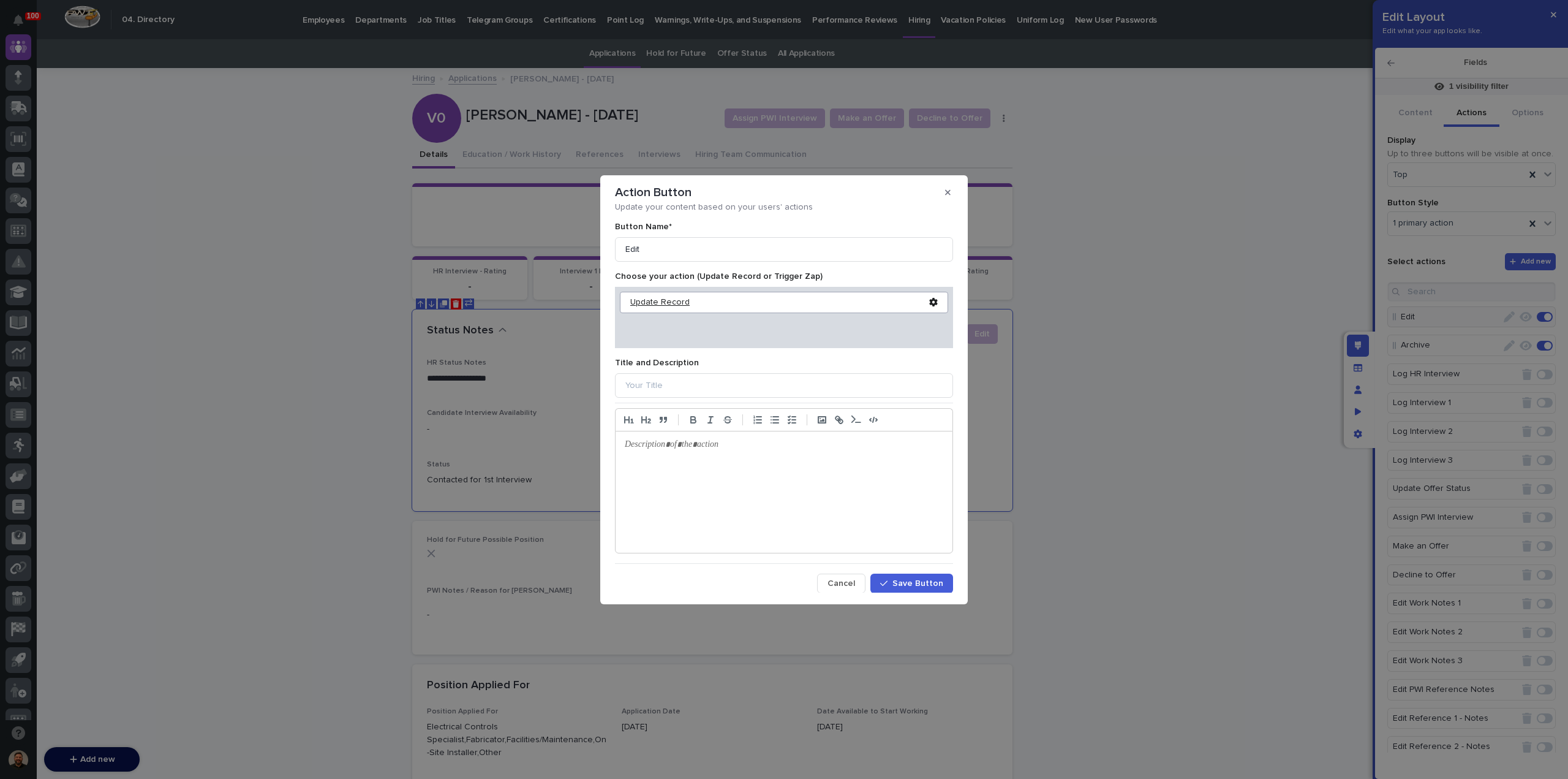
click at [658, 304] on div "Update Record" at bounding box center [779, 302] width 299 height 11
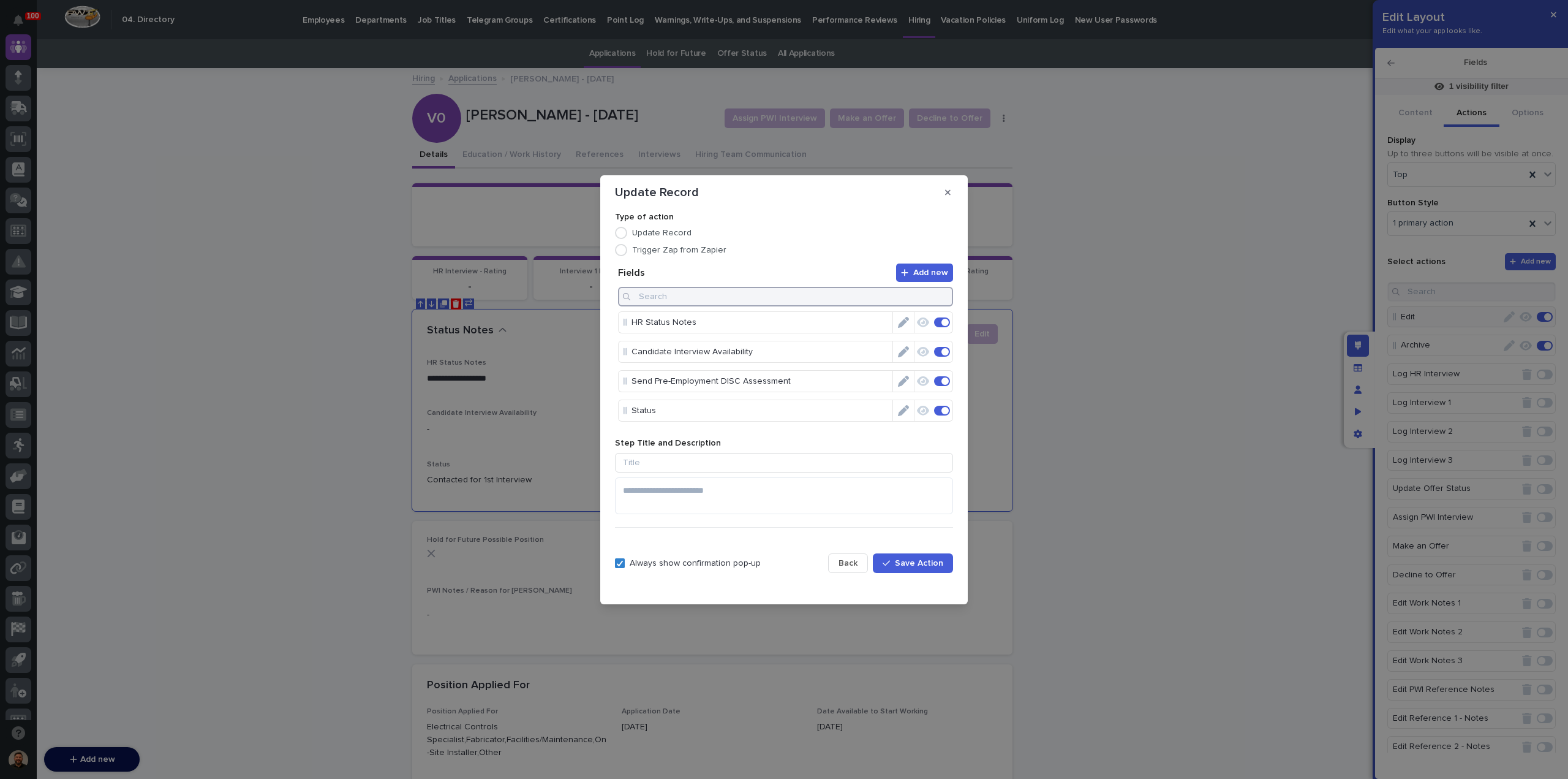
click at [660, 301] on input at bounding box center [785, 297] width 335 height 20
click at [941, 319] on span at bounding box center [938, 322] width 7 height 7
type input "resu"
click at [911, 562] on span "Save Action" at bounding box center [919, 563] width 48 height 8
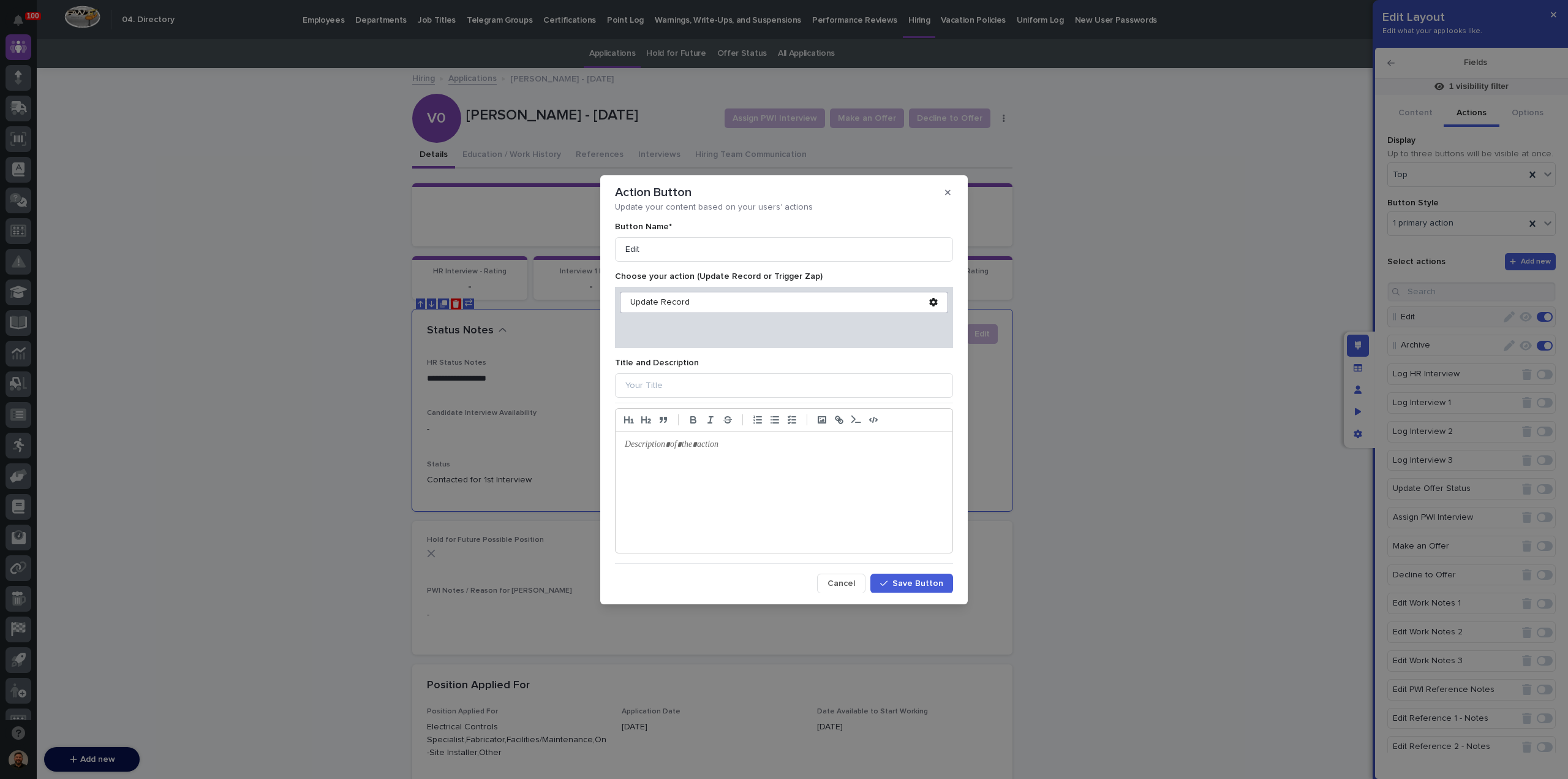
click at [913, 581] on span "Save Button" at bounding box center [918, 583] width 51 height 8
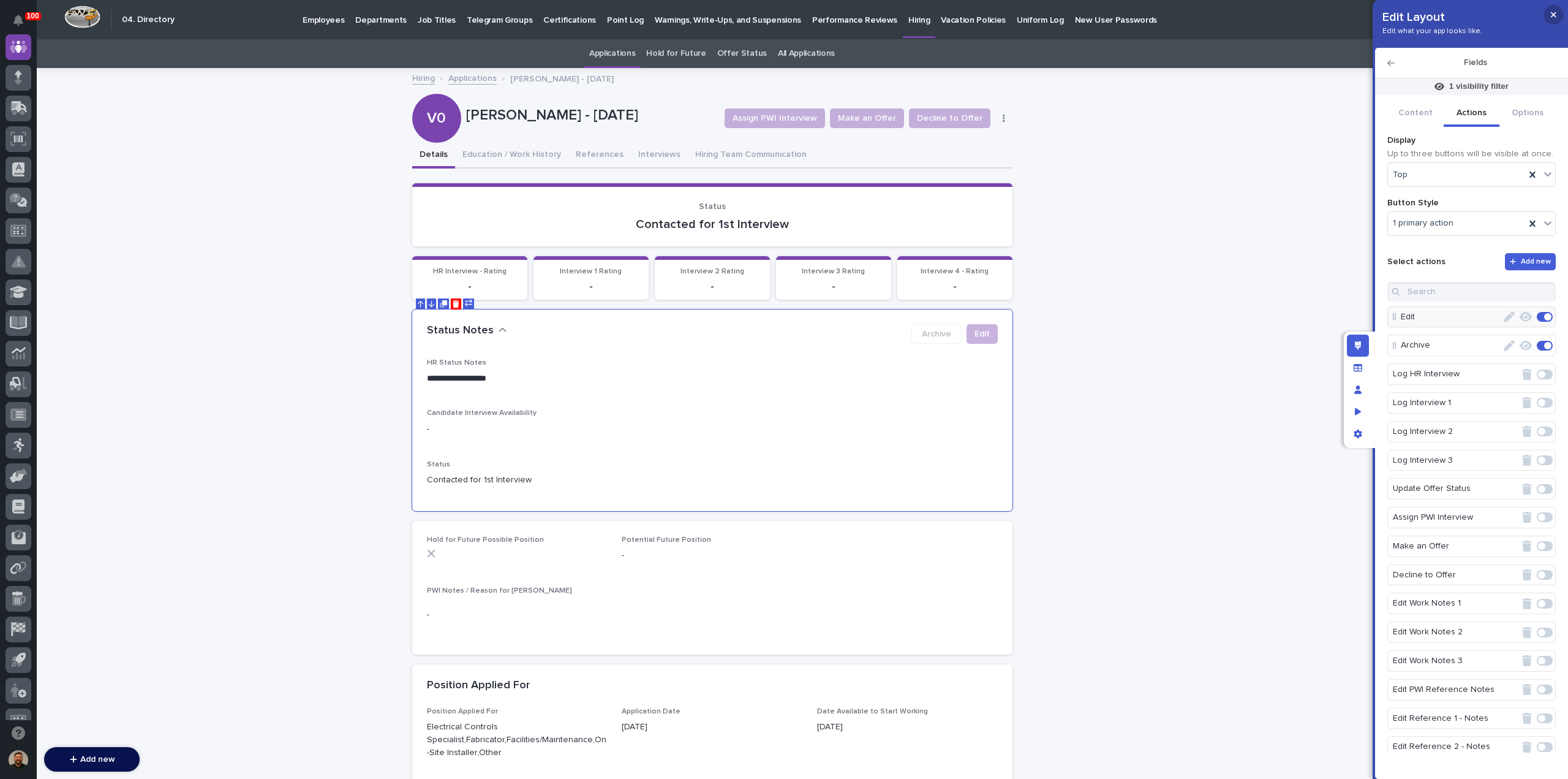
click at [1550, 18] on button "button" at bounding box center [1553, 15] width 20 height 20
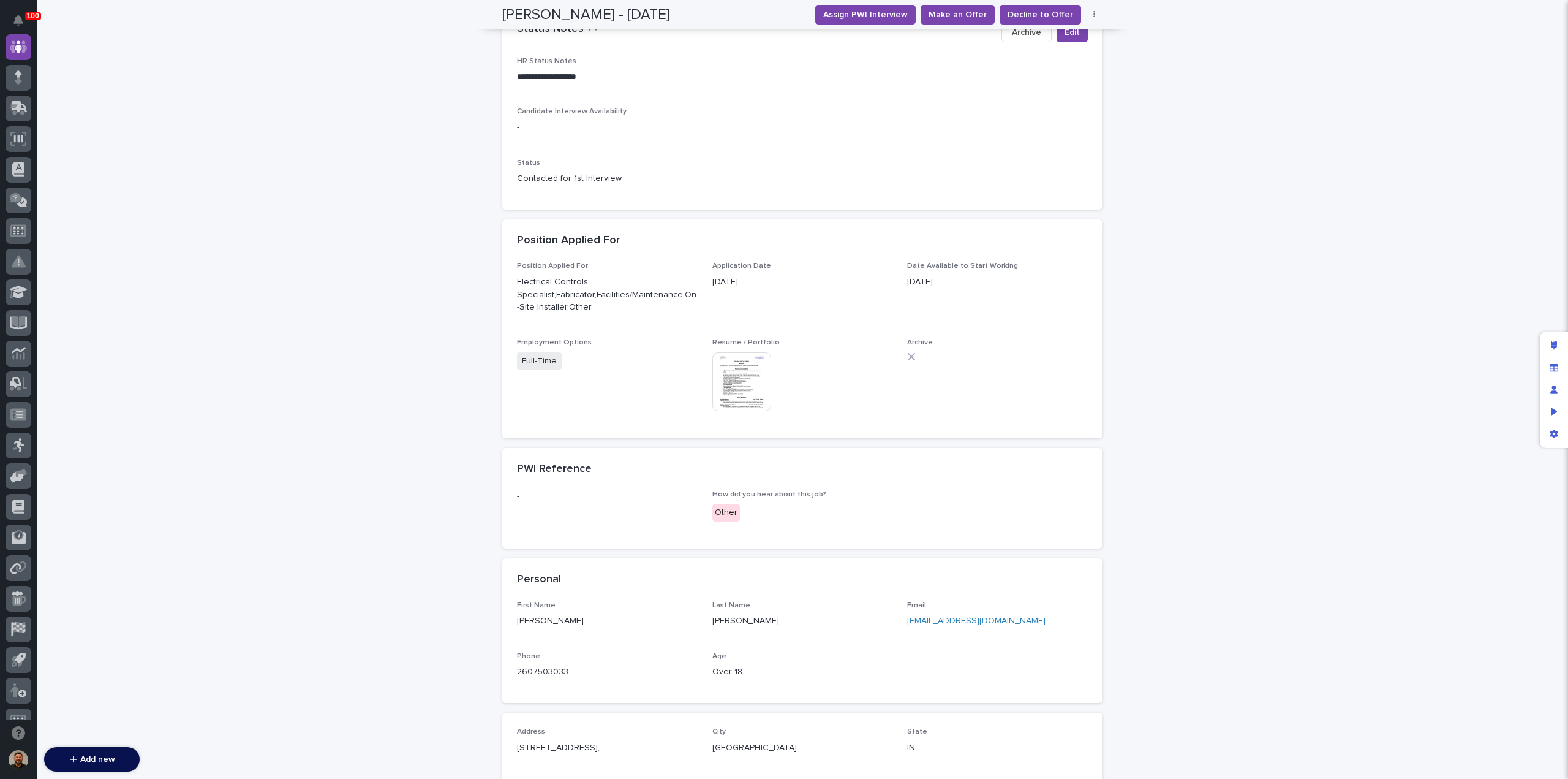
scroll to position [301, 0]
click at [1073, 33] on span "Edit" at bounding box center [1072, 32] width 16 height 12
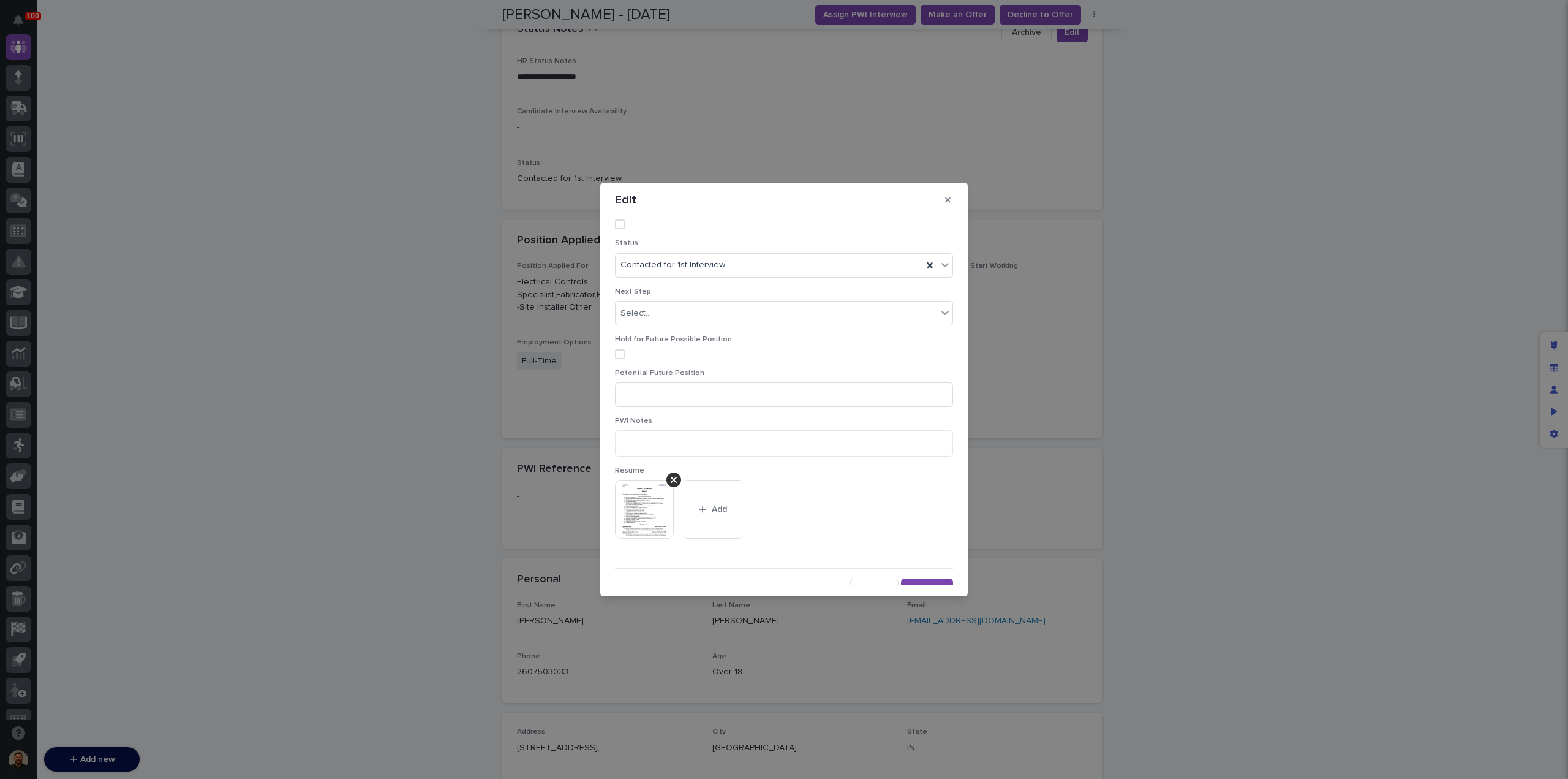
scroll to position [145, 0]
click at [671, 471] on icon at bounding box center [673, 467] width 6 height 10
click at [646, 521] on span "Add" at bounding box center [651, 521] width 16 height 8
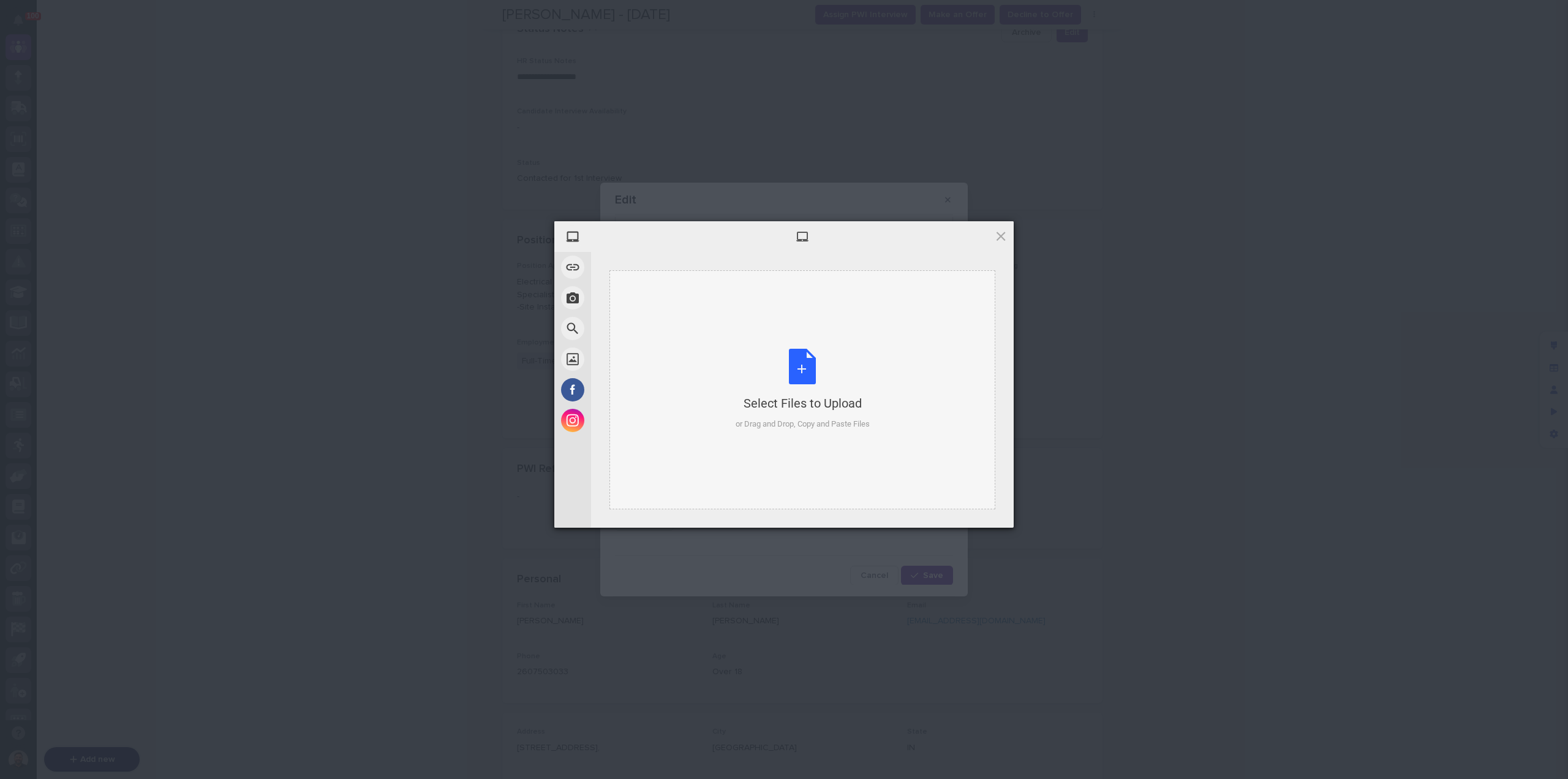
click at [792, 401] on div "Select Files to Upload" at bounding box center [802, 403] width 134 height 17
click at [992, 514] on span "Upload 1" at bounding box center [977, 511] width 62 height 23
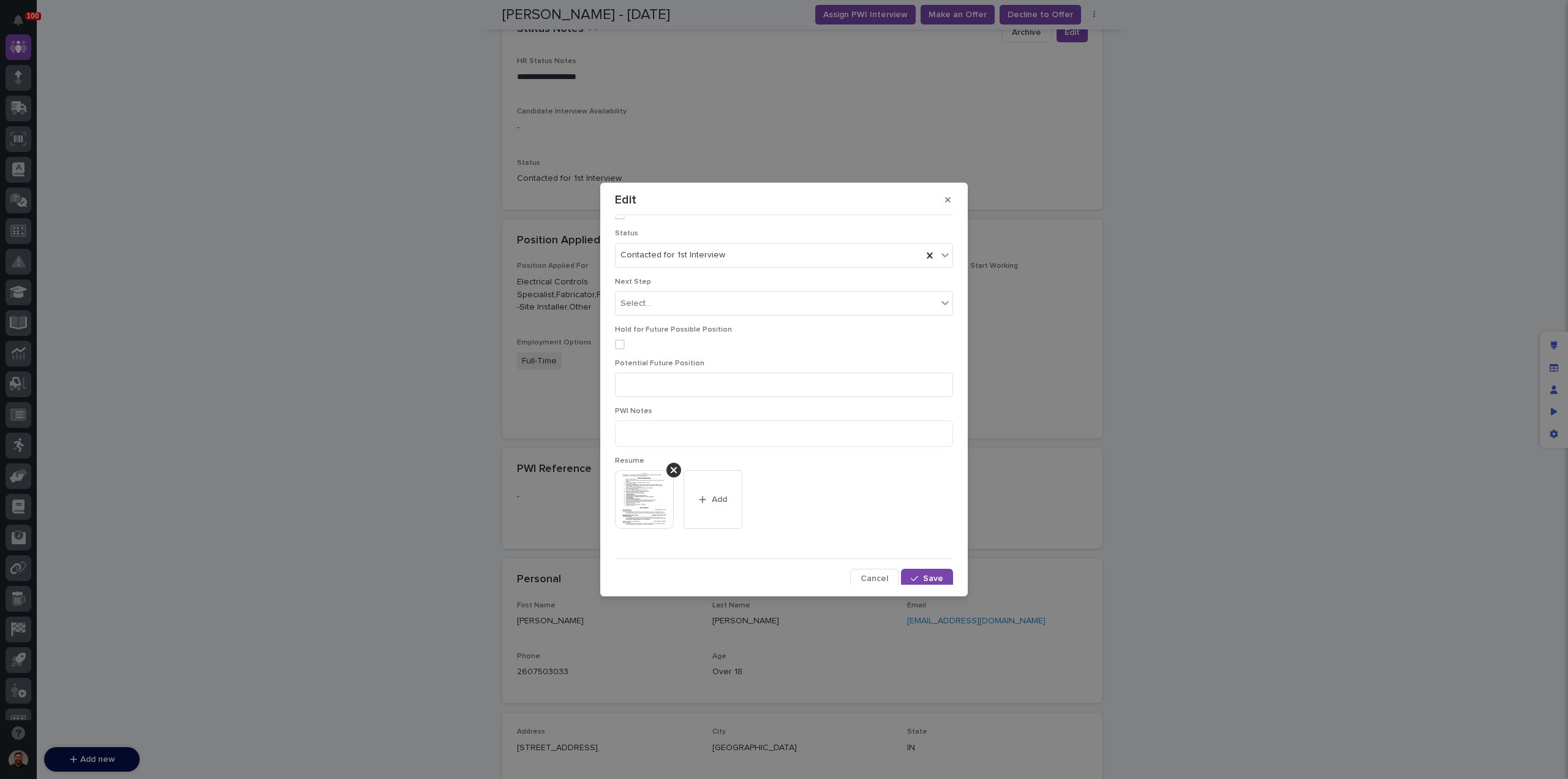
scroll to position [145, 0]
click at [911, 571] on icon "button" at bounding box center [914, 575] width 7 height 8
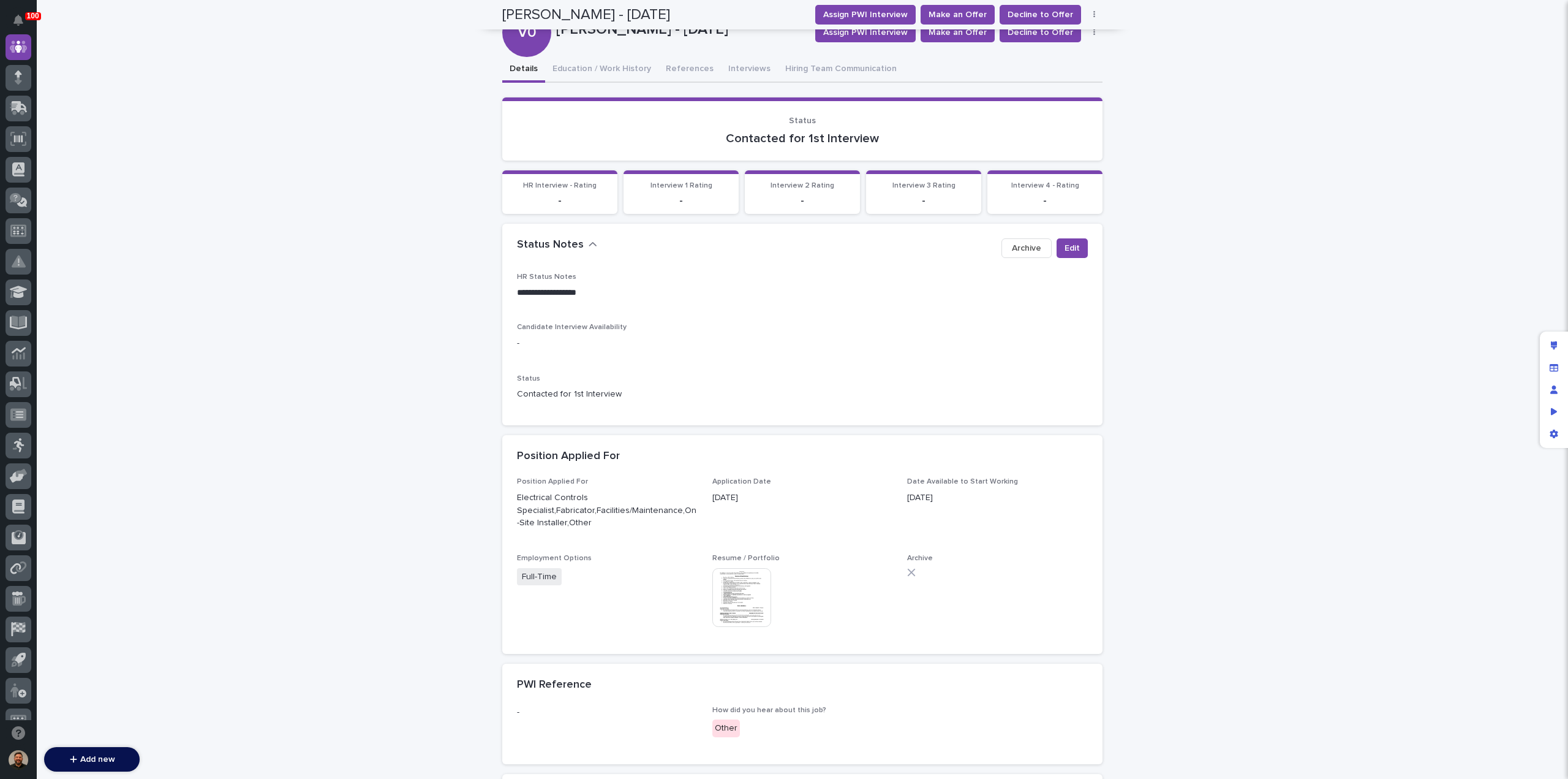
scroll to position [0, 0]
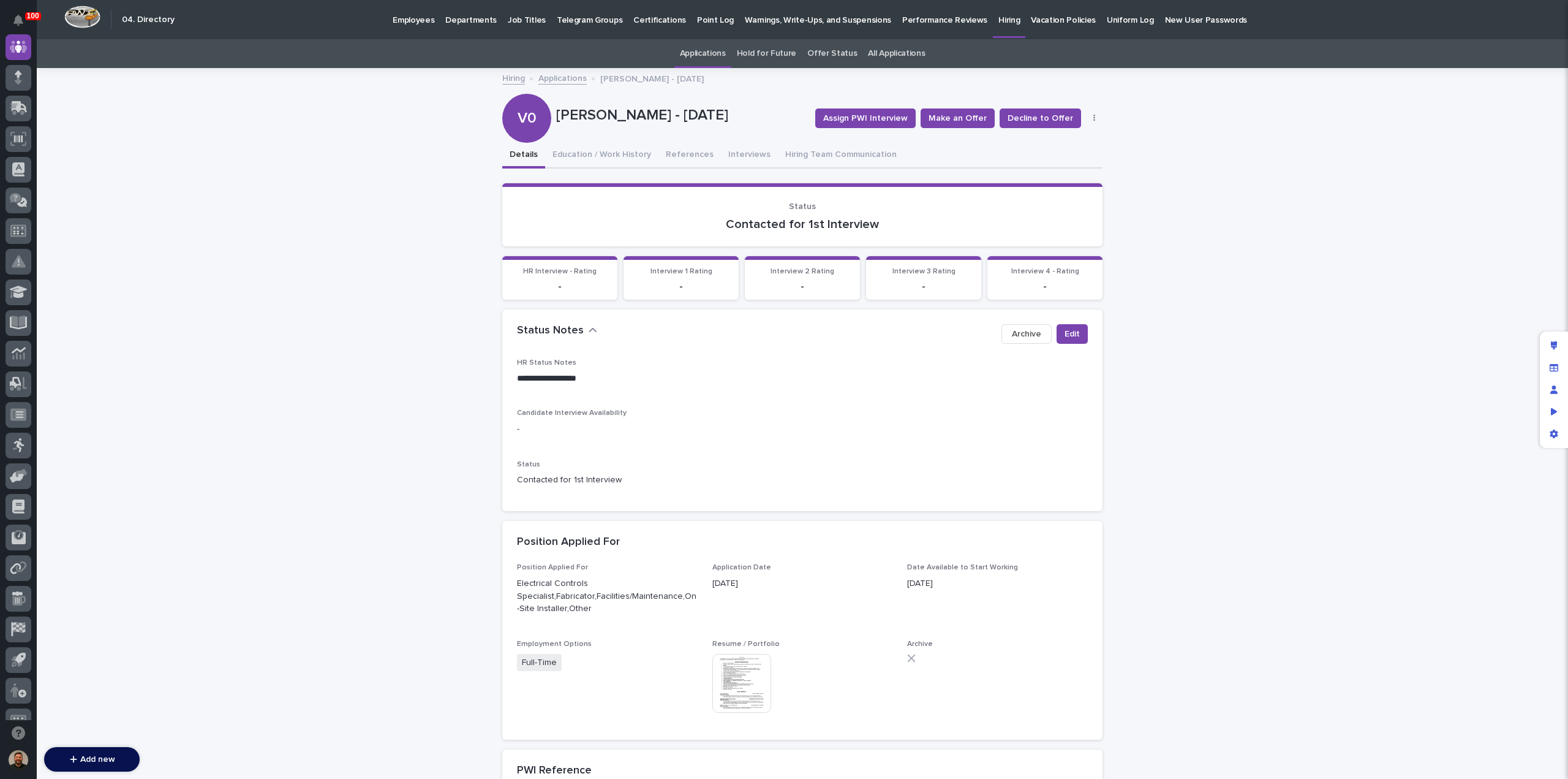
click at [565, 79] on link "Applications" at bounding box center [563, 77] width 48 height 14
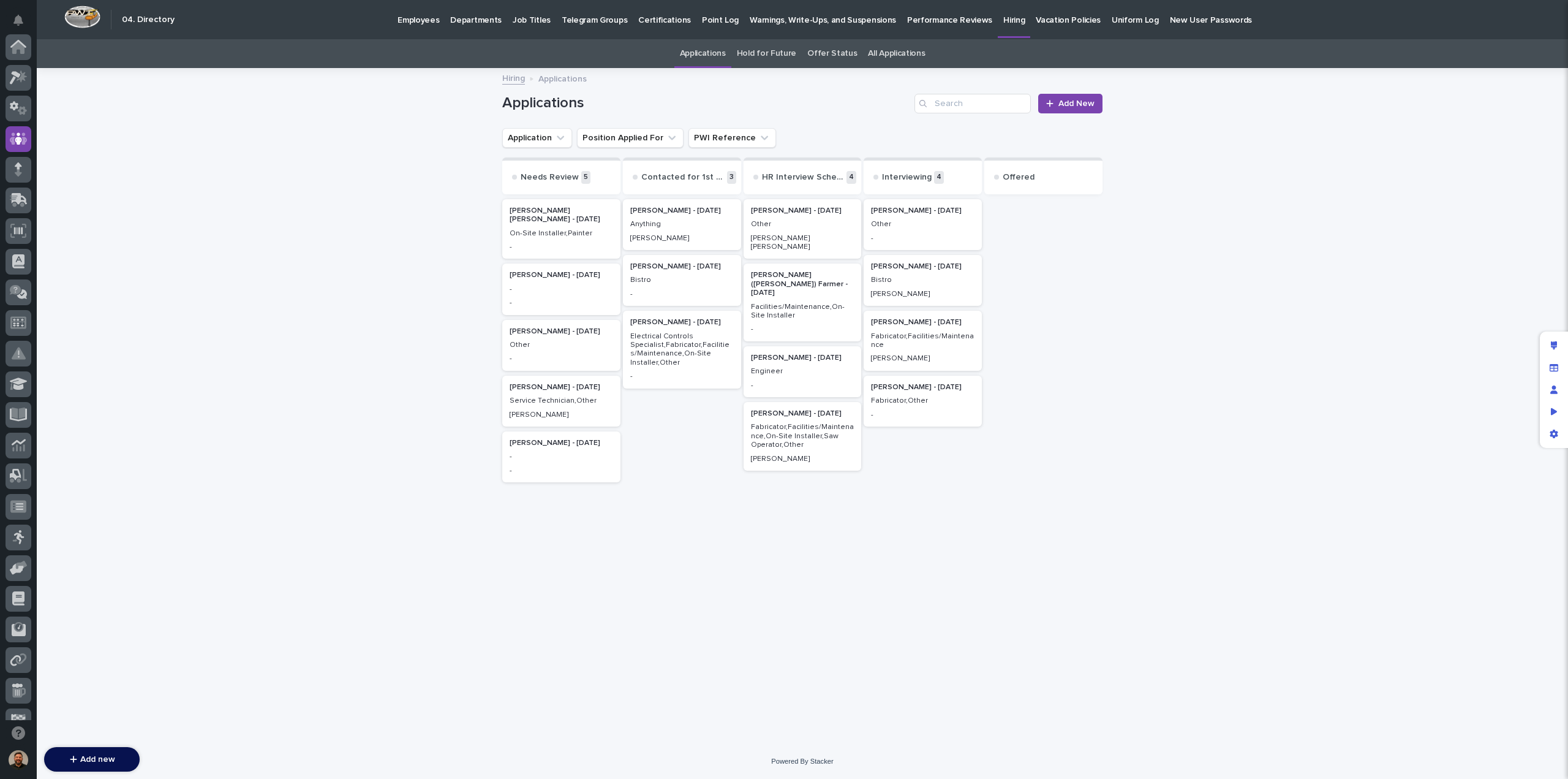
scroll to position [92, 0]
click at [811, 226] on p "Other" at bounding box center [802, 224] width 103 height 8
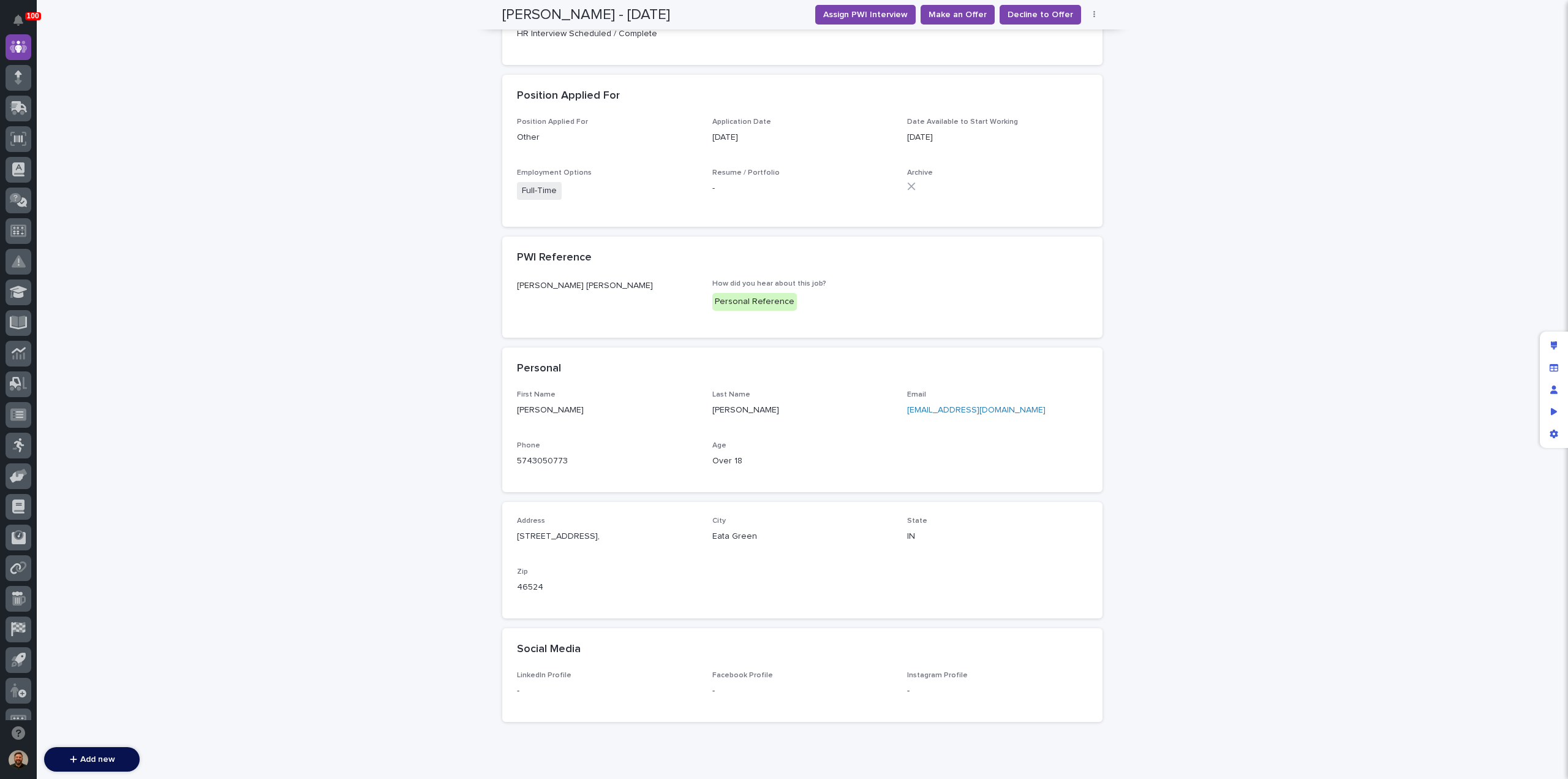
scroll to position [413, 0]
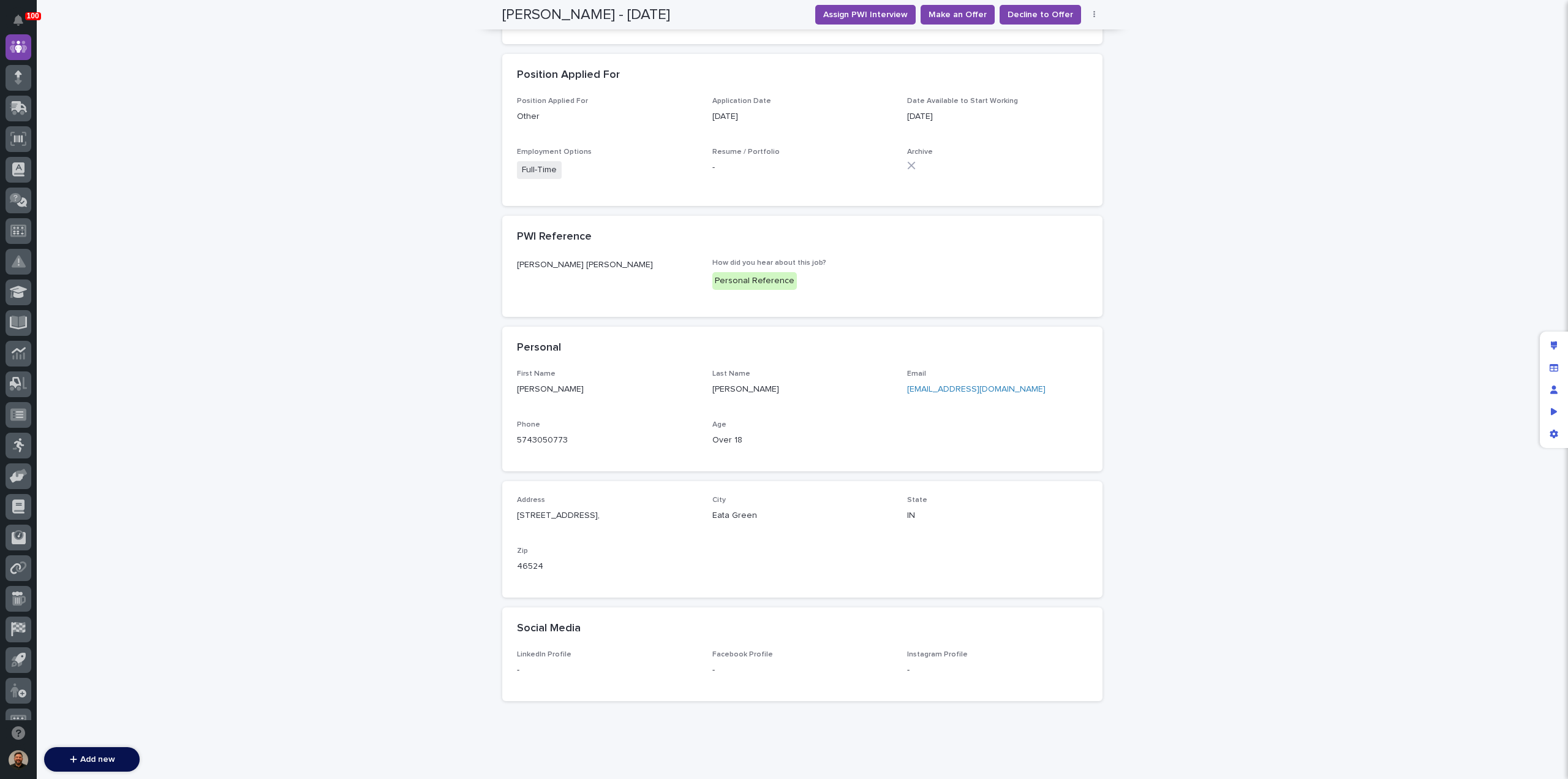
click at [931, 391] on link "christiehochstetler@gmail.com" at bounding box center [976, 389] width 138 height 8
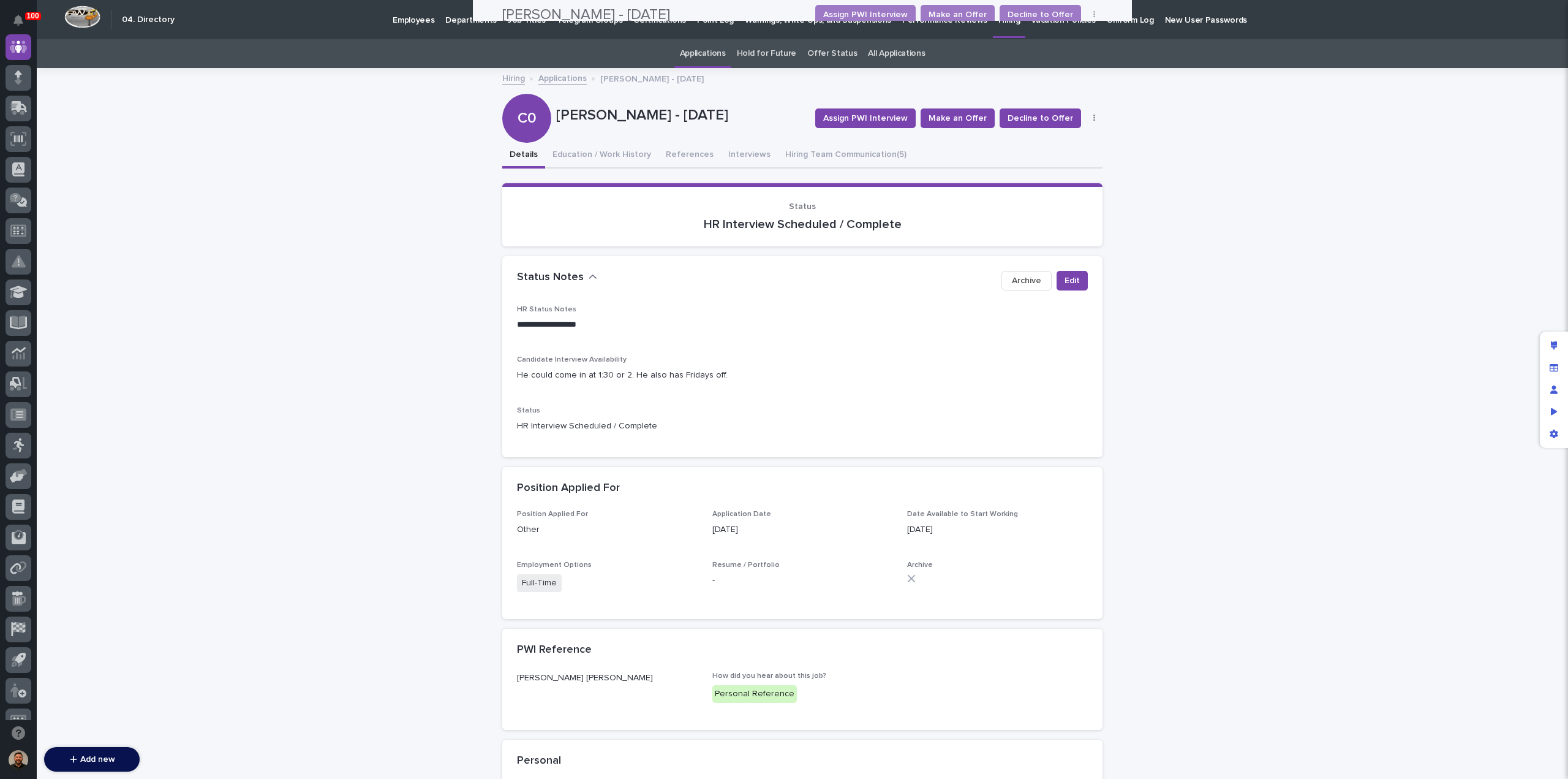
scroll to position [0, 0]
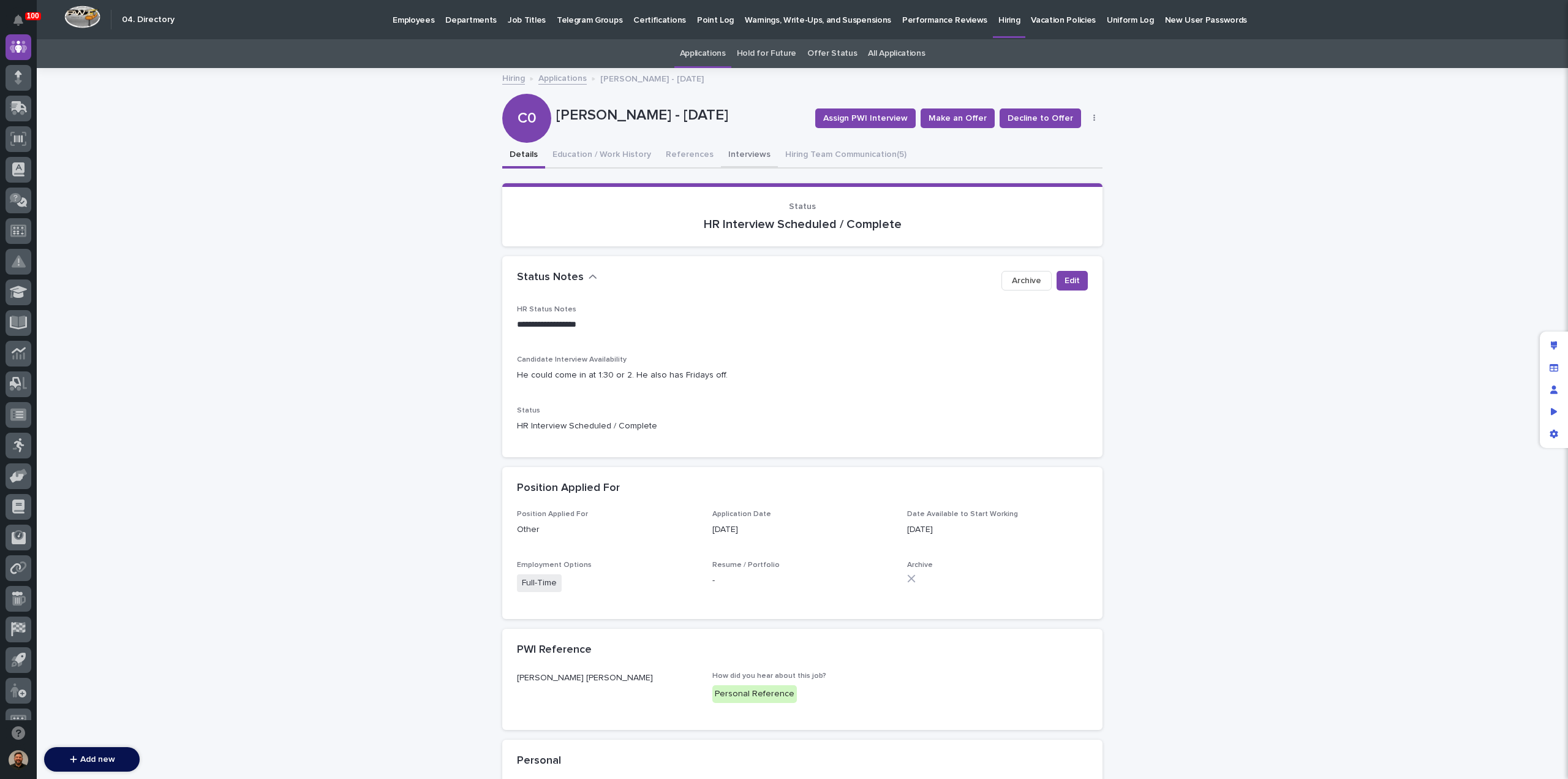
drag, startPoint x: 728, startPoint y: 156, endPoint x: 730, endPoint y: 166, distance: 10.2
click at [728, 155] on button "Interviews" at bounding box center [750, 155] width 57 height 25
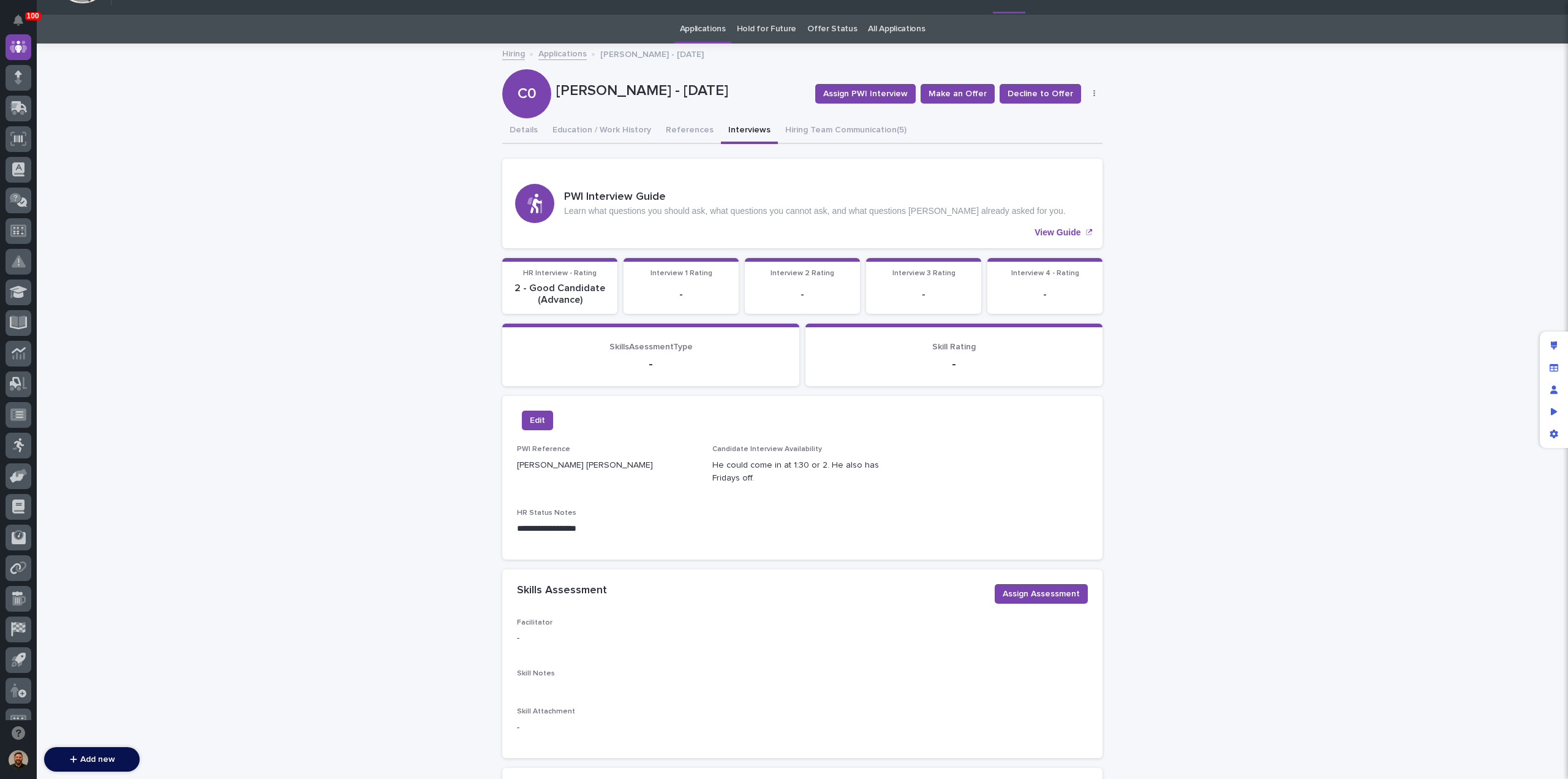
scroll to position [48, 0]
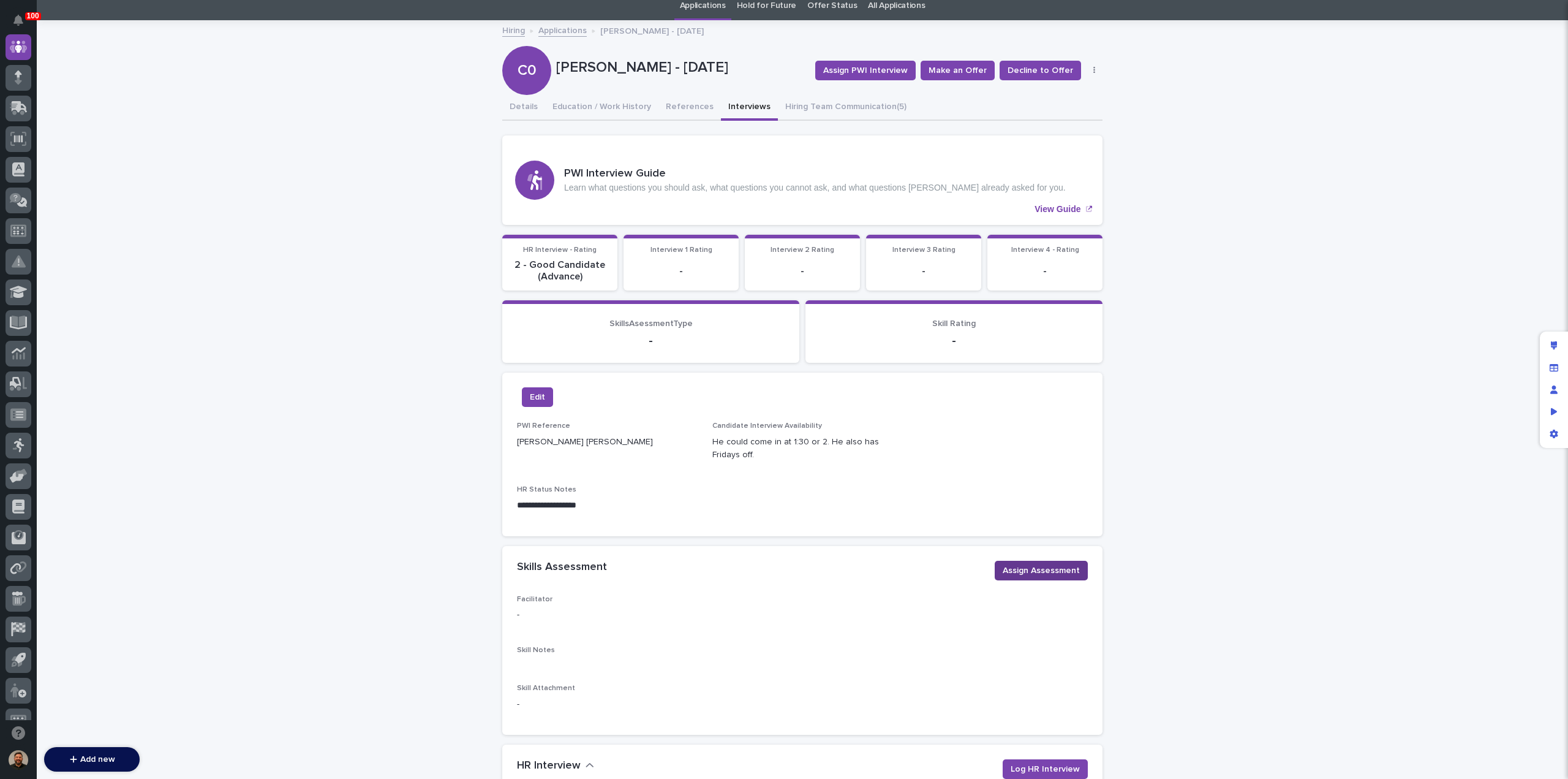
click at [1028, 574] on span "Assign Assessment" at bounding box center [1042, 570] width 77 height 12
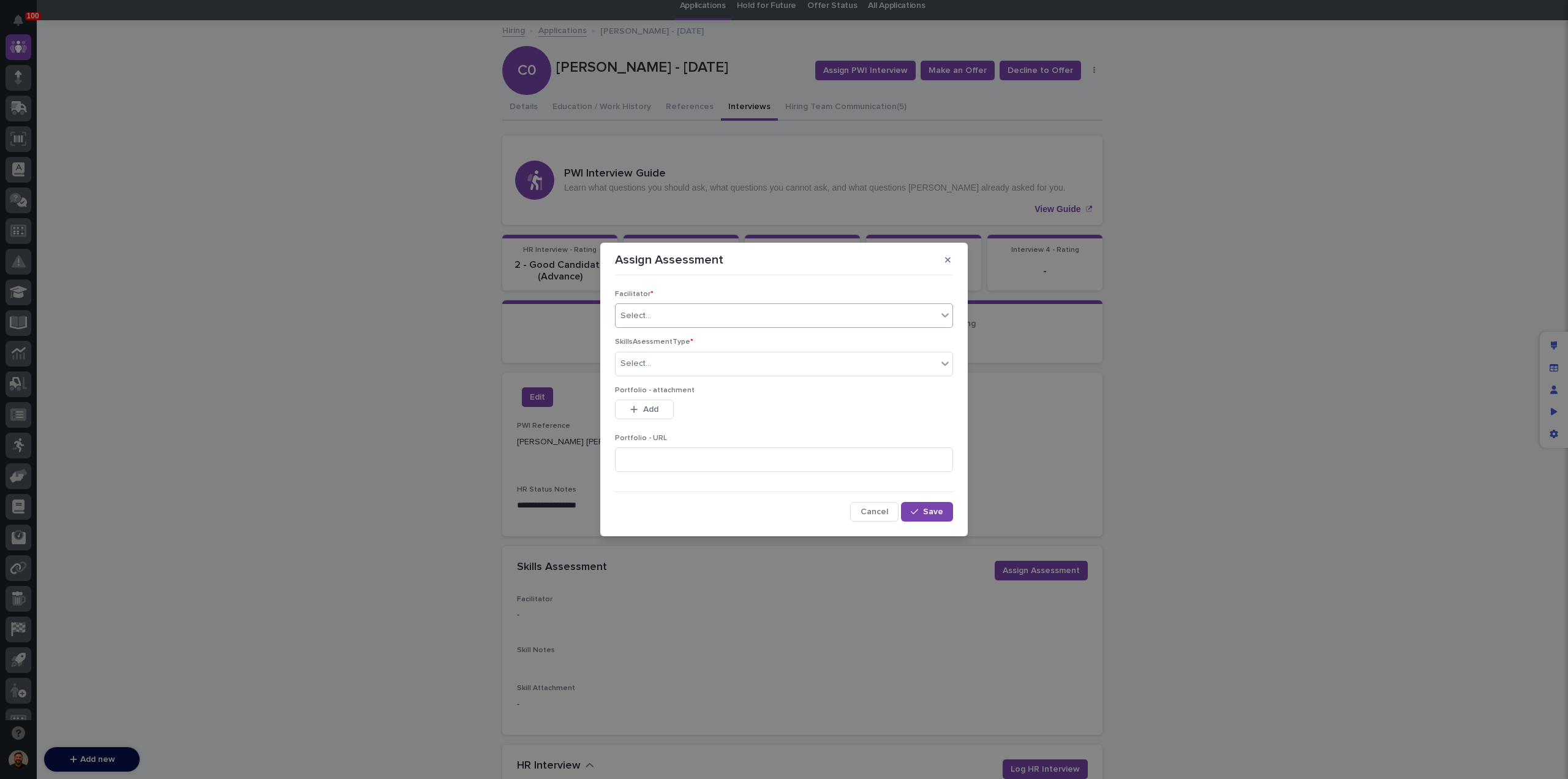
click at [681, 307] on div "Select..." at bounding box center [776, 315] width 322 height 20
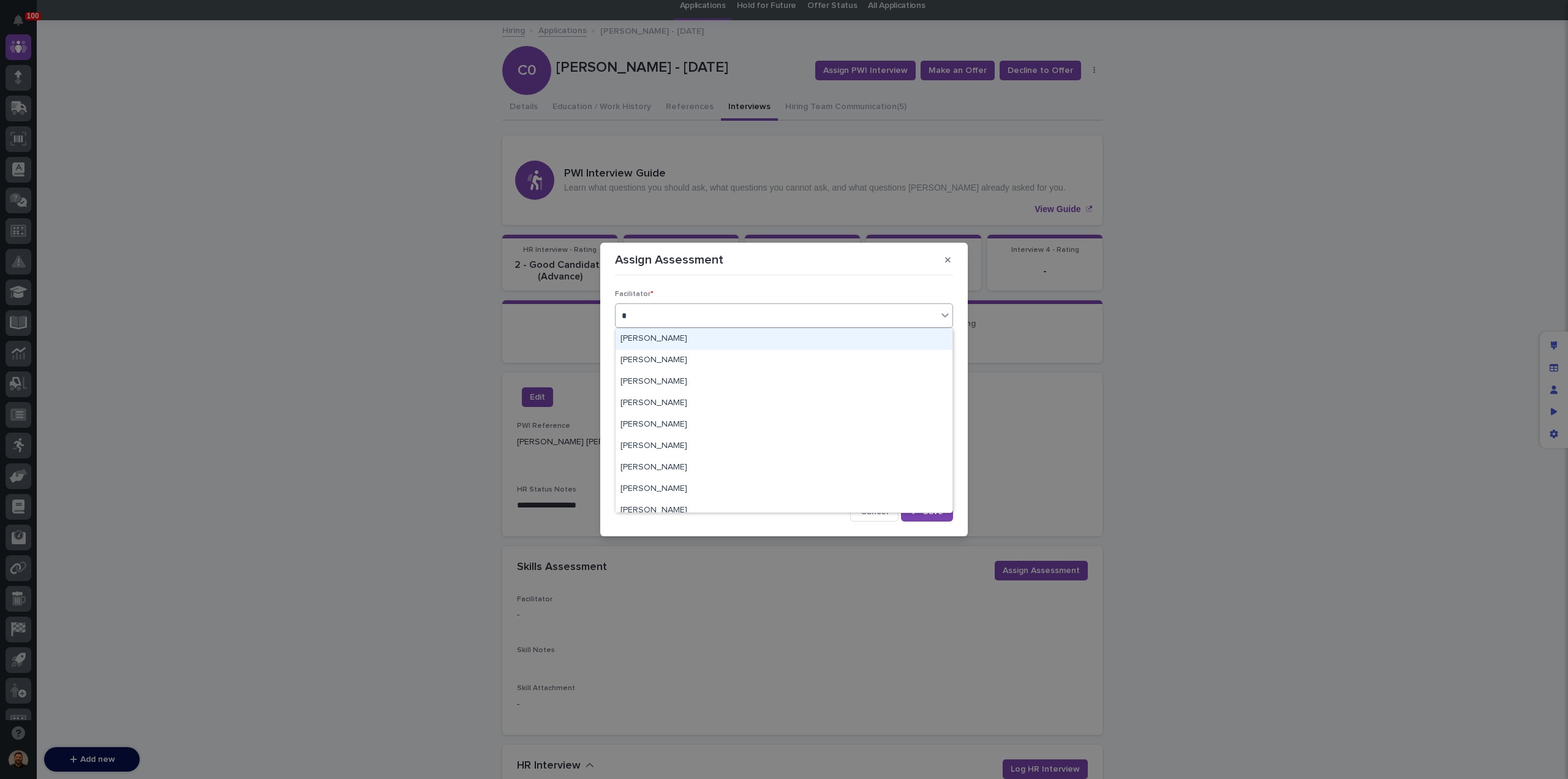
type input "**"
click at [662, 379] on div "[PERSON_NAME]" at bounding box center [784, 382] width 337 height 21
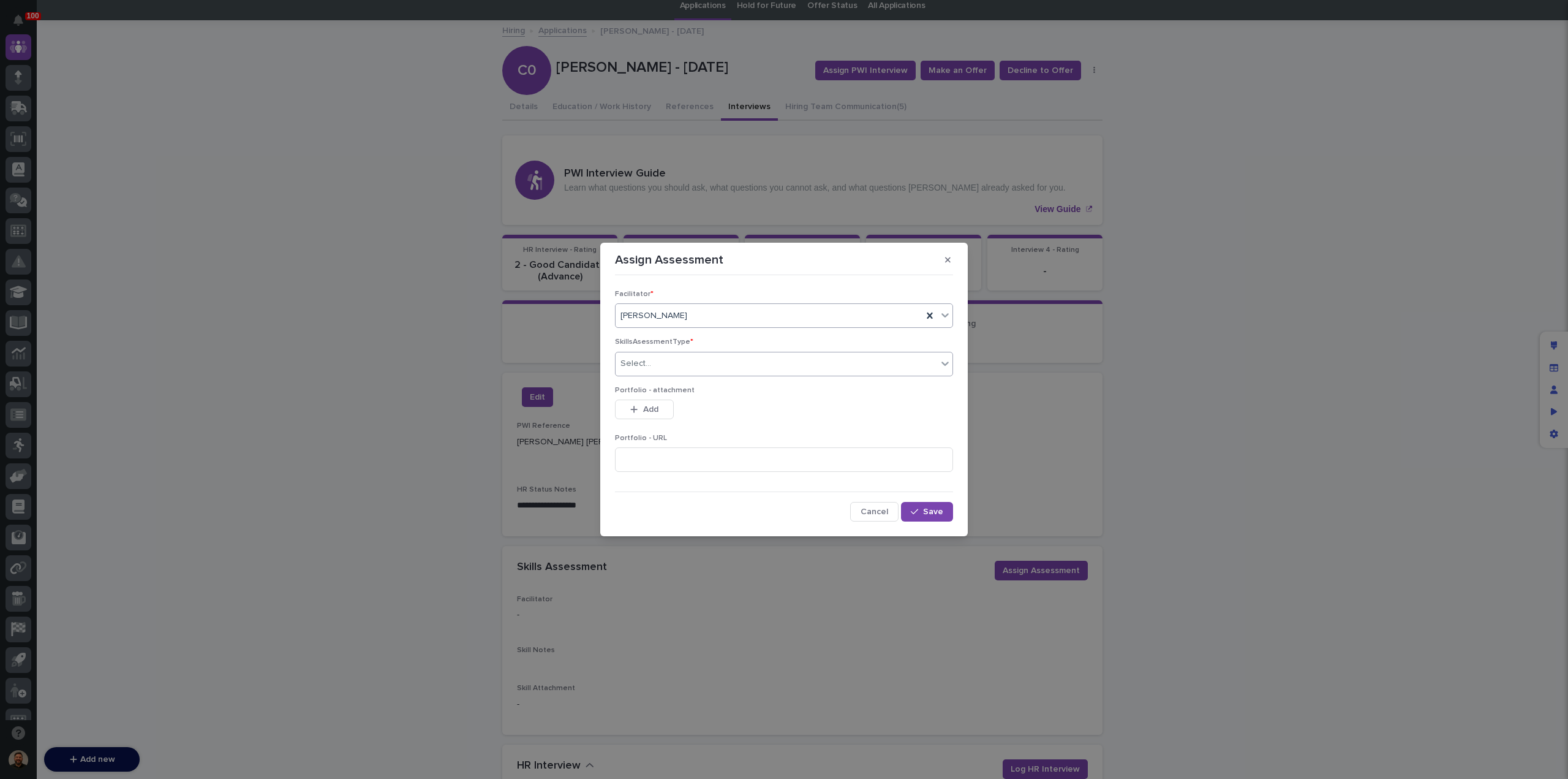
click at [667, 374] on div "Select..." at bounding box center [776, 364] width 322 height 20
click at [668, 383] on div "Weld" at bounding box center [784, 387] width 337 height 21
click at [935, 514] on span "Save" at bounding box center [933, 511] width 20 height 8
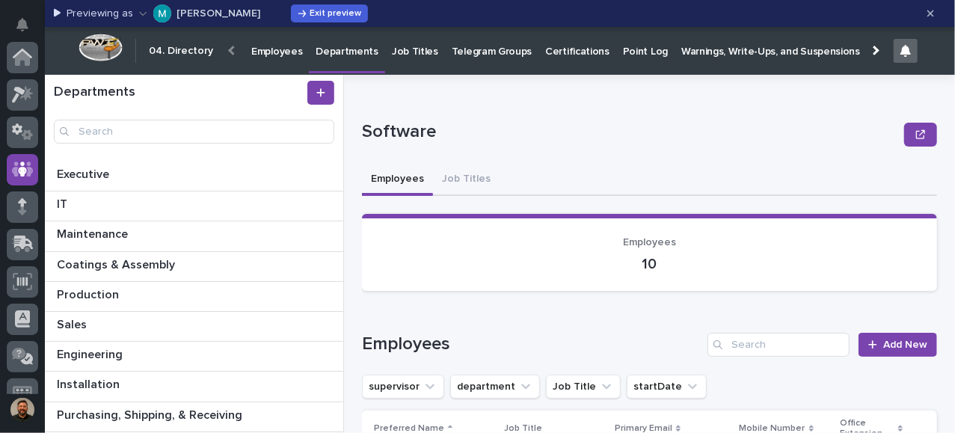
scroll to position [112, 0]
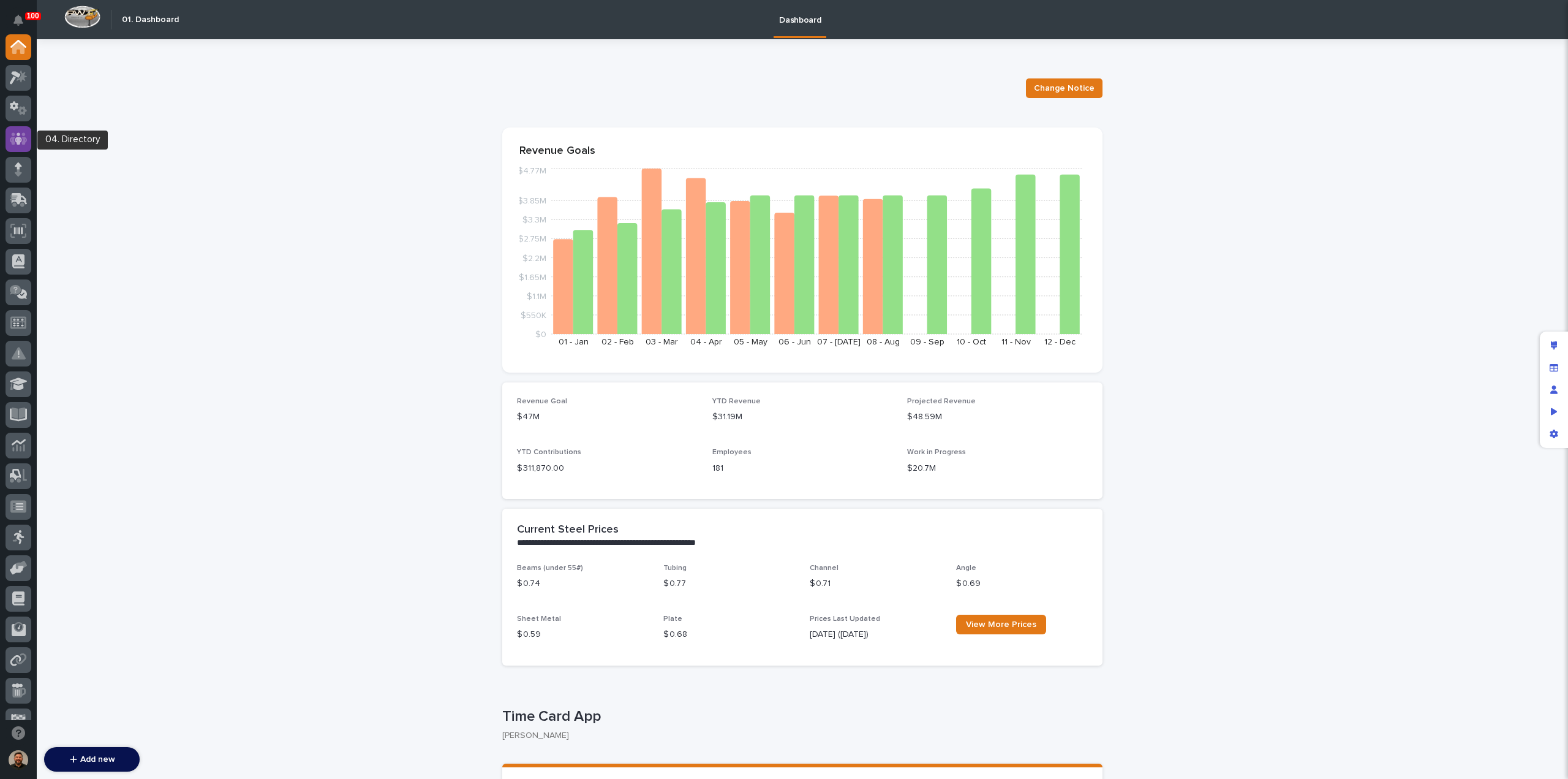
click at [13, 137] on icon at bounding box center [19, 138] width 18 height 14
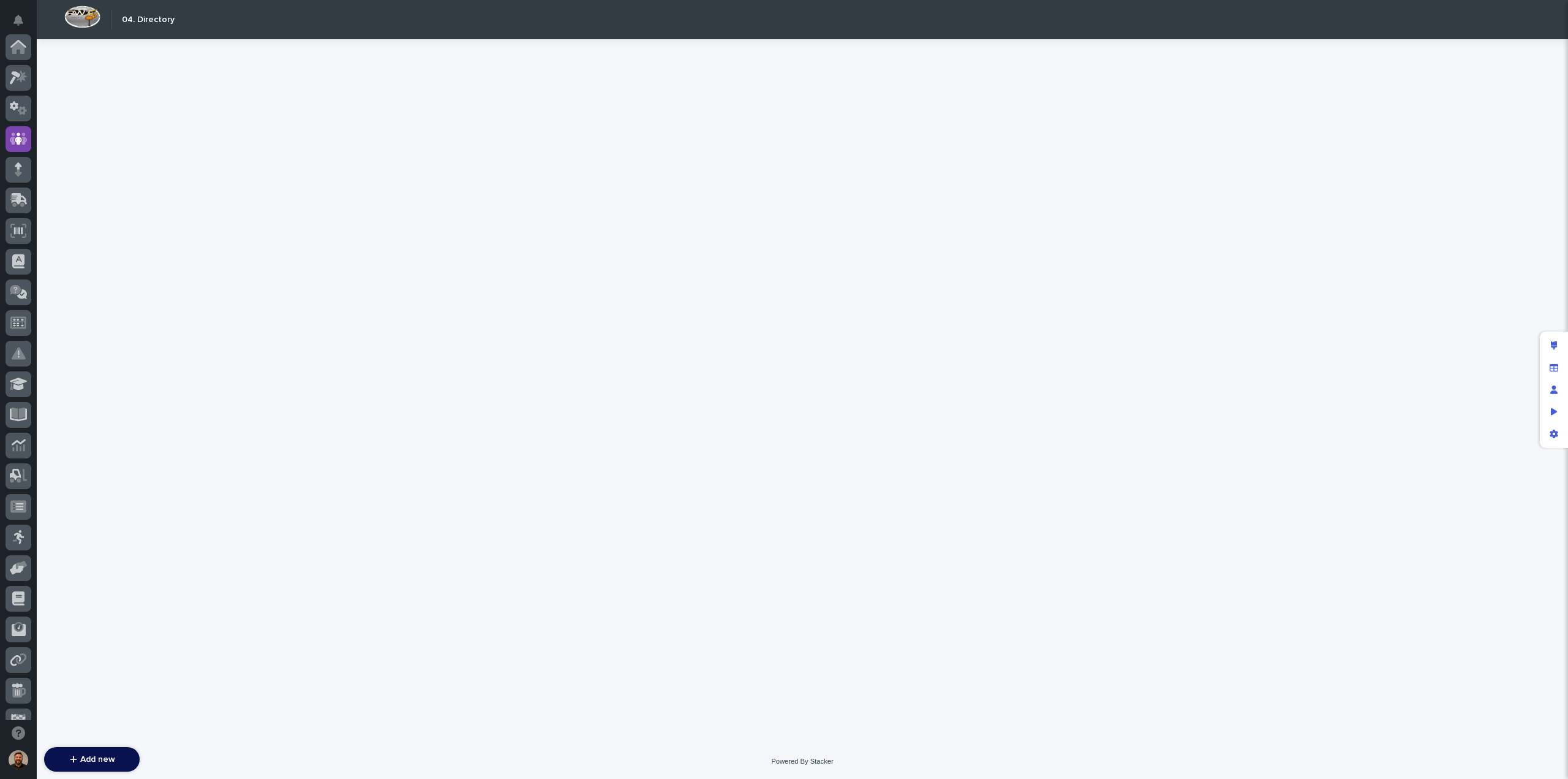
scroll to position [92, 0]
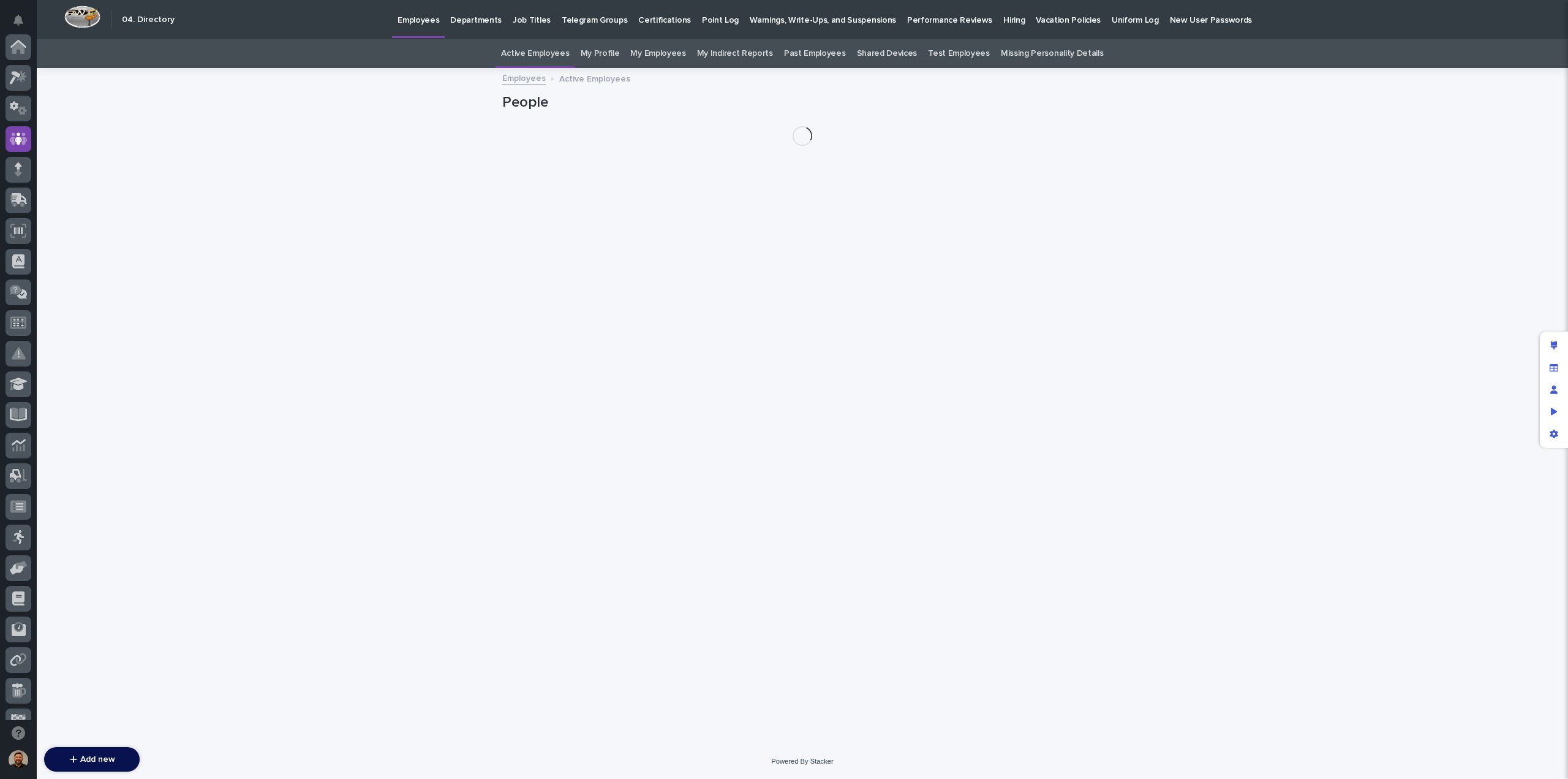
scroll to position [92, 0]
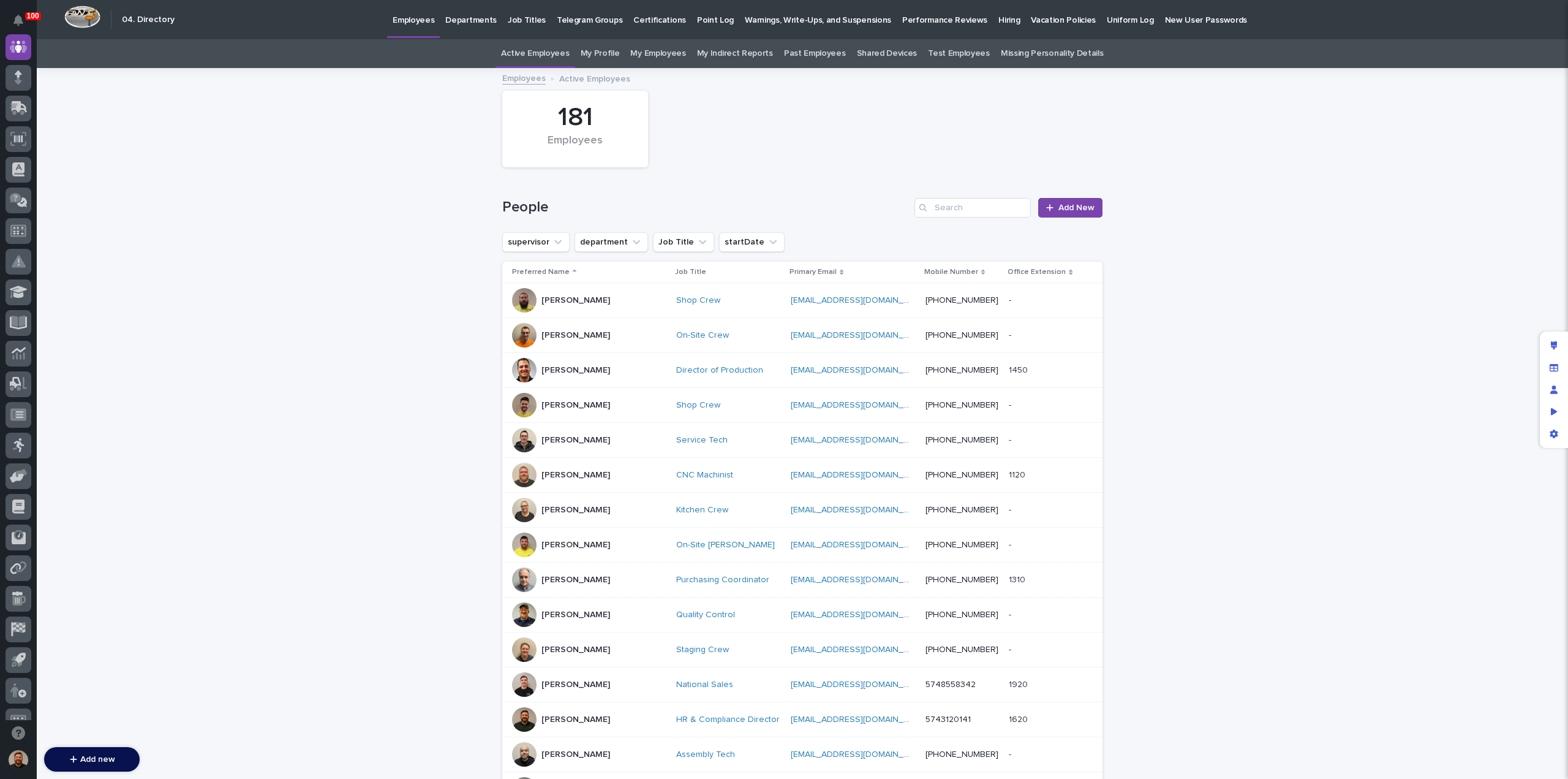
click at [998, 21] on p "Hiring" at bounding box center [1009, 12] width 21 height 25
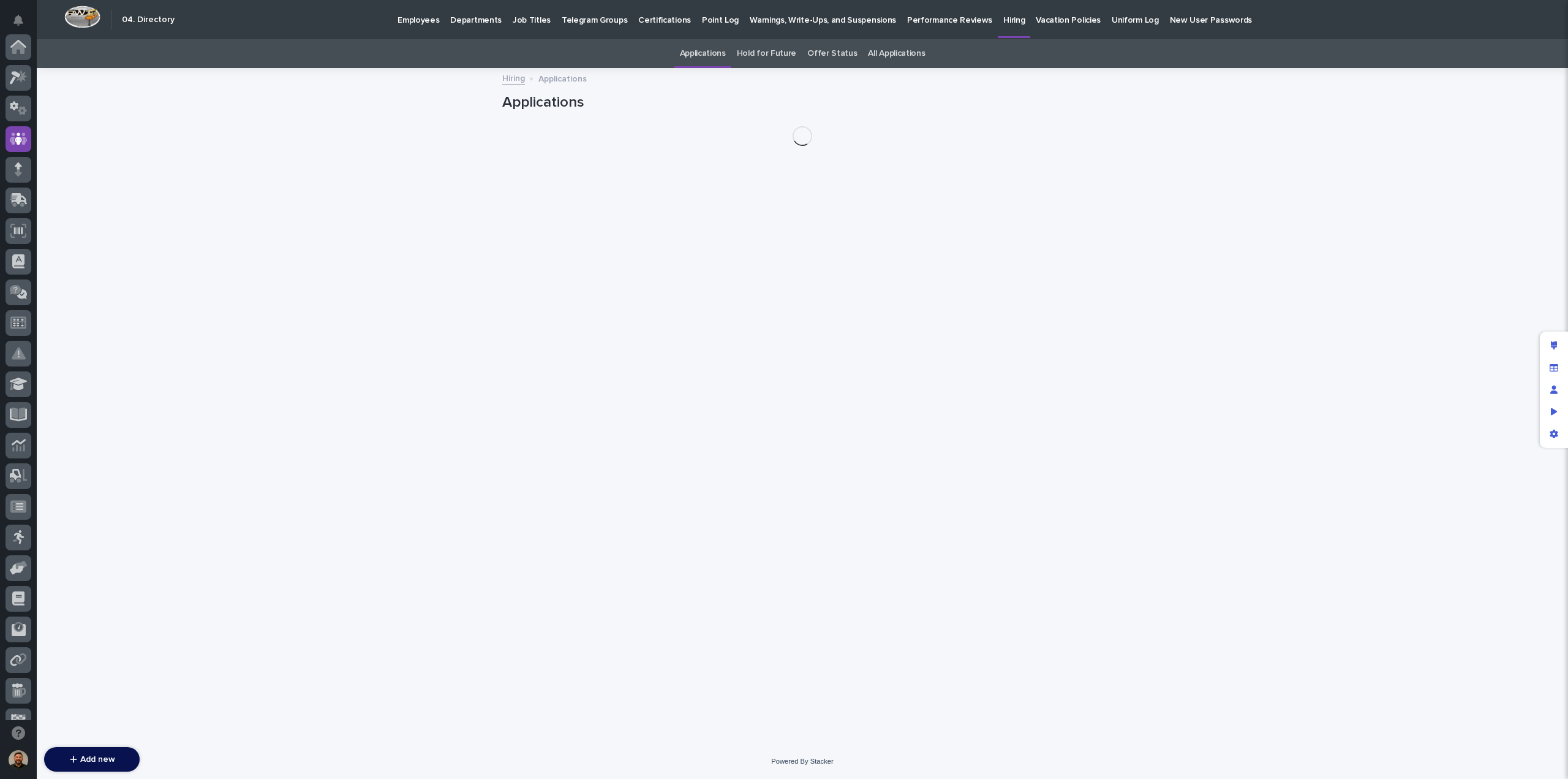
scroll to position [92, 0]
